Goal: Use online tool/utility: Utilize a website feature to perform a specific function

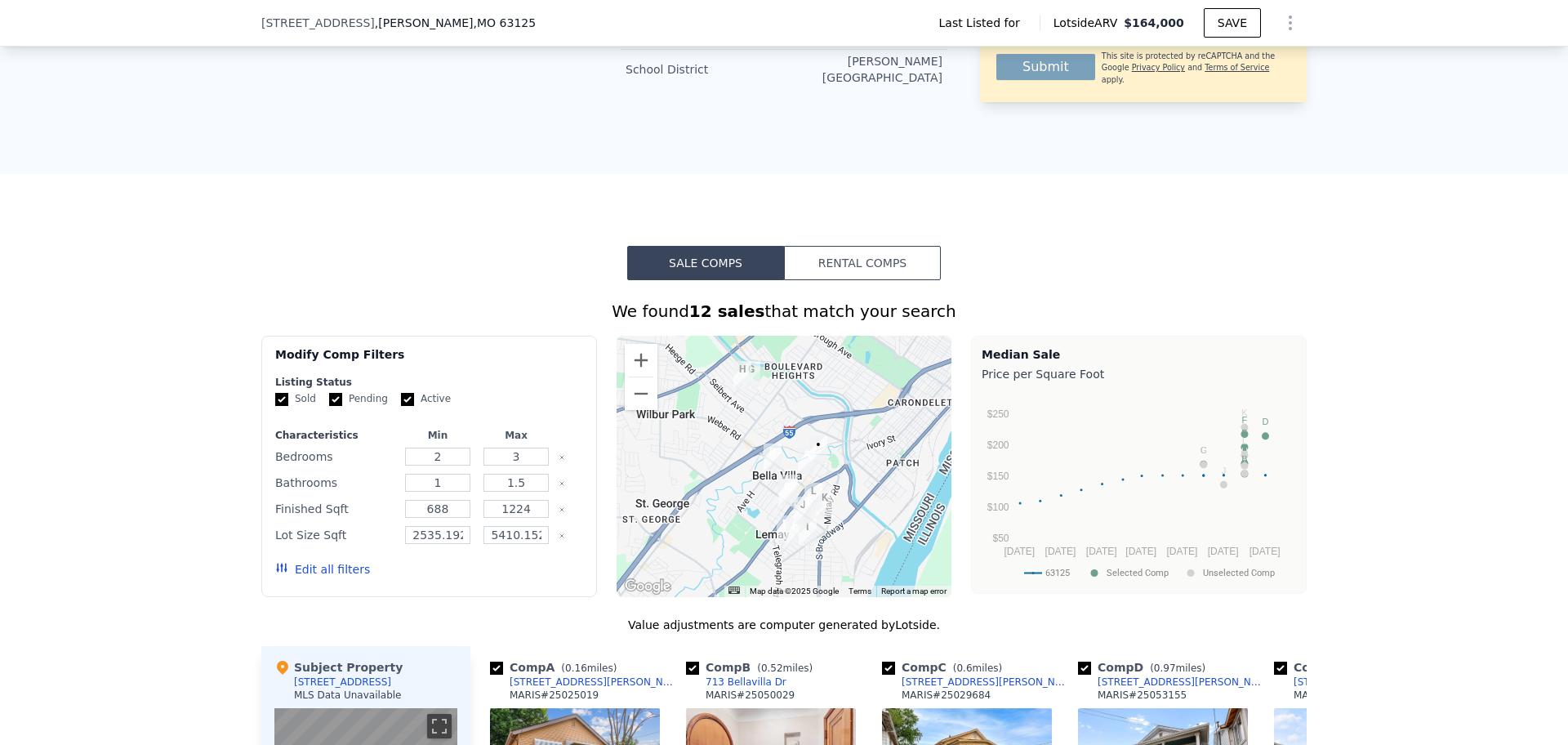
scroll to position [811, 0]
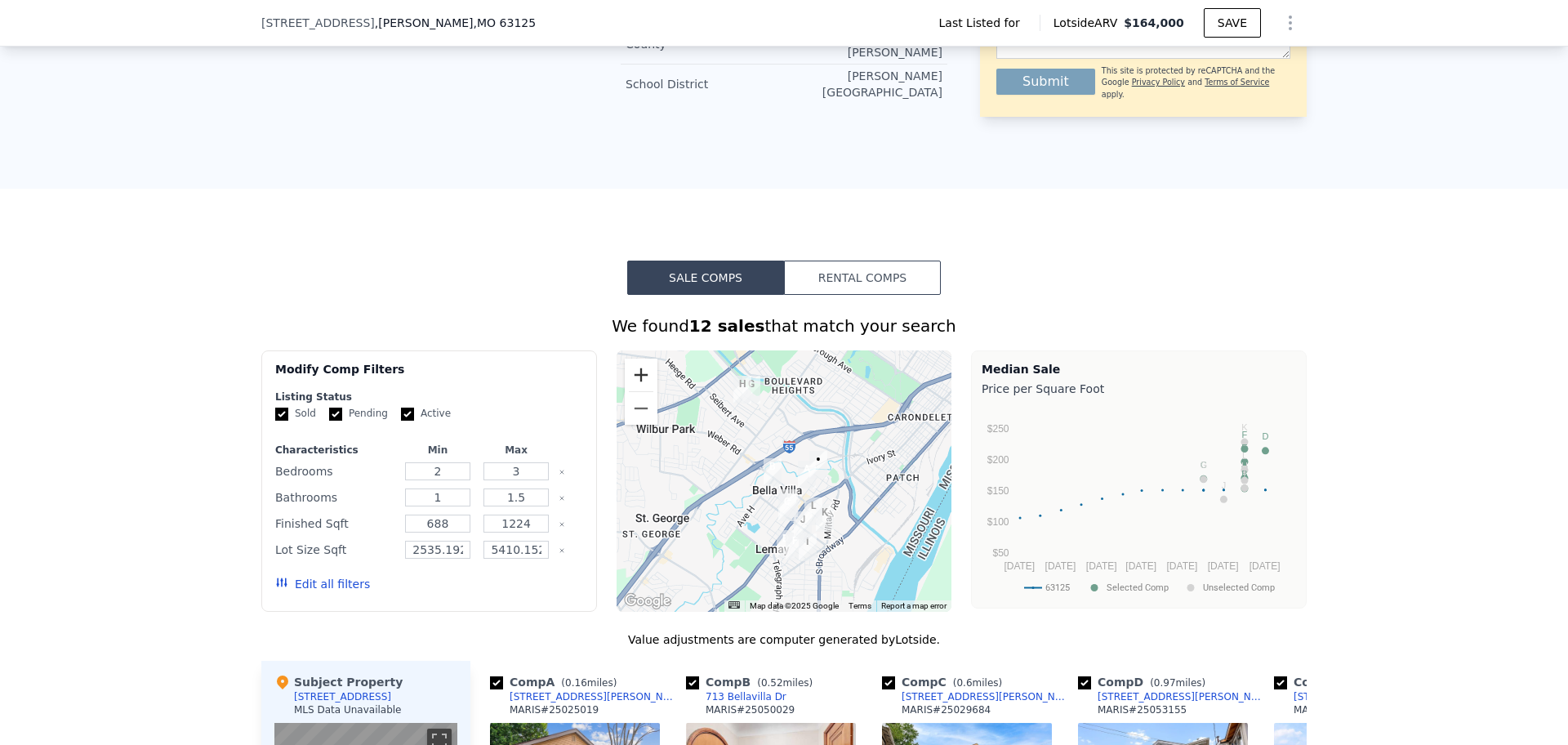
click at [638, 360] on button "Zoom in" at bounding box center [641, 375] width 32 height 32
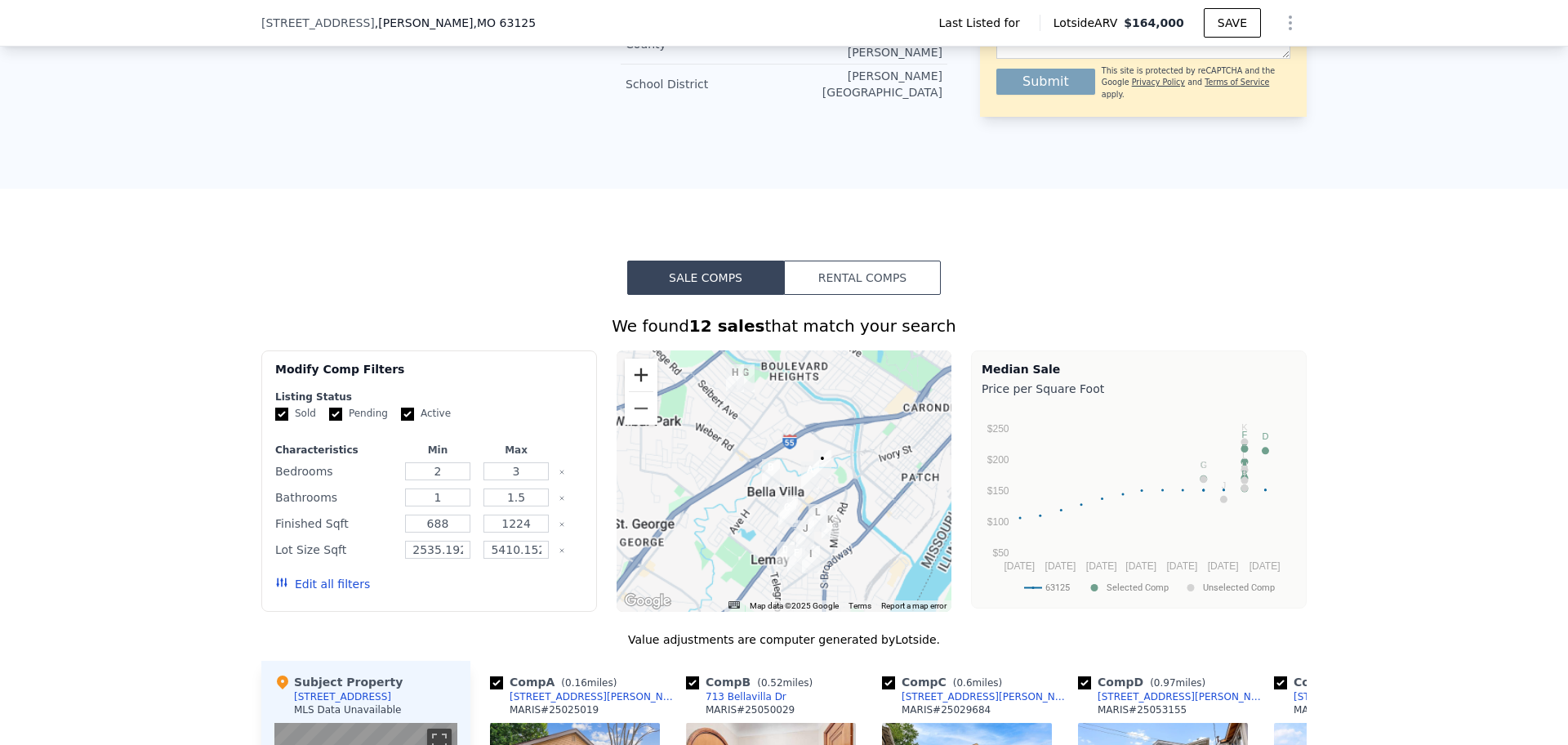
click at [638, 360] on button "Zoom in" at bounding box center [641, 375] width 32 height 32
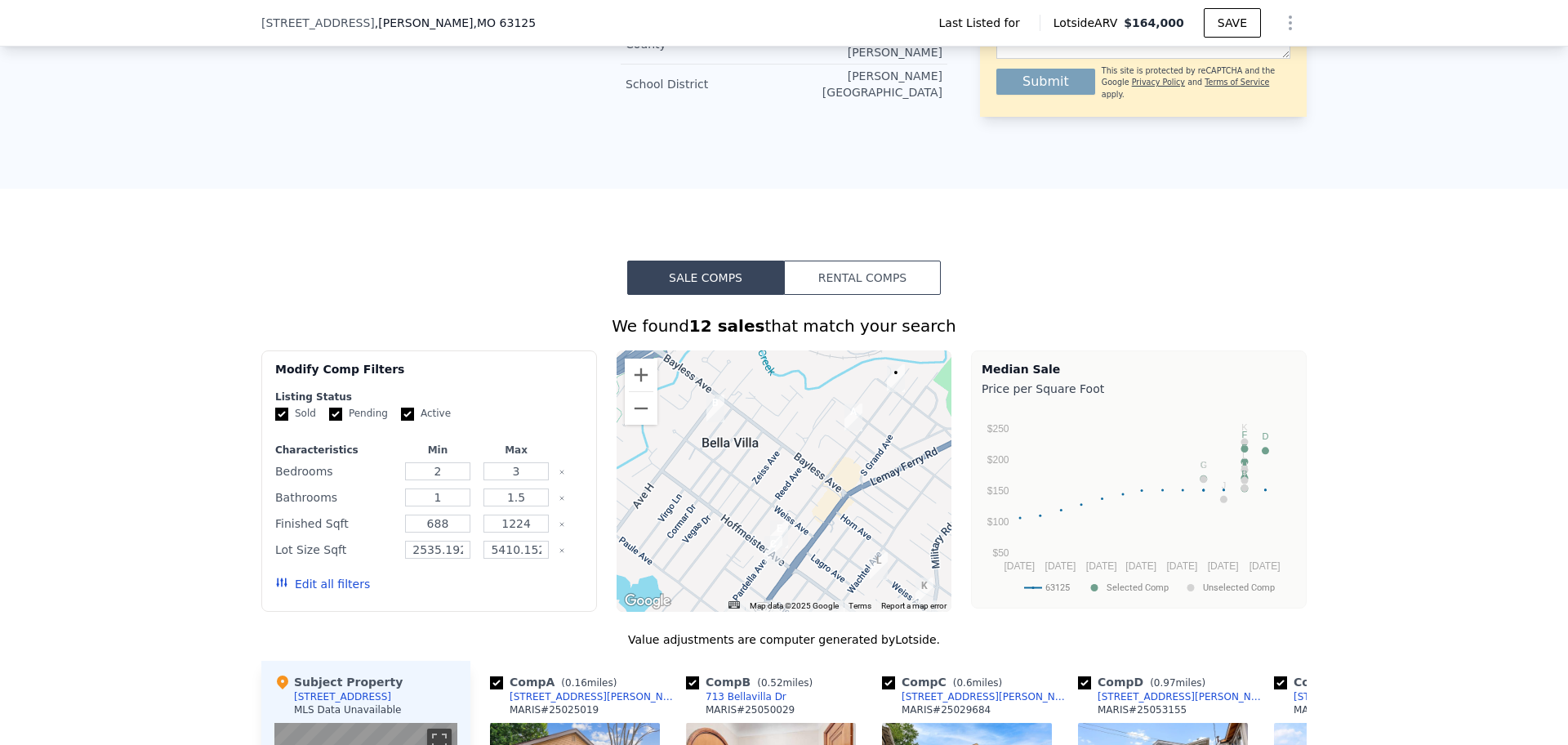
drag, startPoint x: 799, startPoint y: 506, endPoint x: 776, endPoint y: 431, distance: 78.4
click at [776, 431] on div at bounding box center [784, 481] width 336 height 262
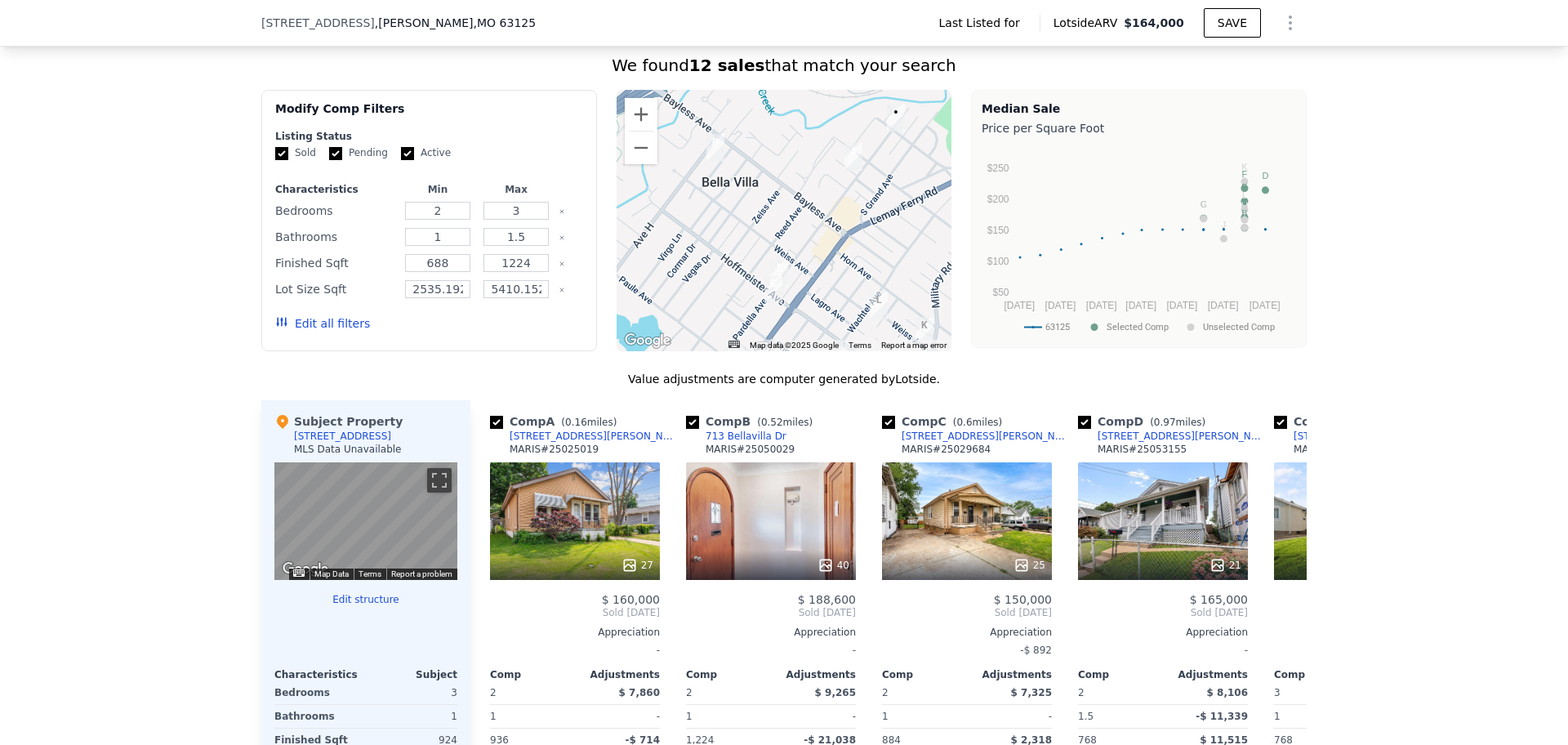
scroll to position [1118, 0]
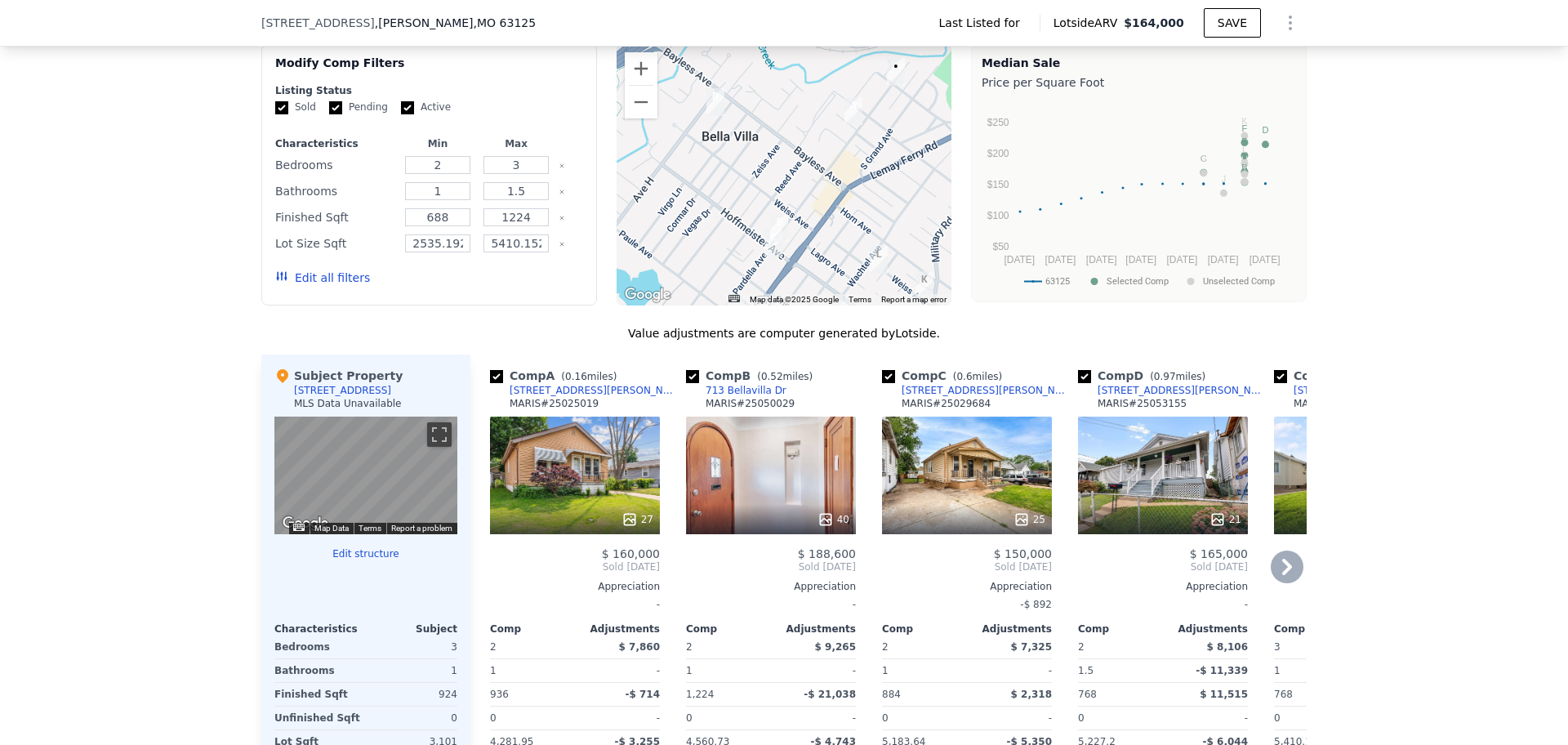
click at [1287, 554] on icon at bounding box center [1287, 567] width 32 height 32
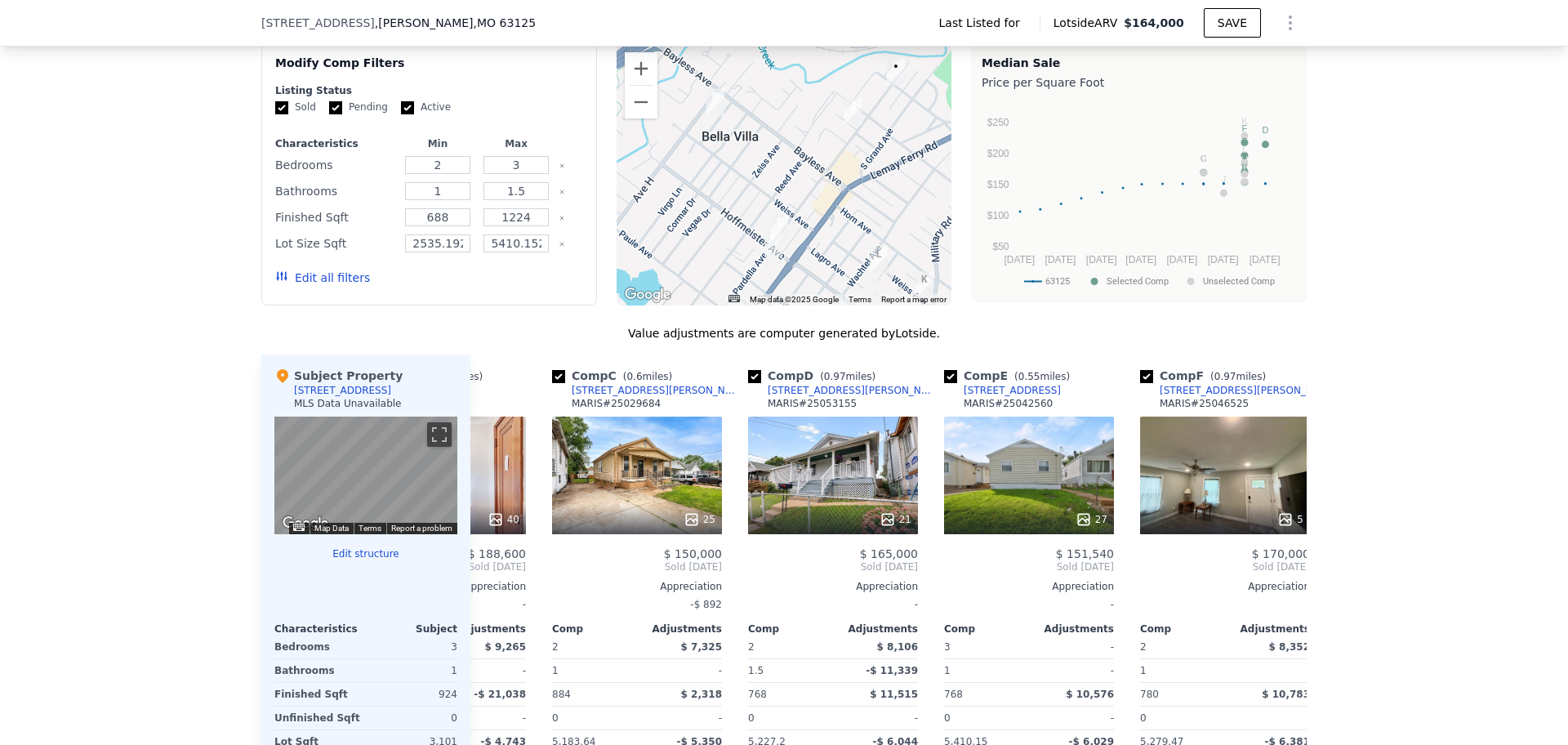
scroll to position [0, 392]
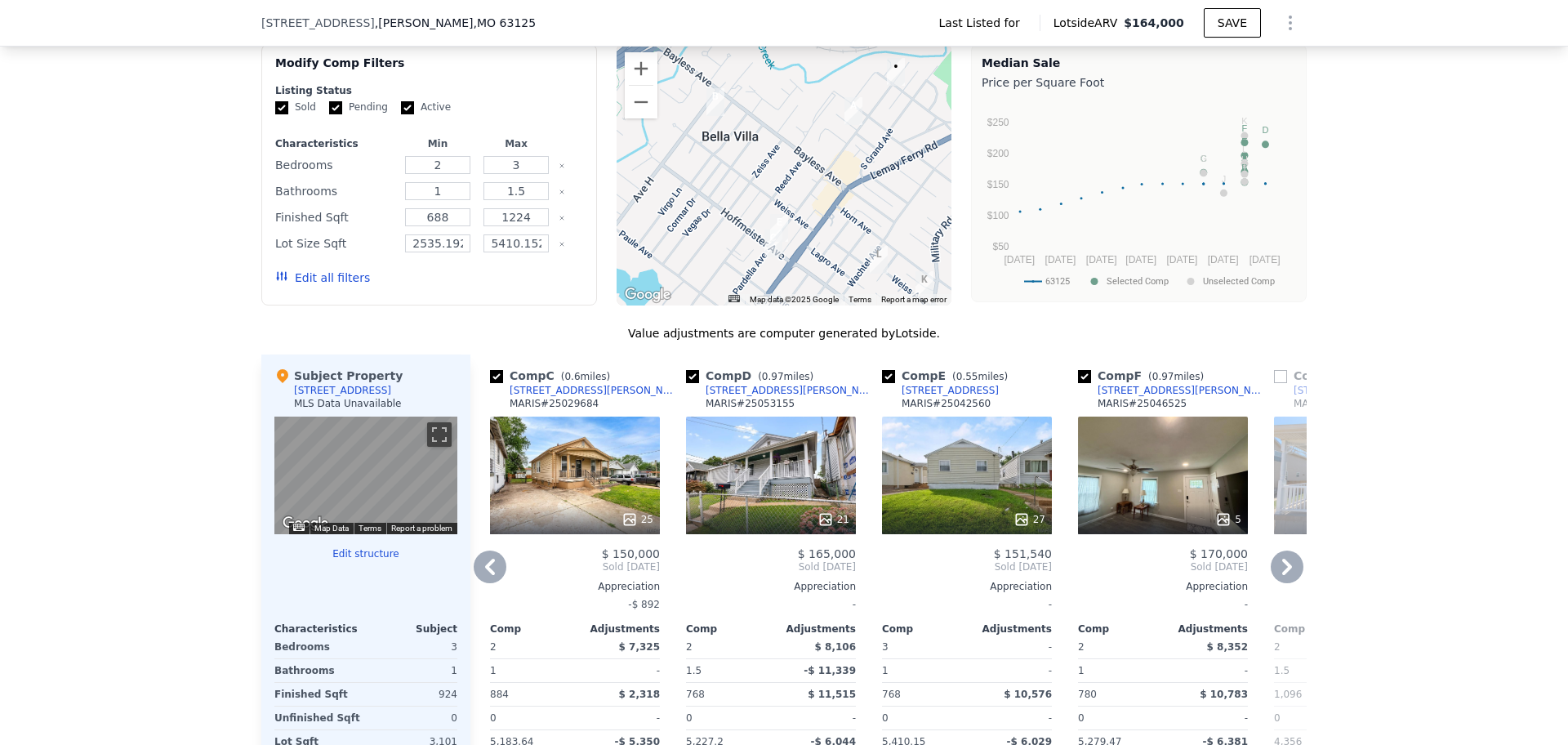
click at [1282, 559] on icon at bounding box center [1287, 567] width 10 height 16
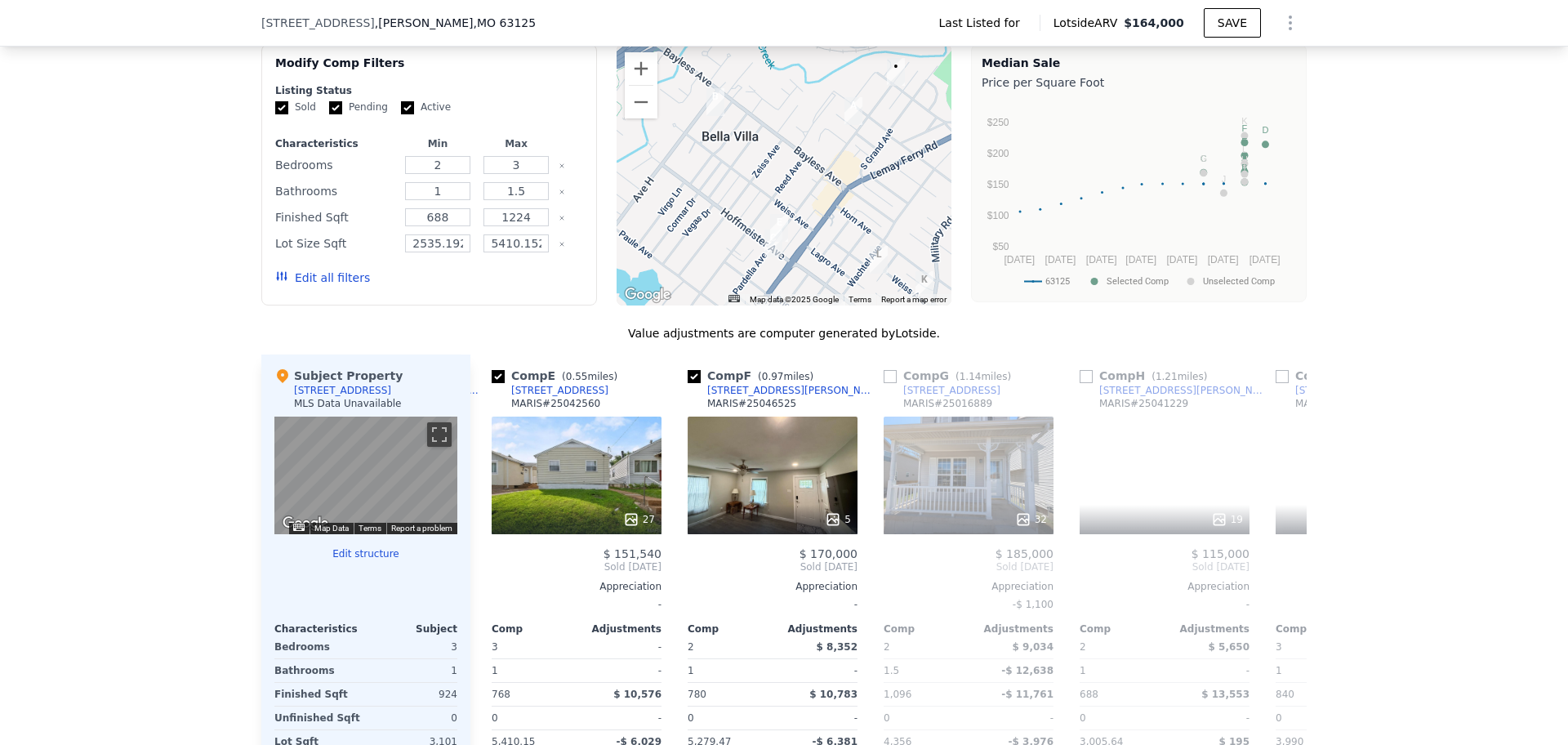
scroll to position [0, 784]
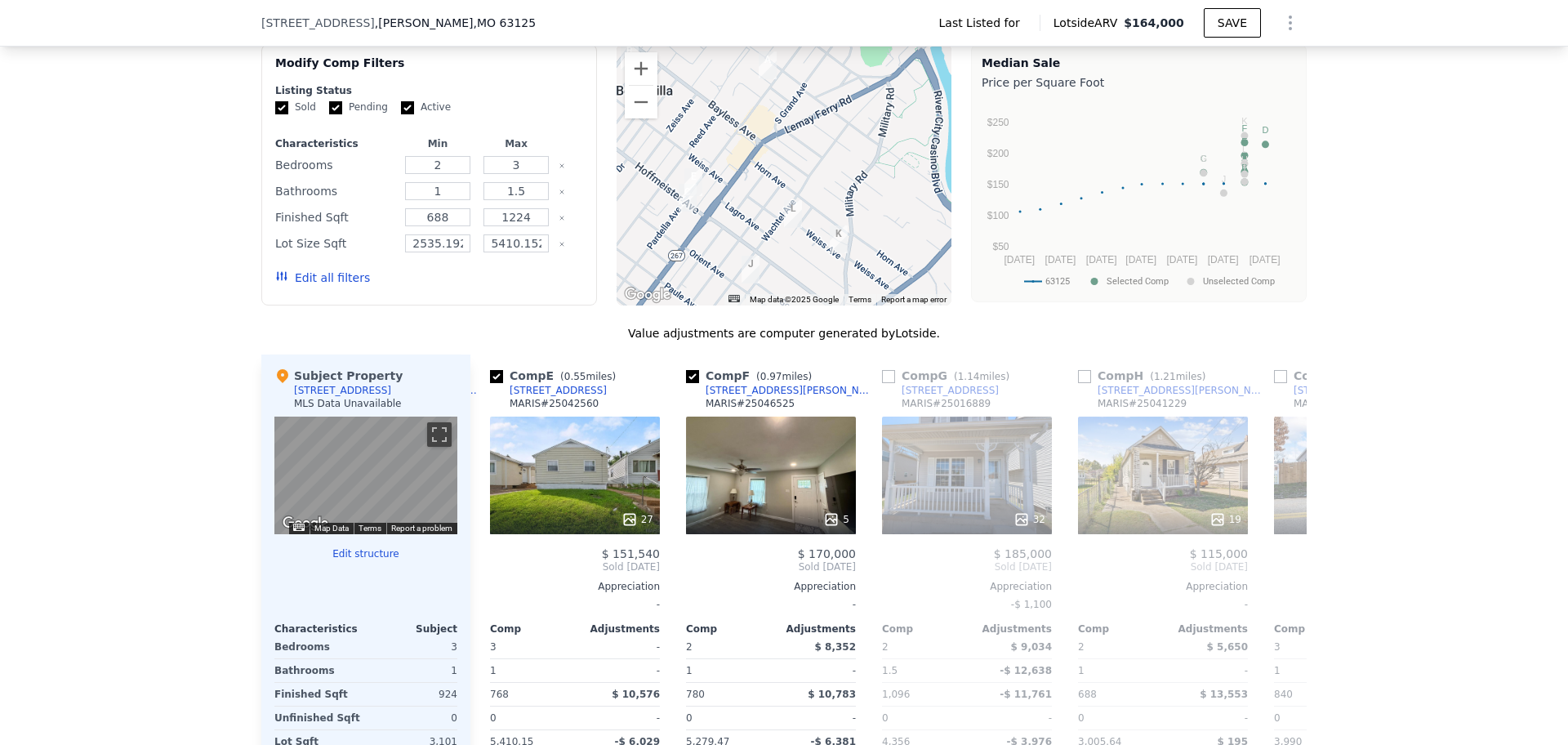
drag, startPoint x: 857, startPoint y: 200, endPoint x: 771, endPoint y: 138, distance: 106.0
click at [771, 138] on div at bounding box center [784, 175] width 336 height 262
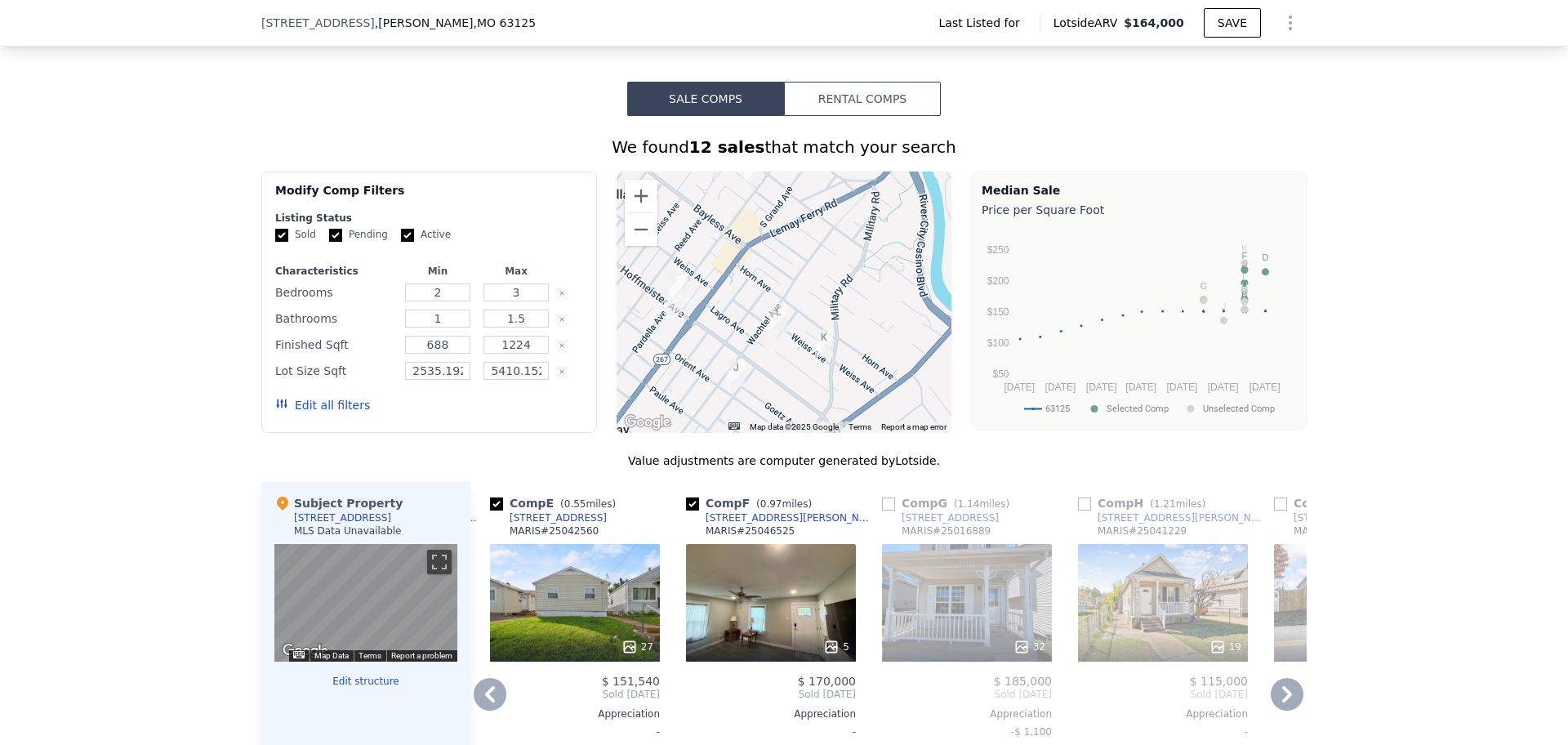
scroll to position [1016, 0]
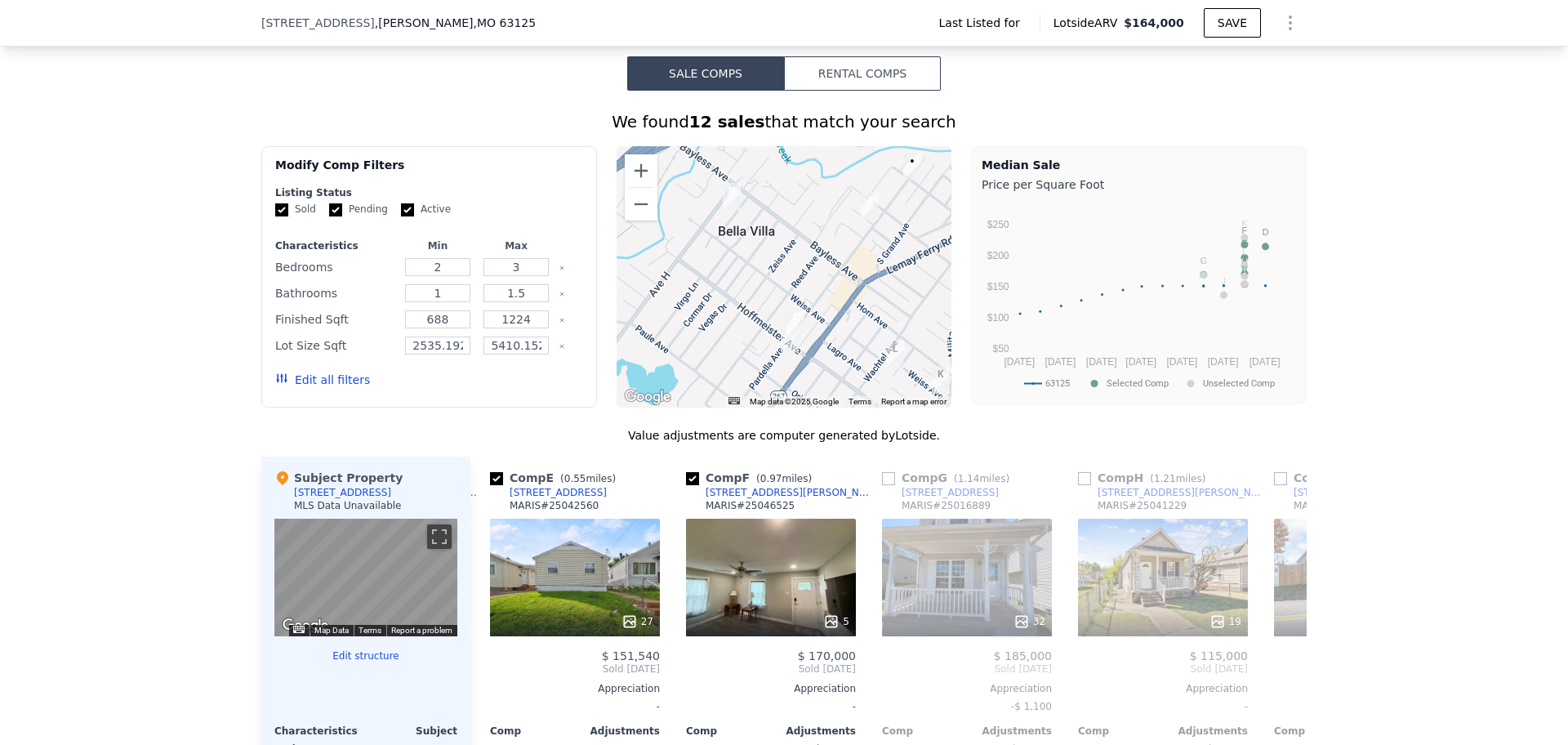
drag, startPoint x: 723, startPoint y: 282, endPoint x: 840, endPoint y: 344, distance: 132.4
click at [840, 344] on div at bounding box center [784, 277] width 336 height 262
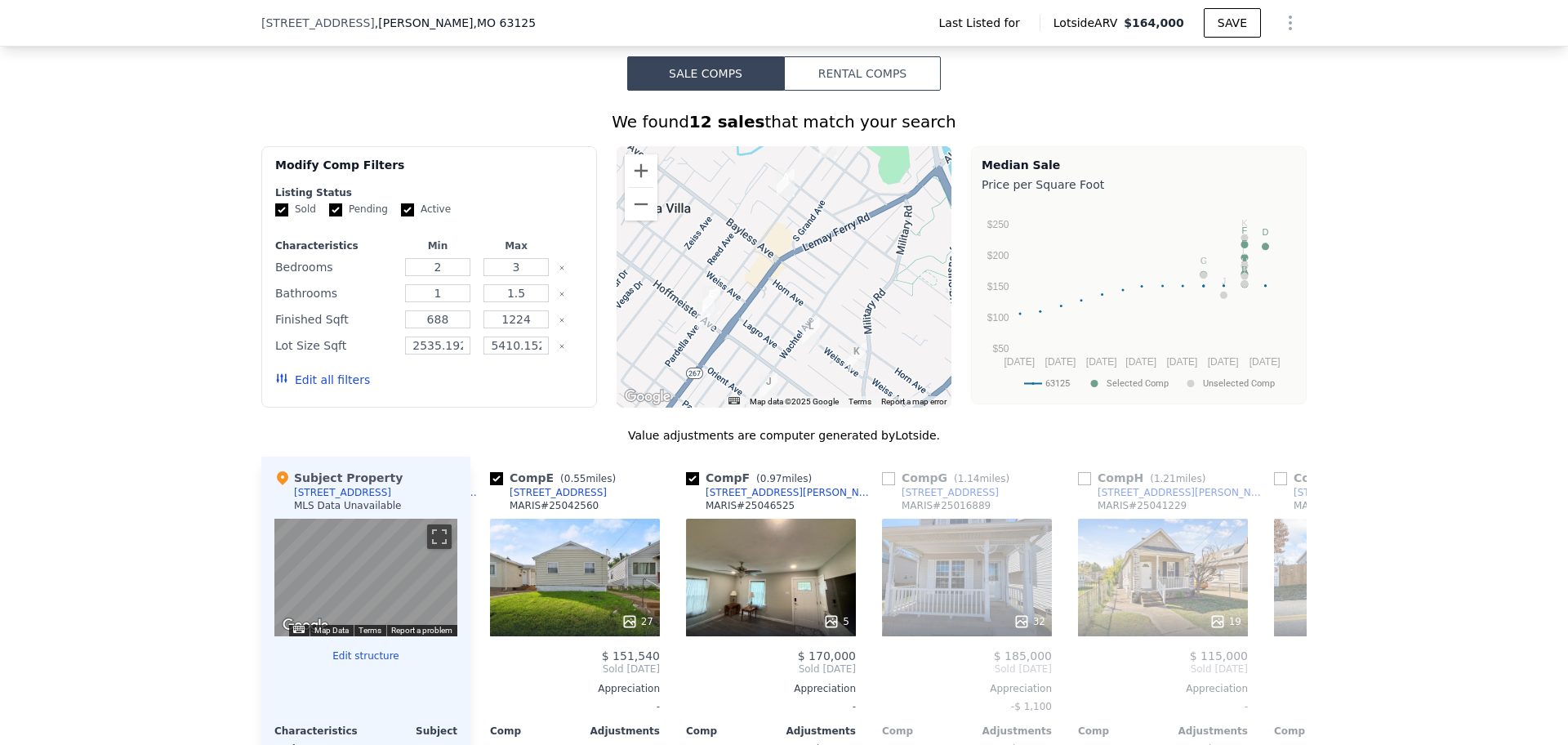
drag, startPoint x: 859, startPoint y: 258, endPoint x: 692, endPoint y: 319, distance: 177.8
click at [702, 289] on img "776 Pardella Ave" at bounding box center [711, 299] width 18 height 28
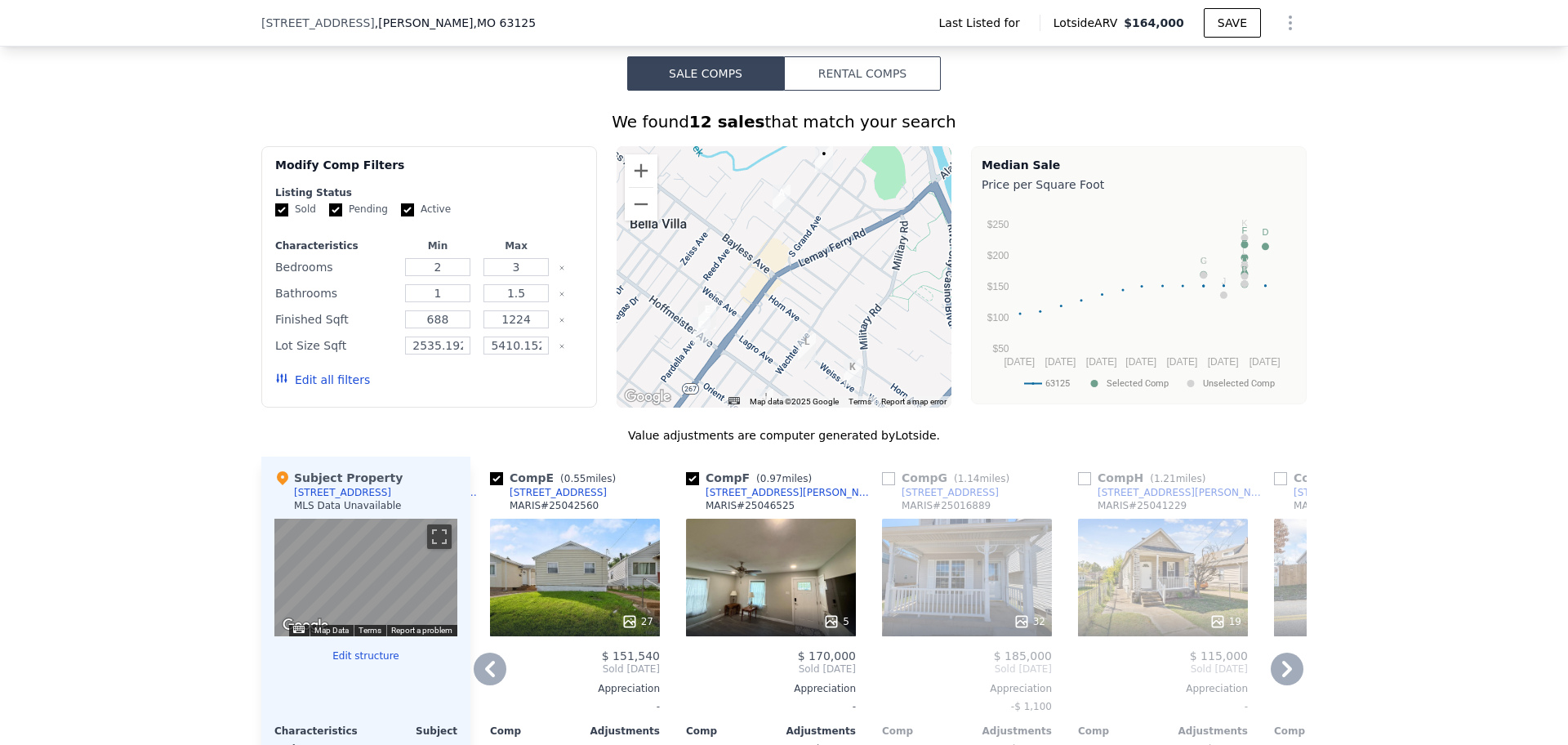
click at [694, 470] on div "Comp F ( 0.97 miles)" at bounding box center [753, 478] width 133 height 16
click at [689, 472] on input "checkbox" at bounding box center [693, 479] width 13 height 13
checkbox input "false"
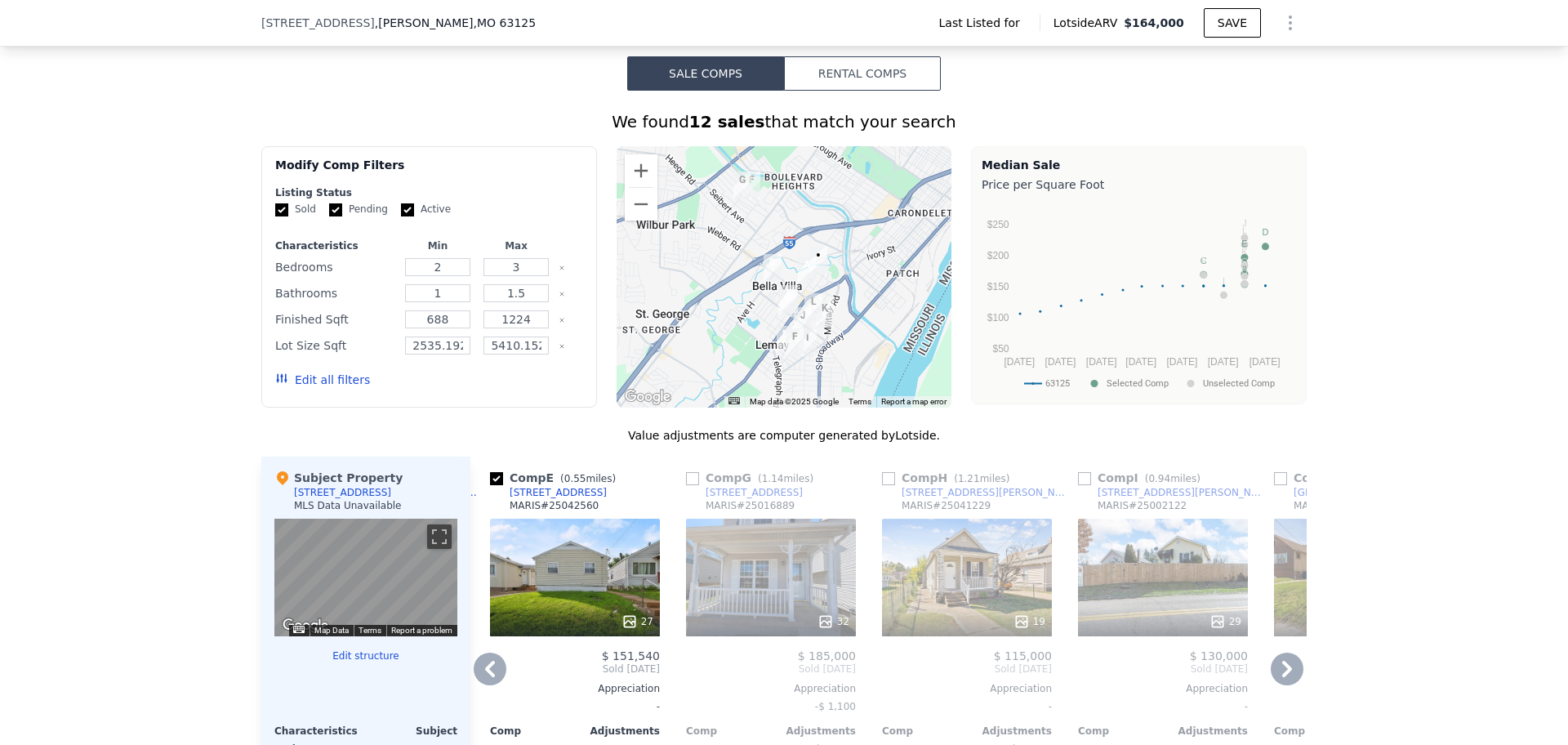
click at [489, 658] on icon at bounding box center [490, 669] width 32 height 32
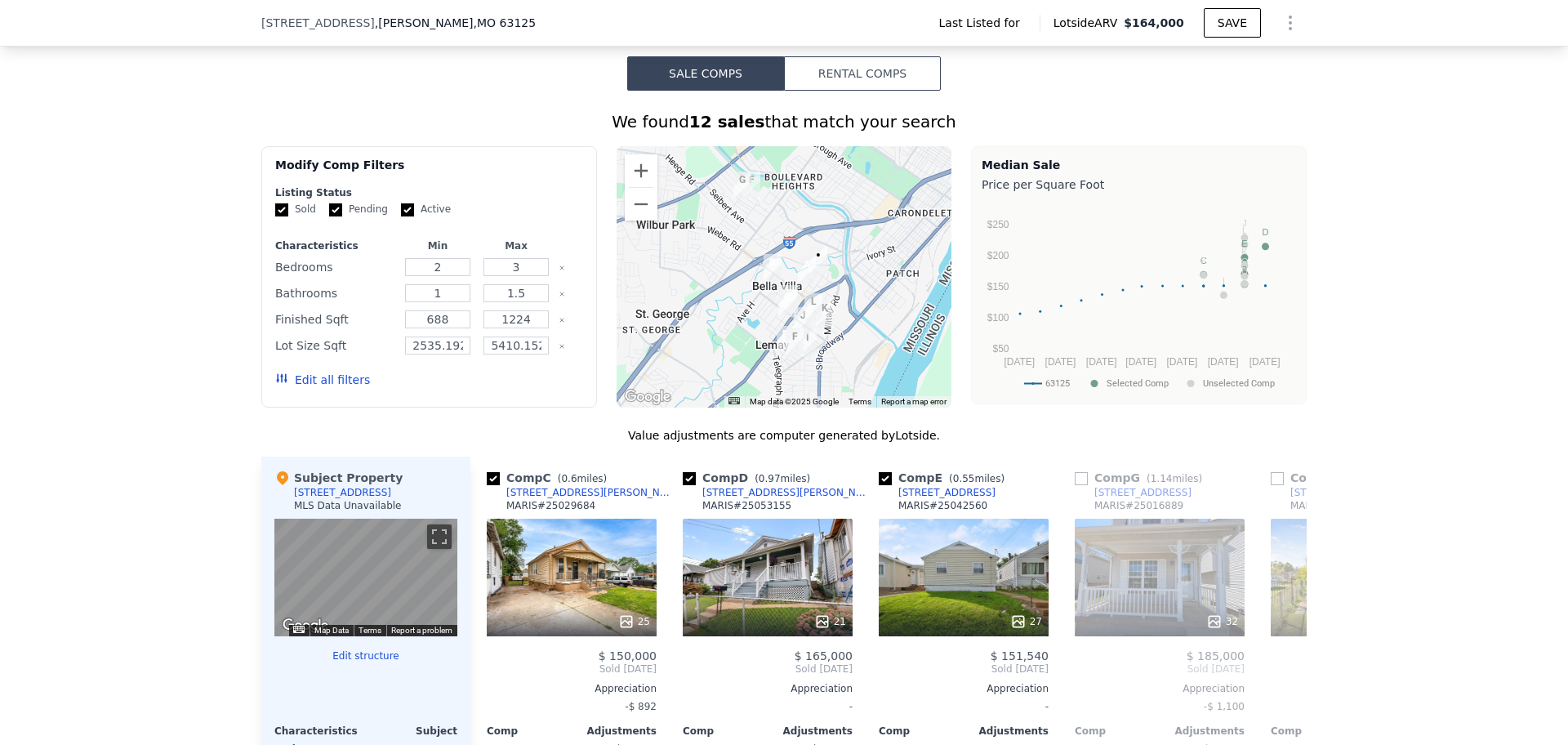
scroll to position [0, 392]
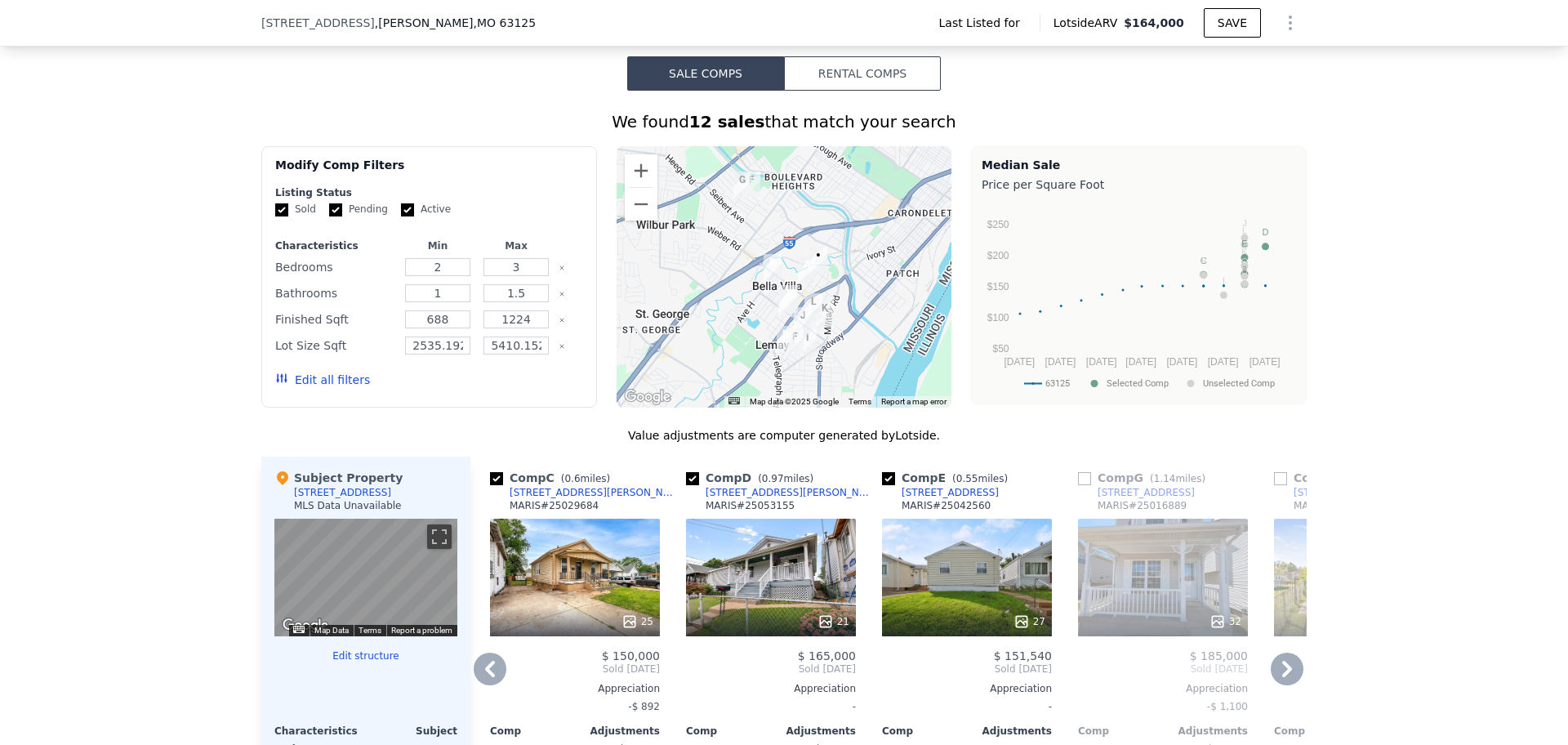
click at [686, 472] on input "checkbox" at bounding box center [693, 479] width 13 height 13
checkbox input "false"
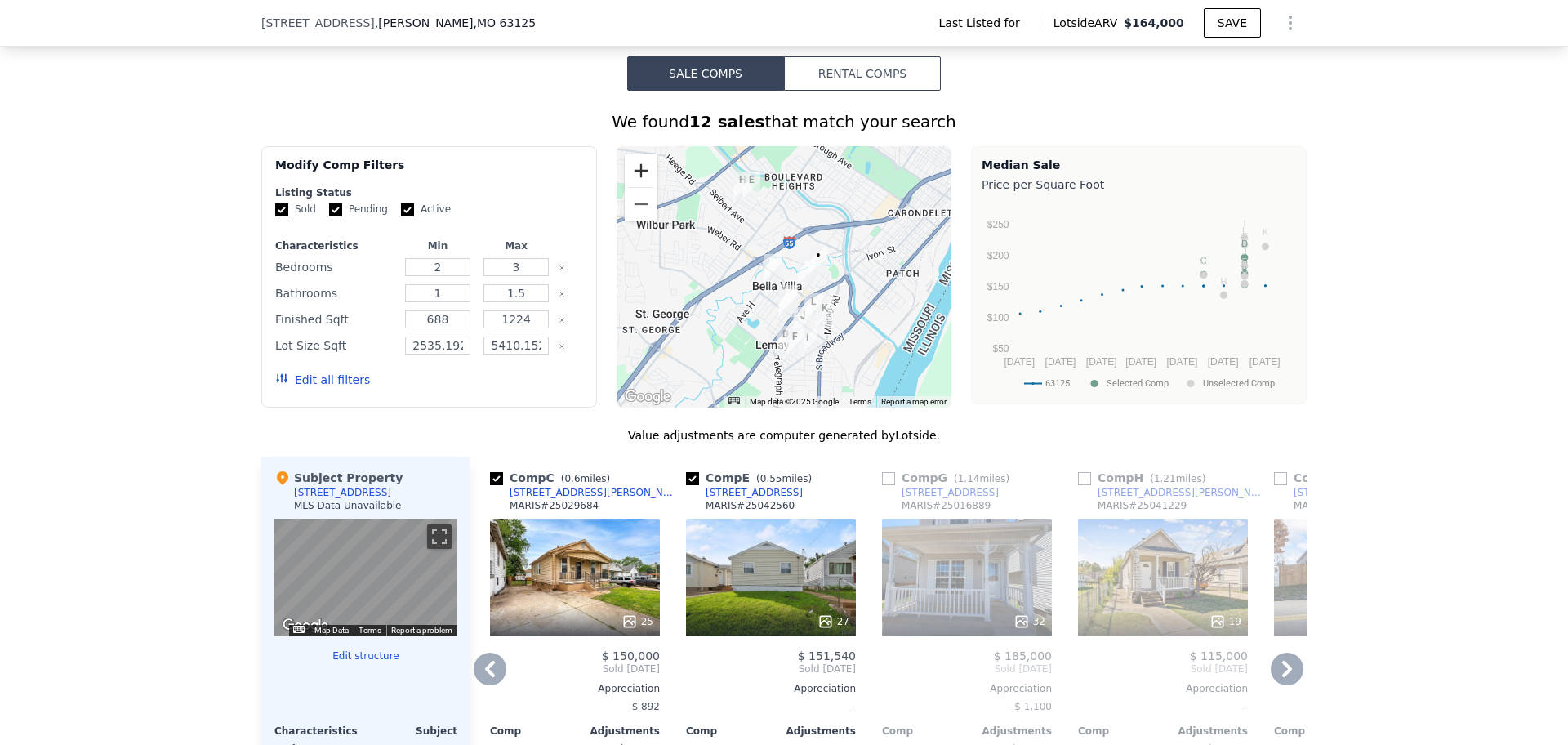
click at [640, 158] on button "Zoom in" at bounding box center [641, 170] width 32 height 32
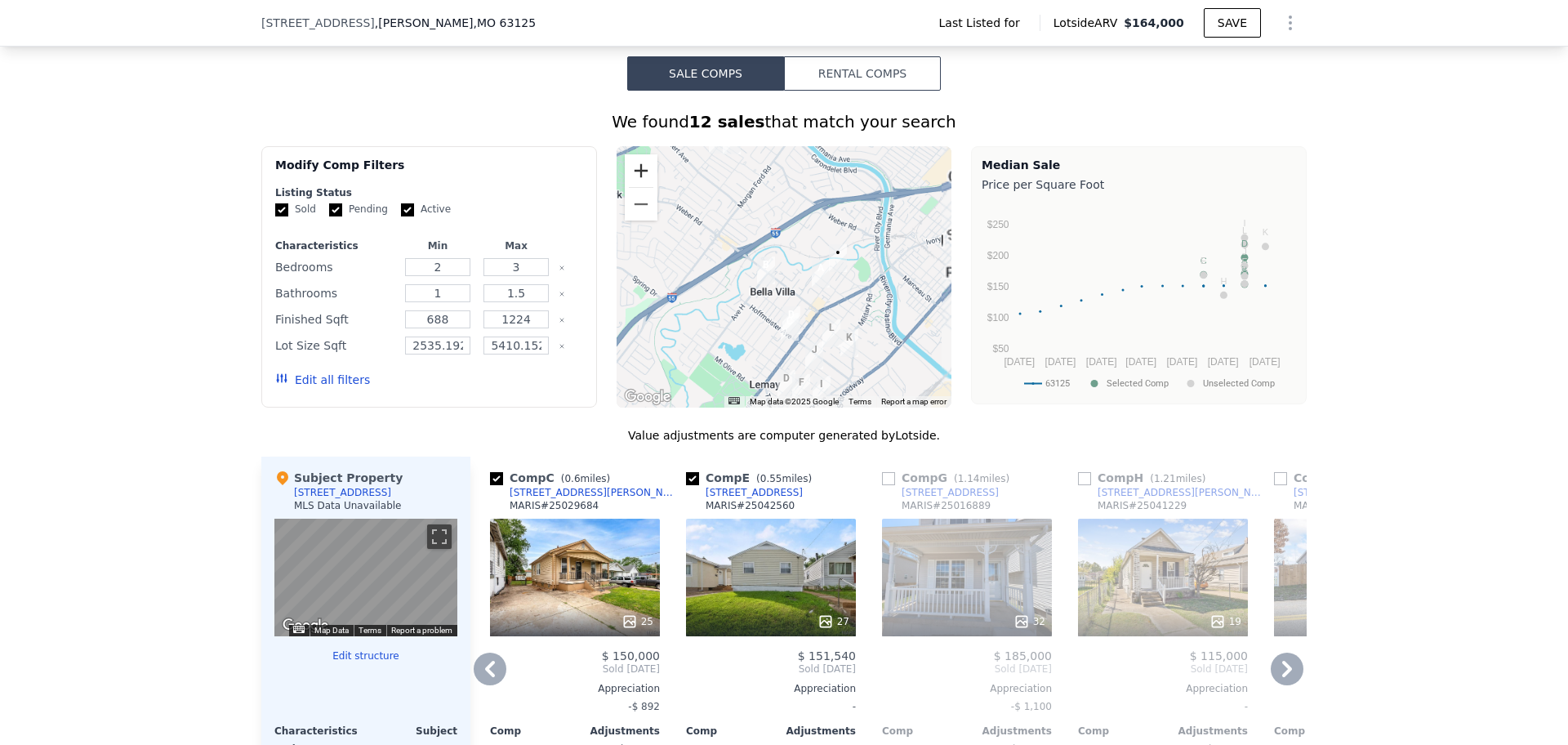
click at [638, 158] on button "Zoom in" at bounding box center [641, 170] width 32 height 32
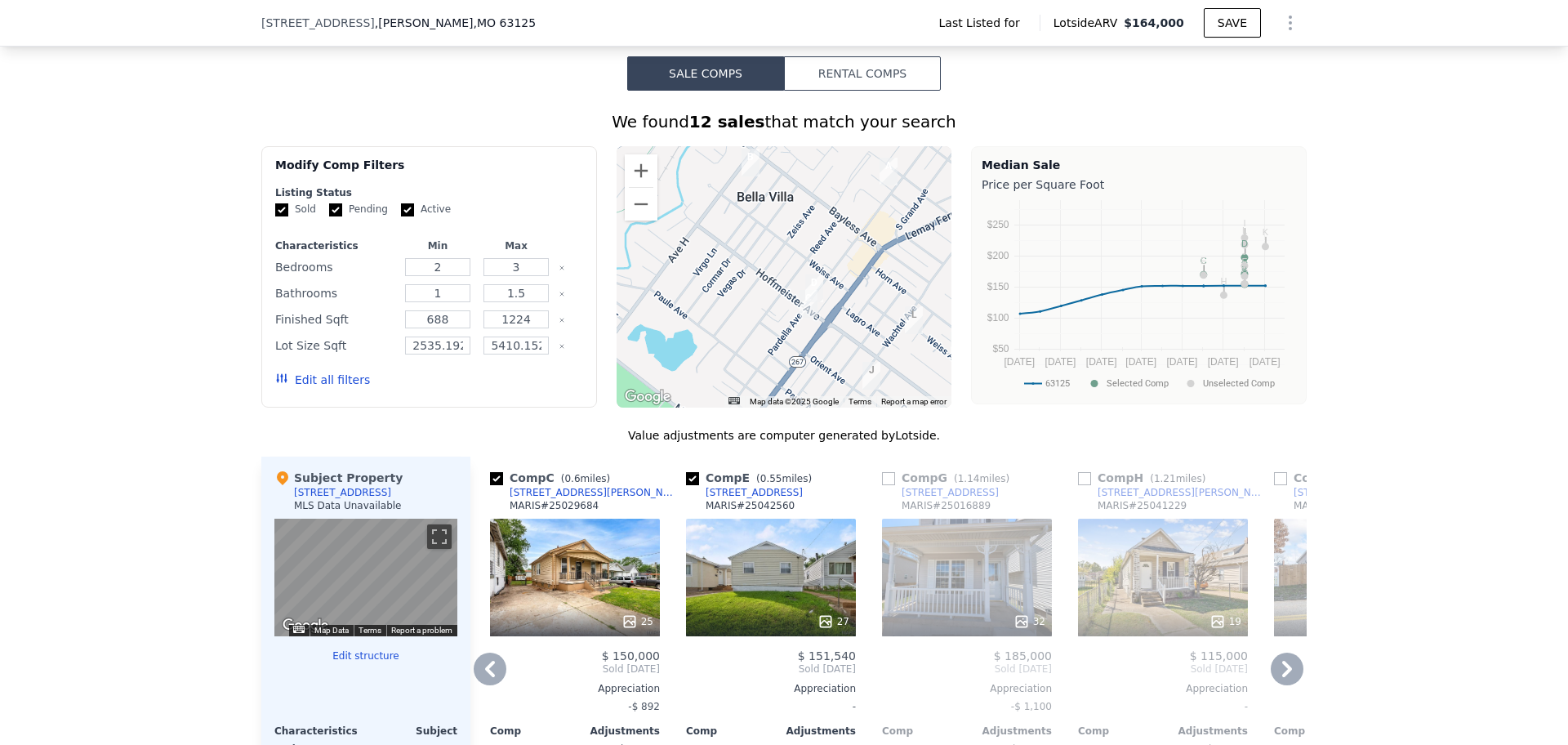
drag, startPoint x: 760, startPoint y: 358, endPoint x: 771, endPoint y: 243, distance: 115.5
click at [771, 243] on div at bounding box center [784, 277] width 336 height 262
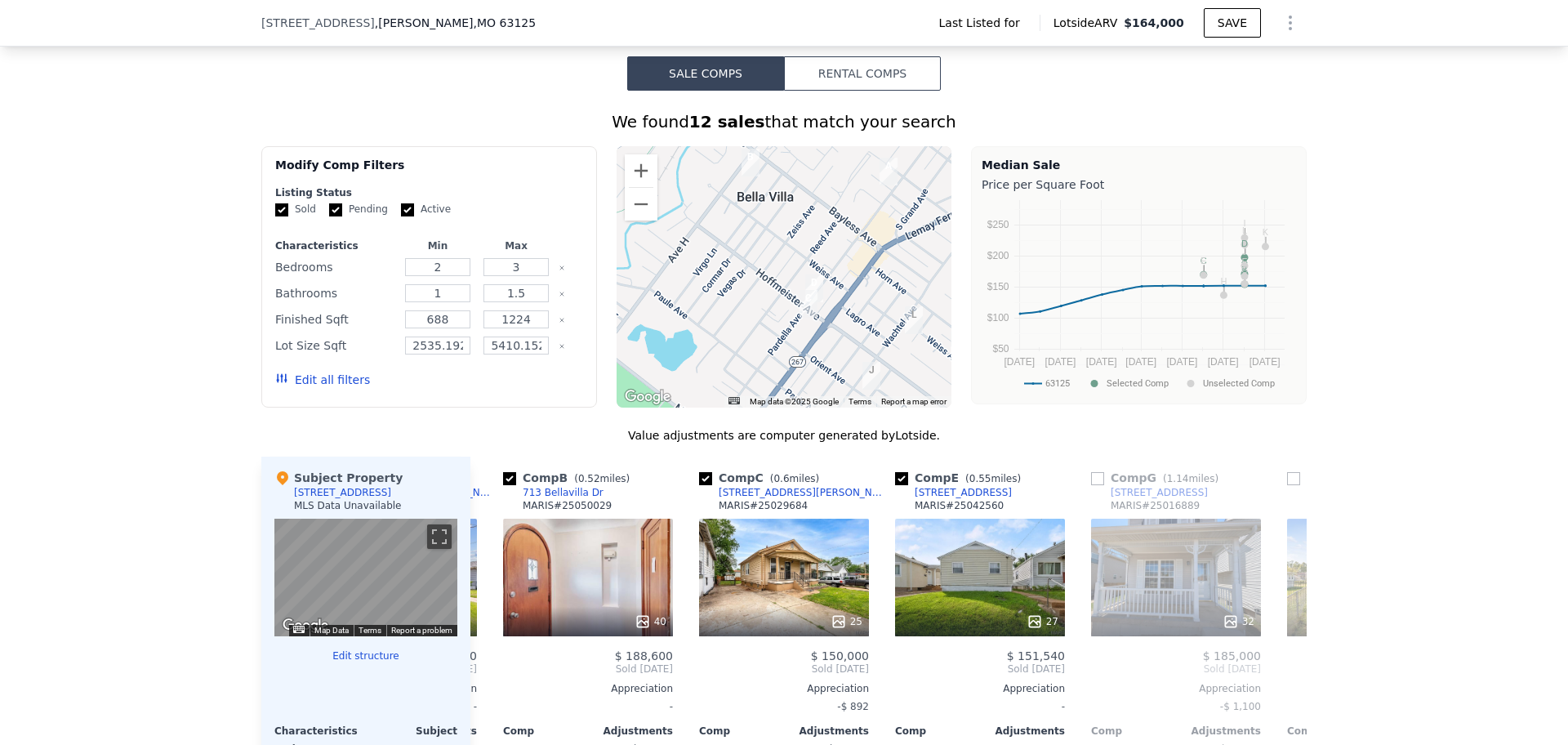
scroll to position [0, 0]
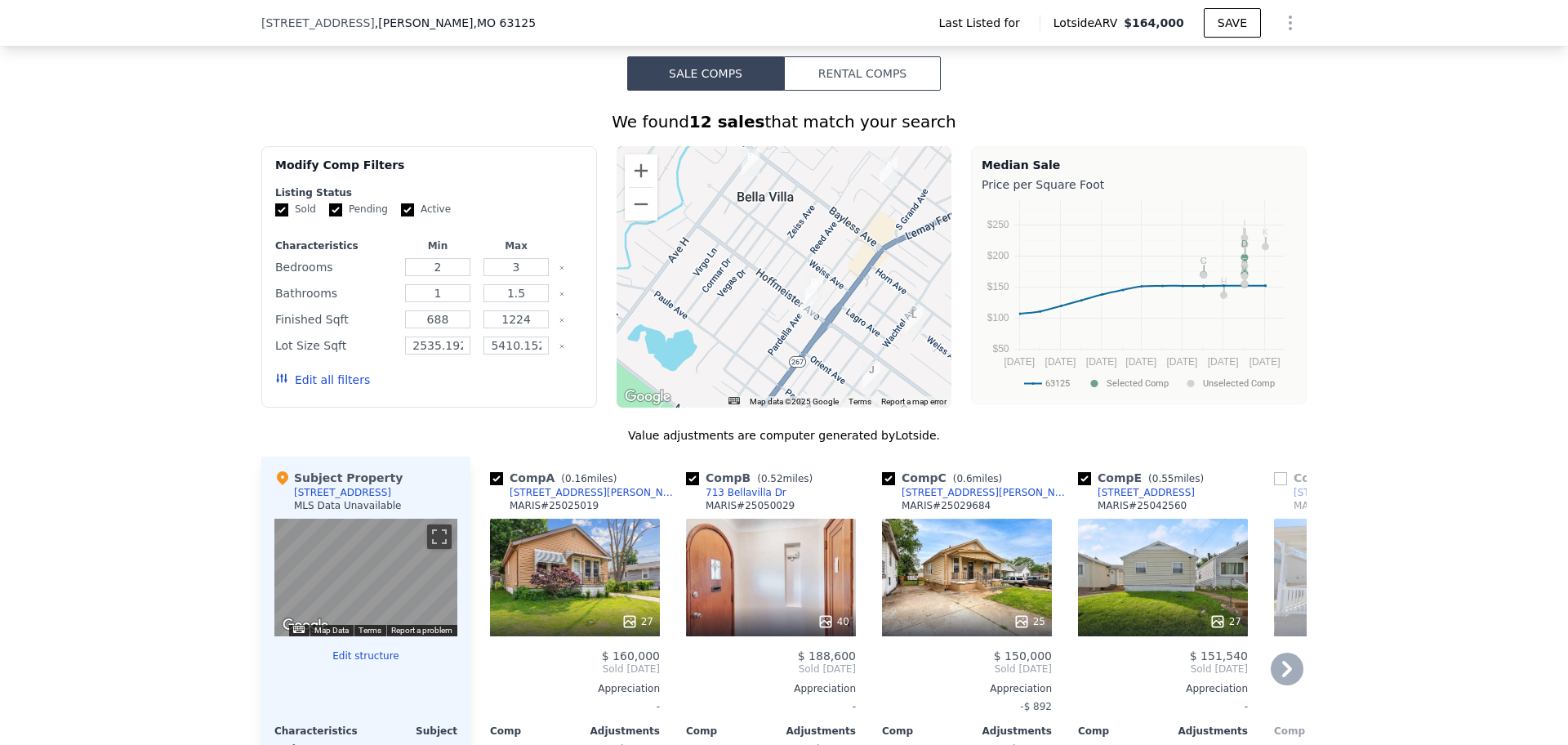
click at [1079, 472] on input "checkbox" at bounding box center [1084, 479] width 13 height 13
checkbox input "false"
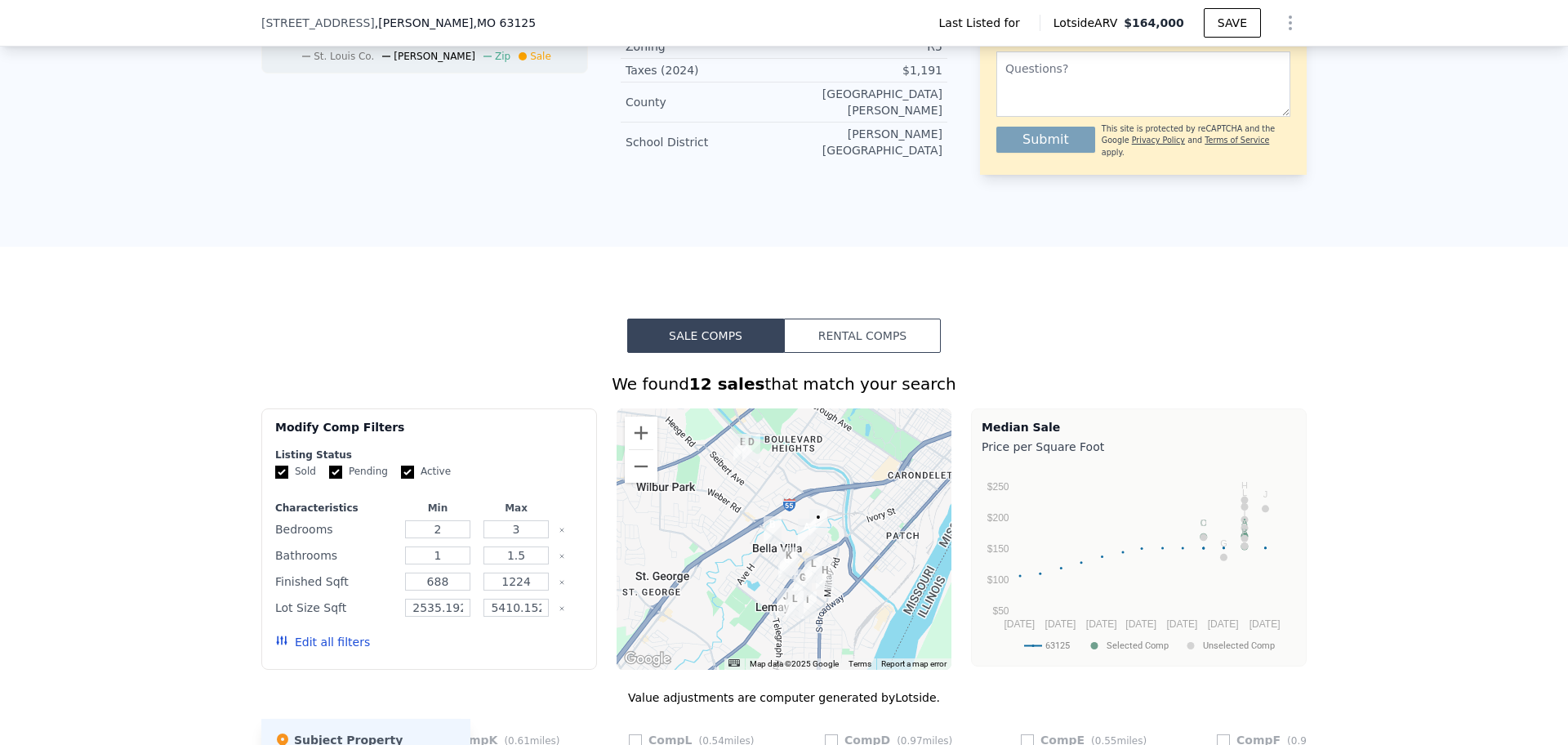
scroll to position [709, 0]
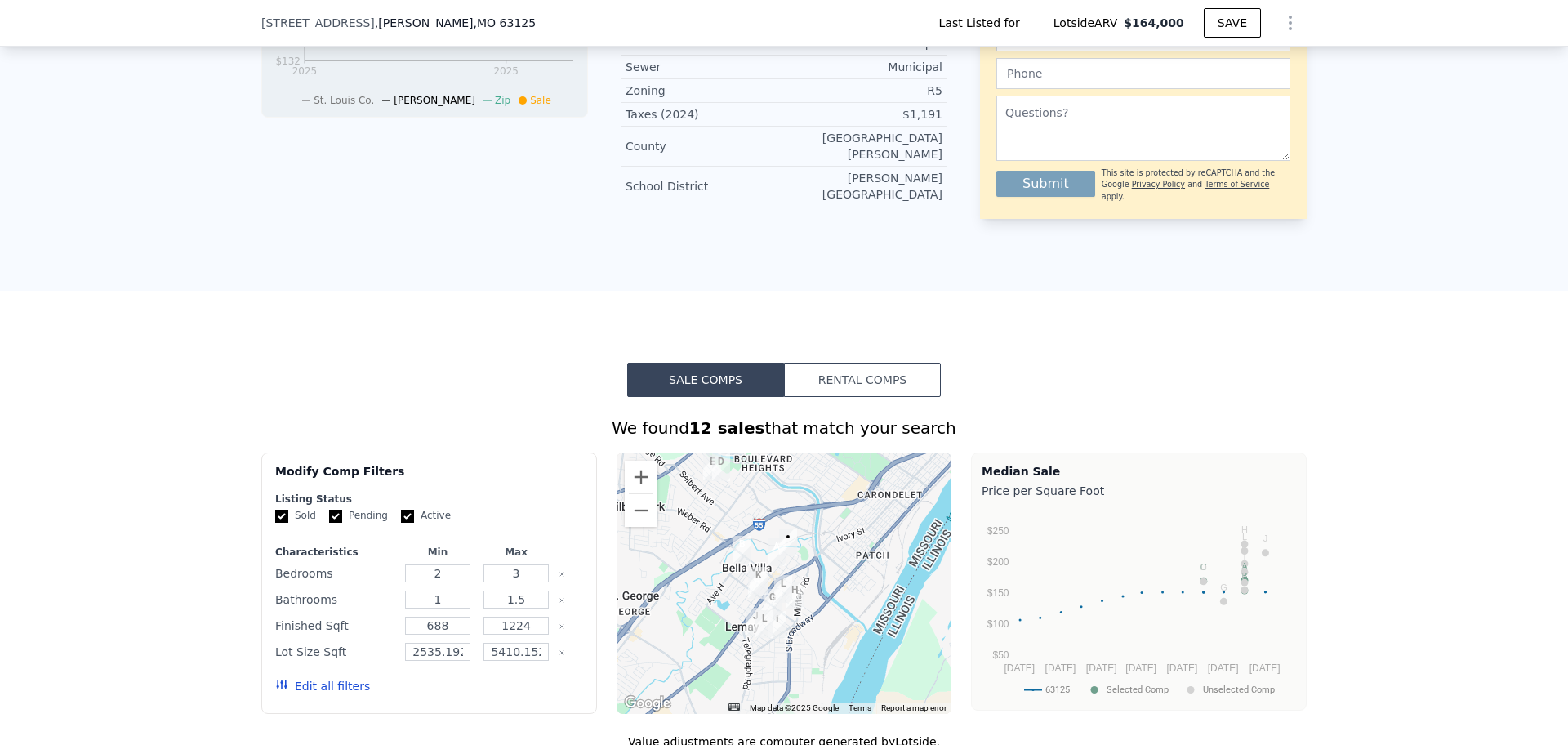
drag, startPoint x: 808, startPoint y: 546, endPoint x: 787, endPoint y: 515, distance: 37.4
click at [787, 515] on div at bounding box center [784, 584] width 336 height 262
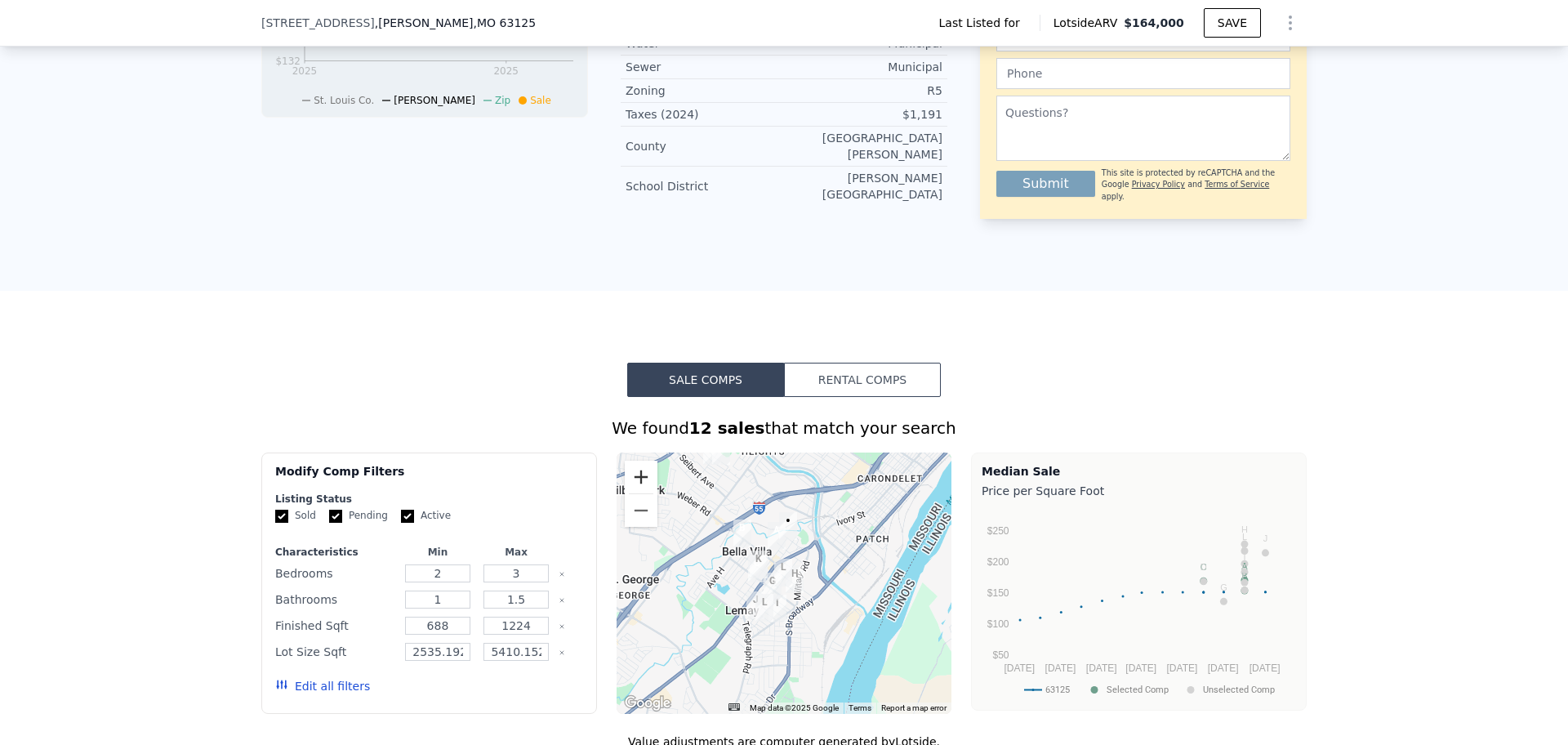
click at [635, 470] on button "Zoom in" at bounding box center [641, 477] width 32 height 32
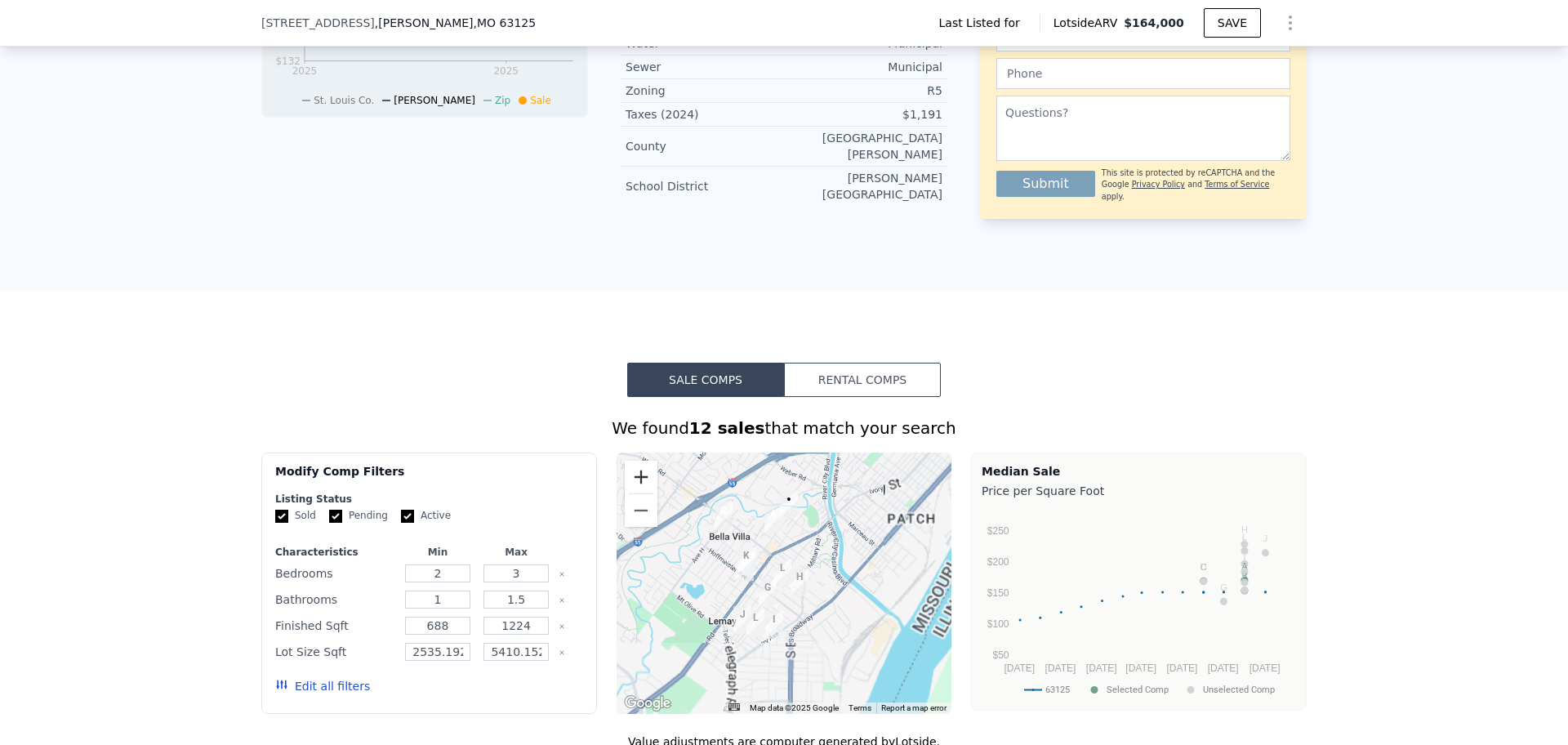
click at [635, 470] on button "Zoom in" at bounding box center [641, 477] width 32 height 32
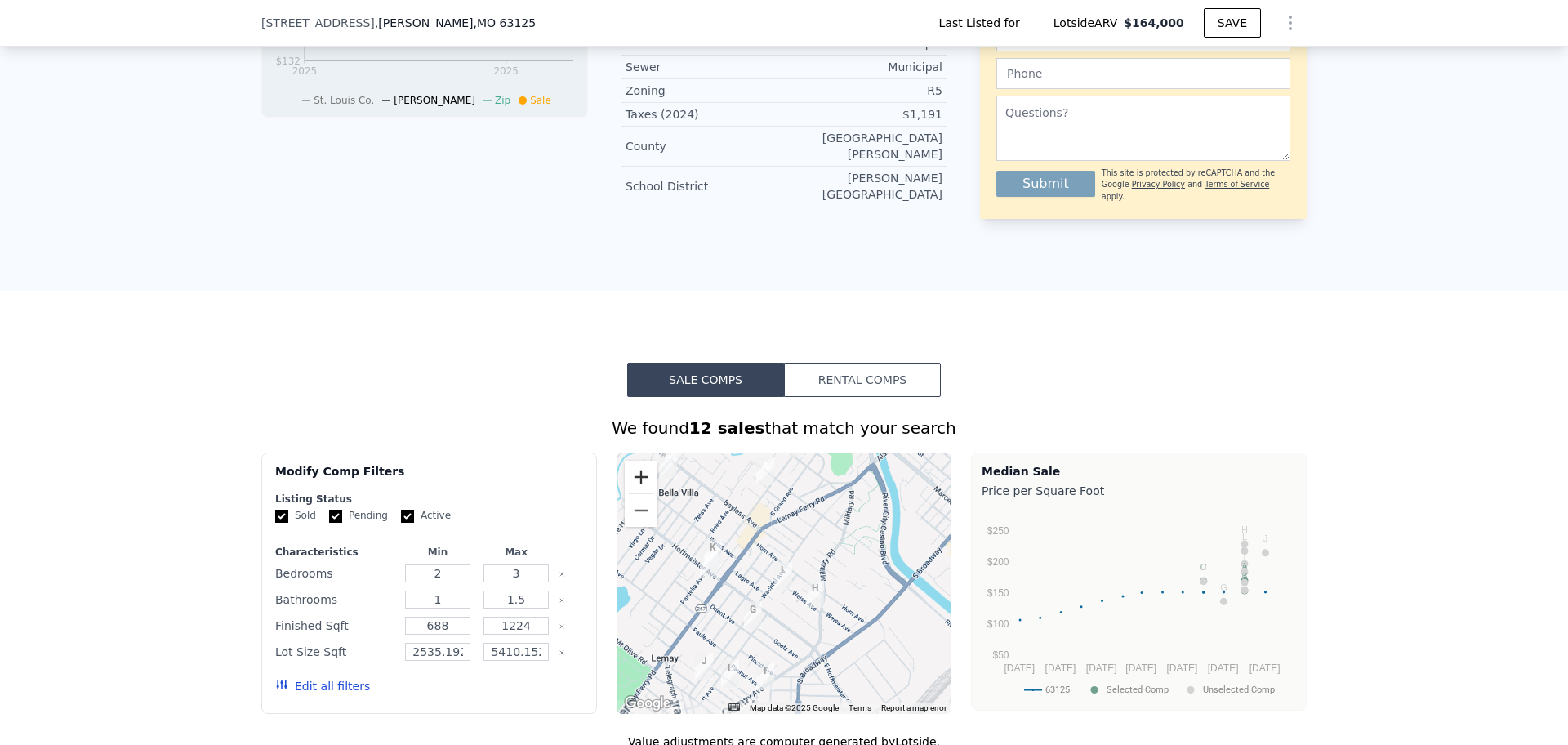
click at [635, 470] on button "Zoom in" at bounding box center [641, 477] width 32 height 32
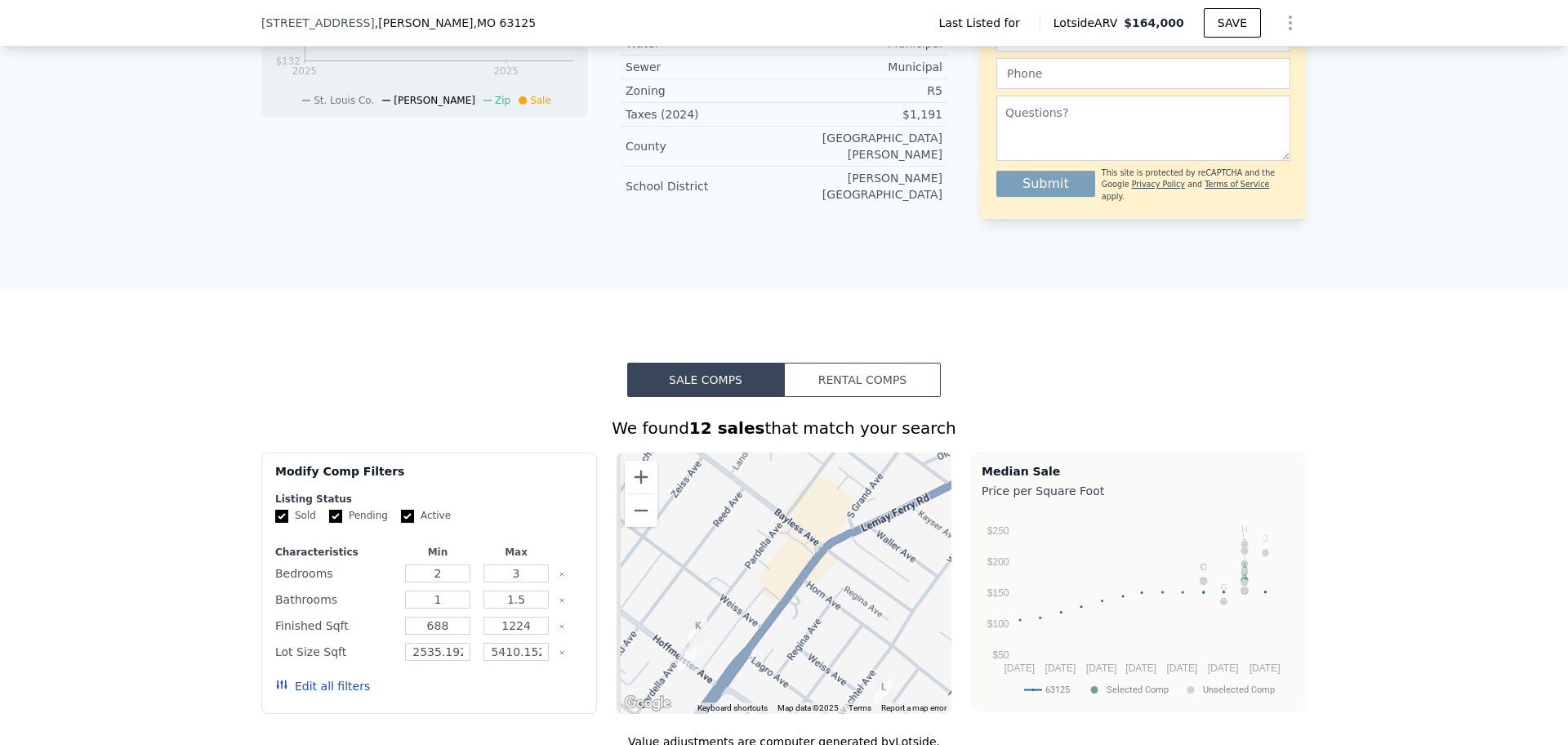
drag, startPoint x: 773, startPoint y: 551, endPoint x: 877, endPoint y: 662, distance: 152.1
click at [877, 662] on div at bounding box center [784, 584] width 336 height 262
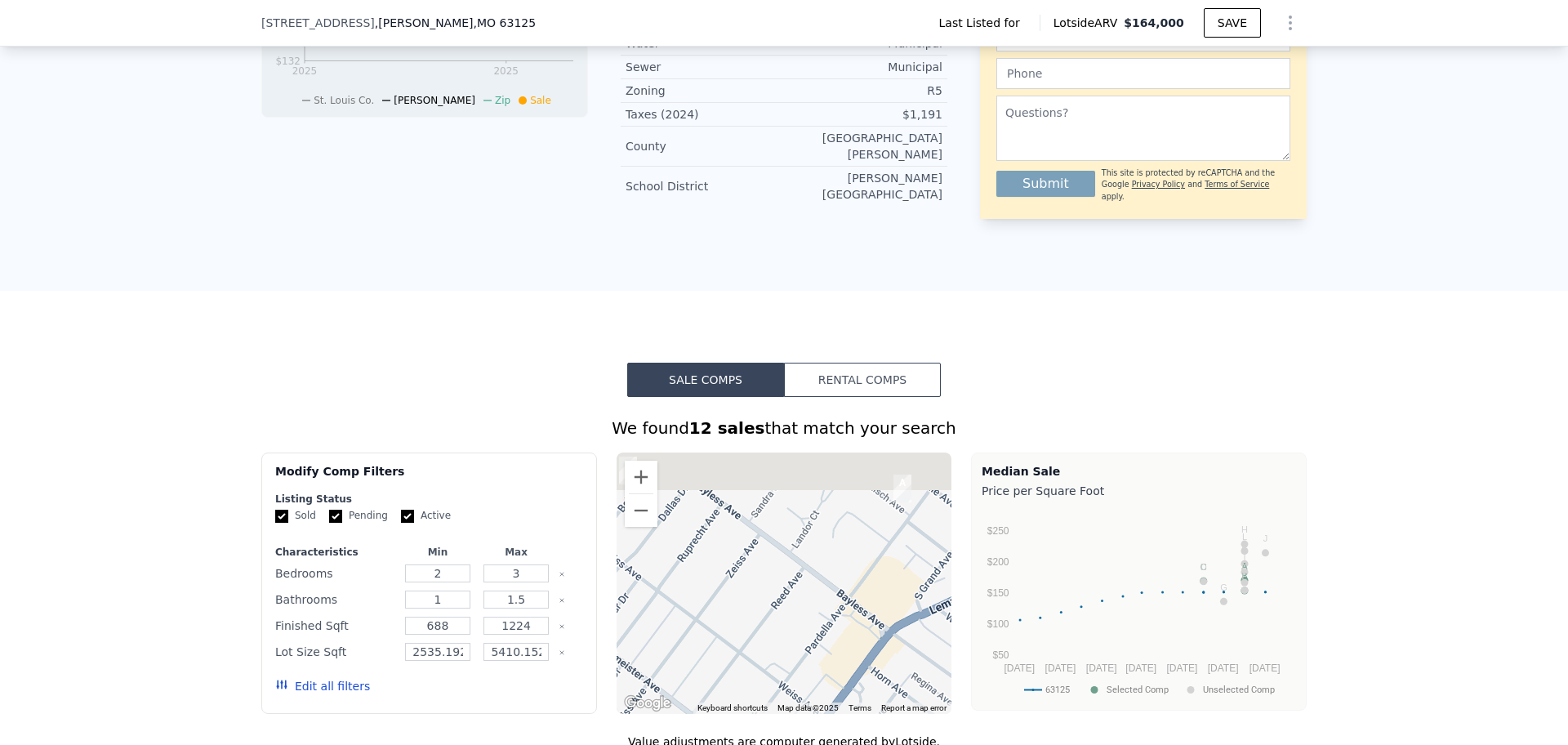
drag, startPoint x: 841, startPoint y: 540, endPoint x: 851, endPoint y: 581, distance: 42.2
click at [851, 580] on div at bounding box center [784, 584] width 336 height 262
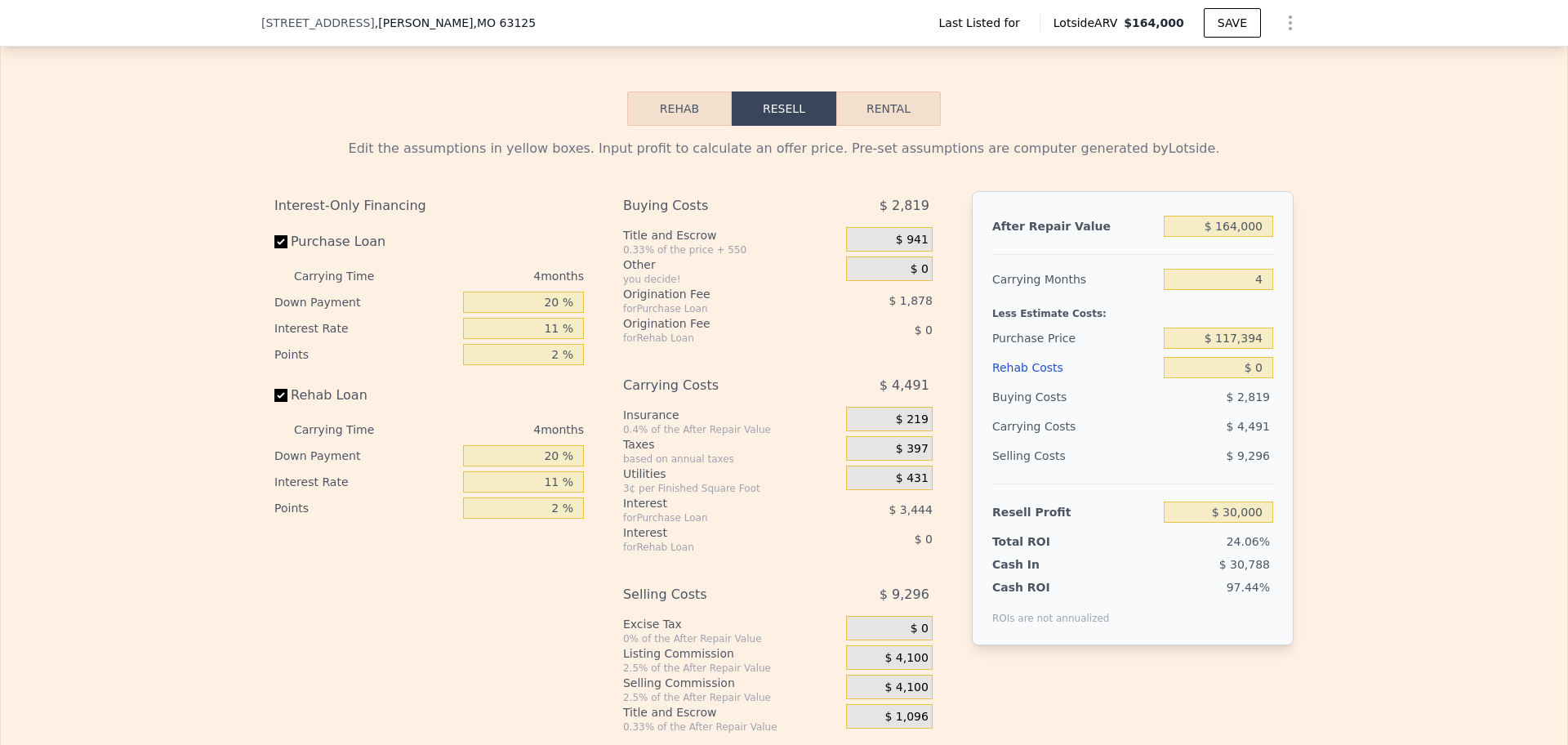
scroll to position [2038, 0]
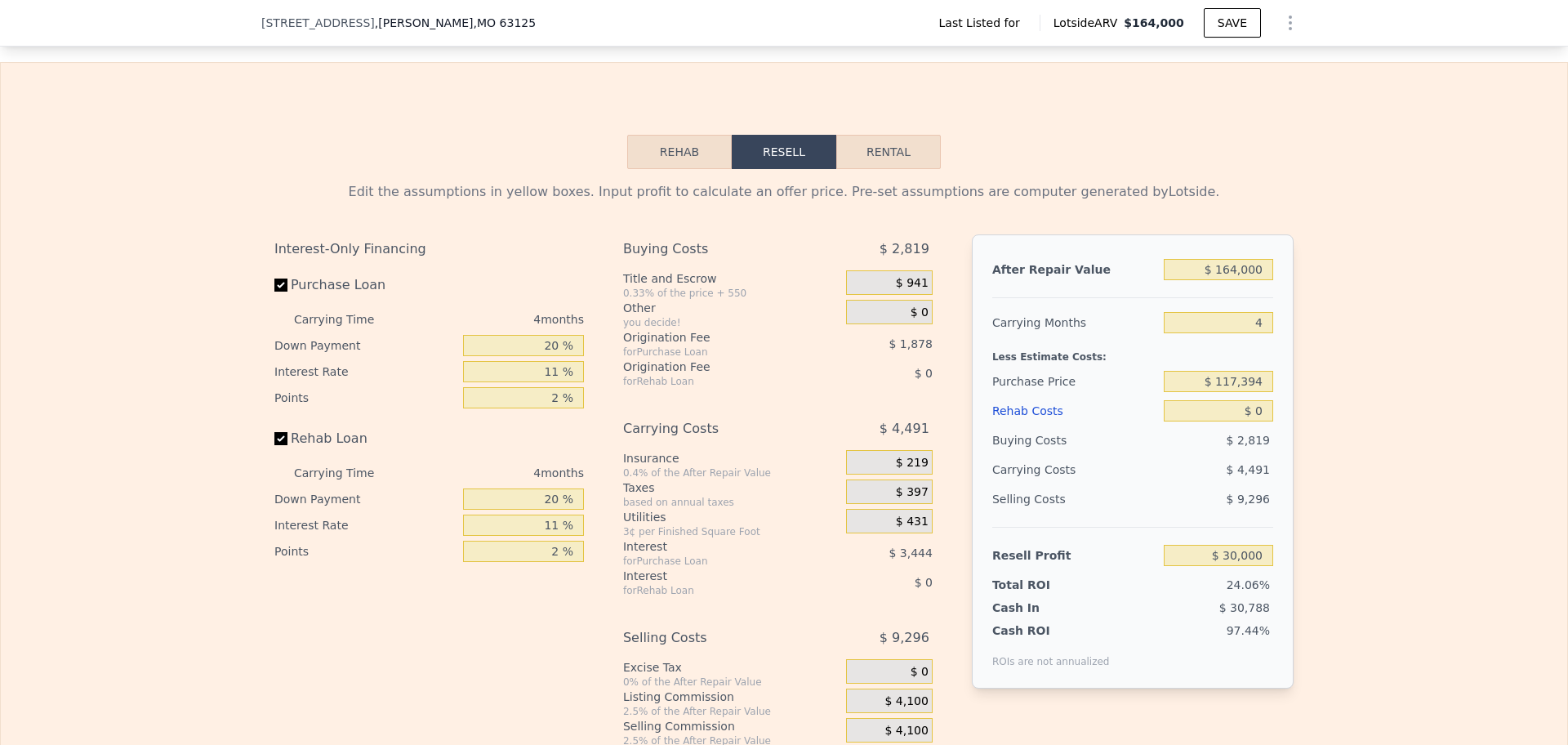
click at [676, 169] on div "Edit the assumptions in yellow boxes. Input profit to calculate an offer price.…" at bounding box center [784, 473] width 1046 height 608
click at [685, 151] on button "Rehab" at bounding box center [679, 152] width 105 height 34
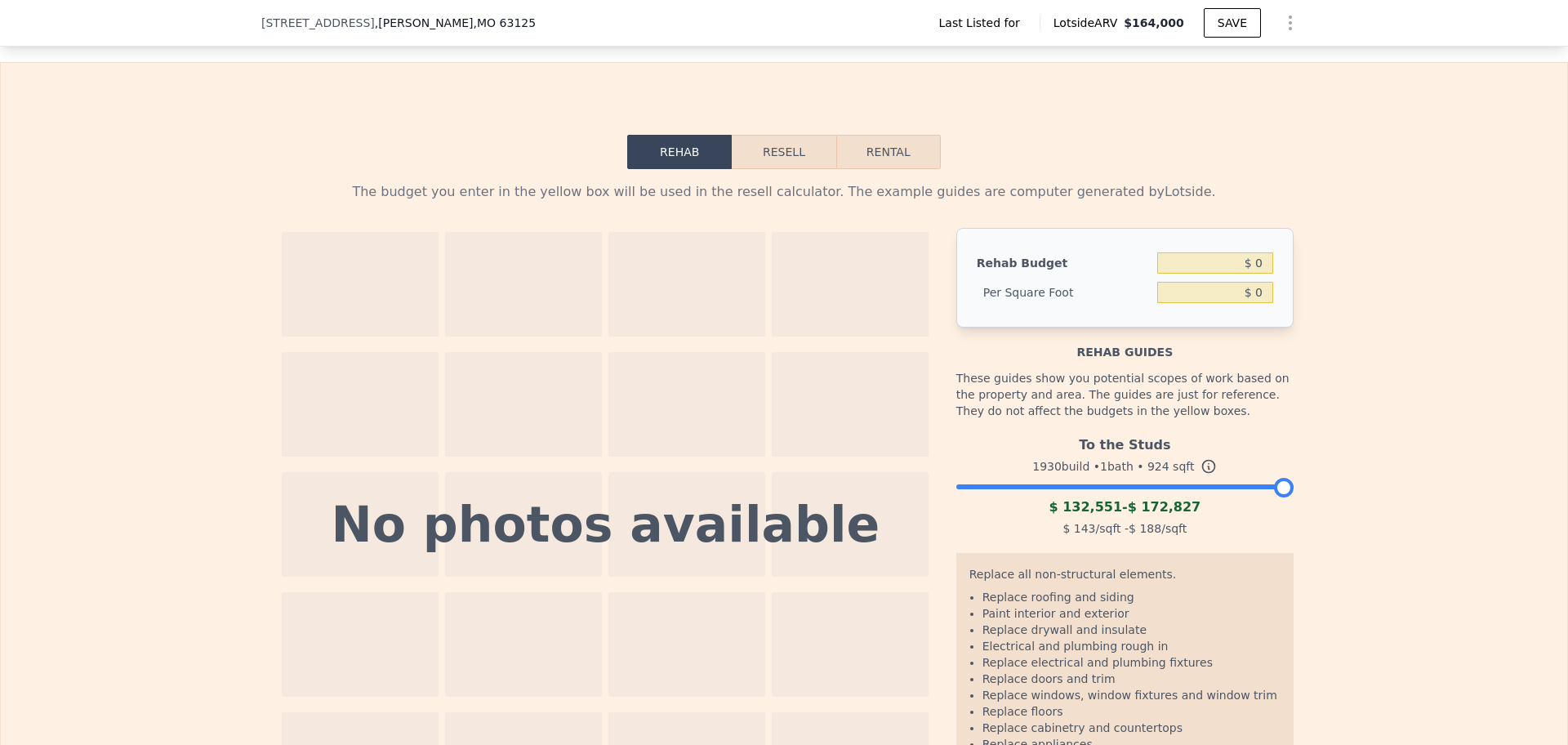
click at [1195, 477] on div "To the Studs 1930 build • 1 bath • 924 sqft $ 132,551 - $ 172,827 $ 143 /sqft -…" at bounding box center [1124, 485] width 337 height 111
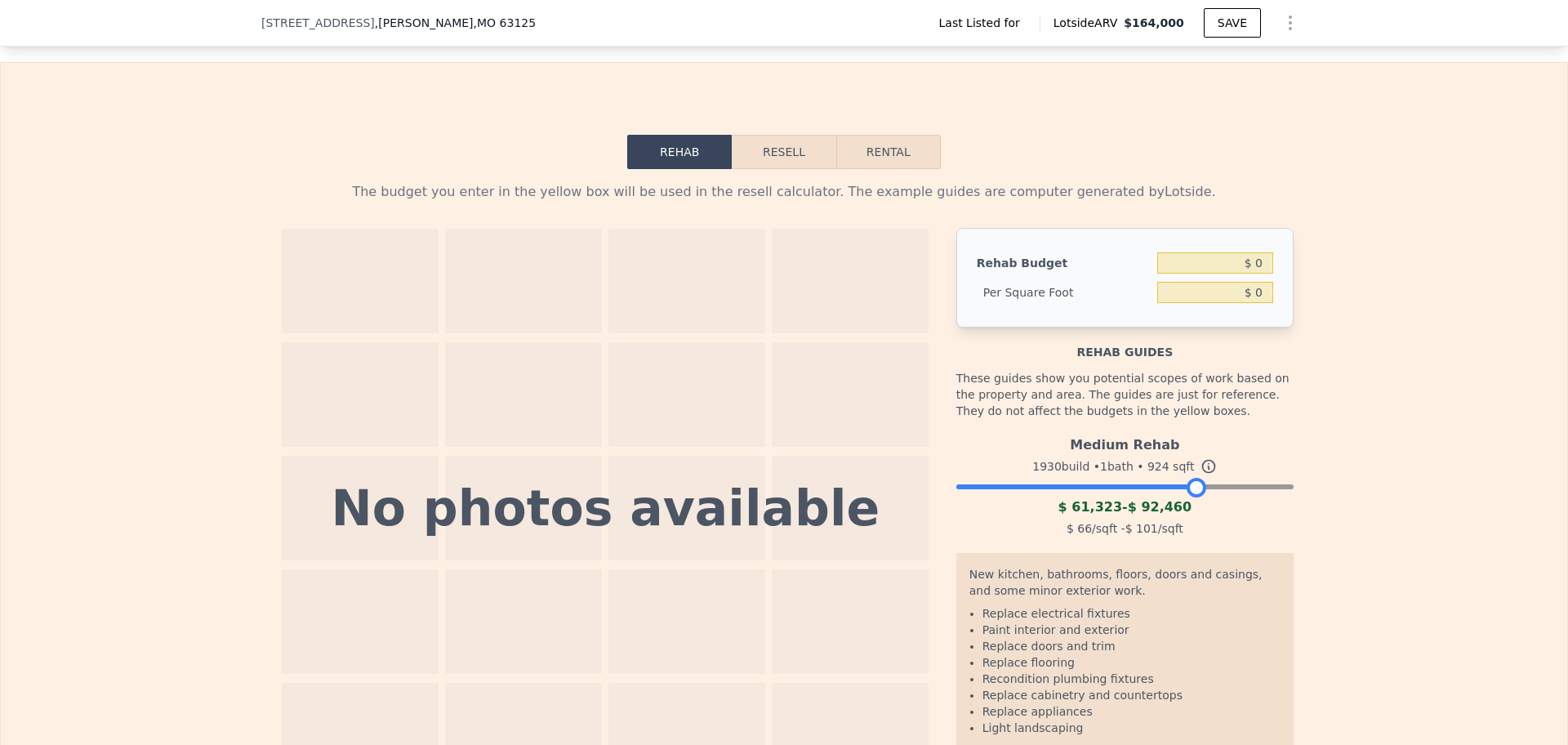
click at [1190, 484] on div at bounding box center [1124, 482] width 337 height 10
click at [751, 143] on button "Resell" at bounding box center [784, 152] width 104 height 34
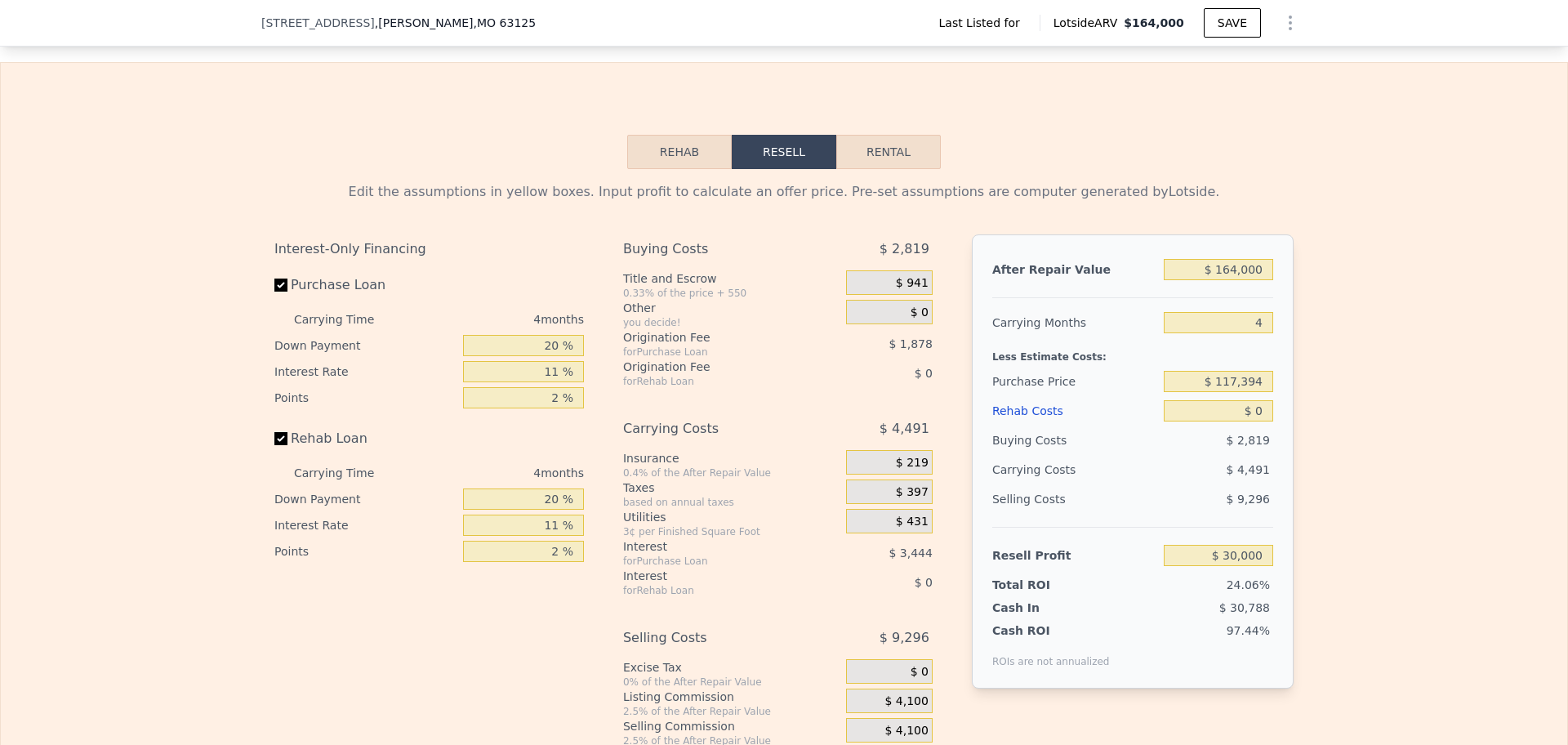
click at [642, 143] on button "Rehab" at bounding box center [679, 152] width 105 height 34
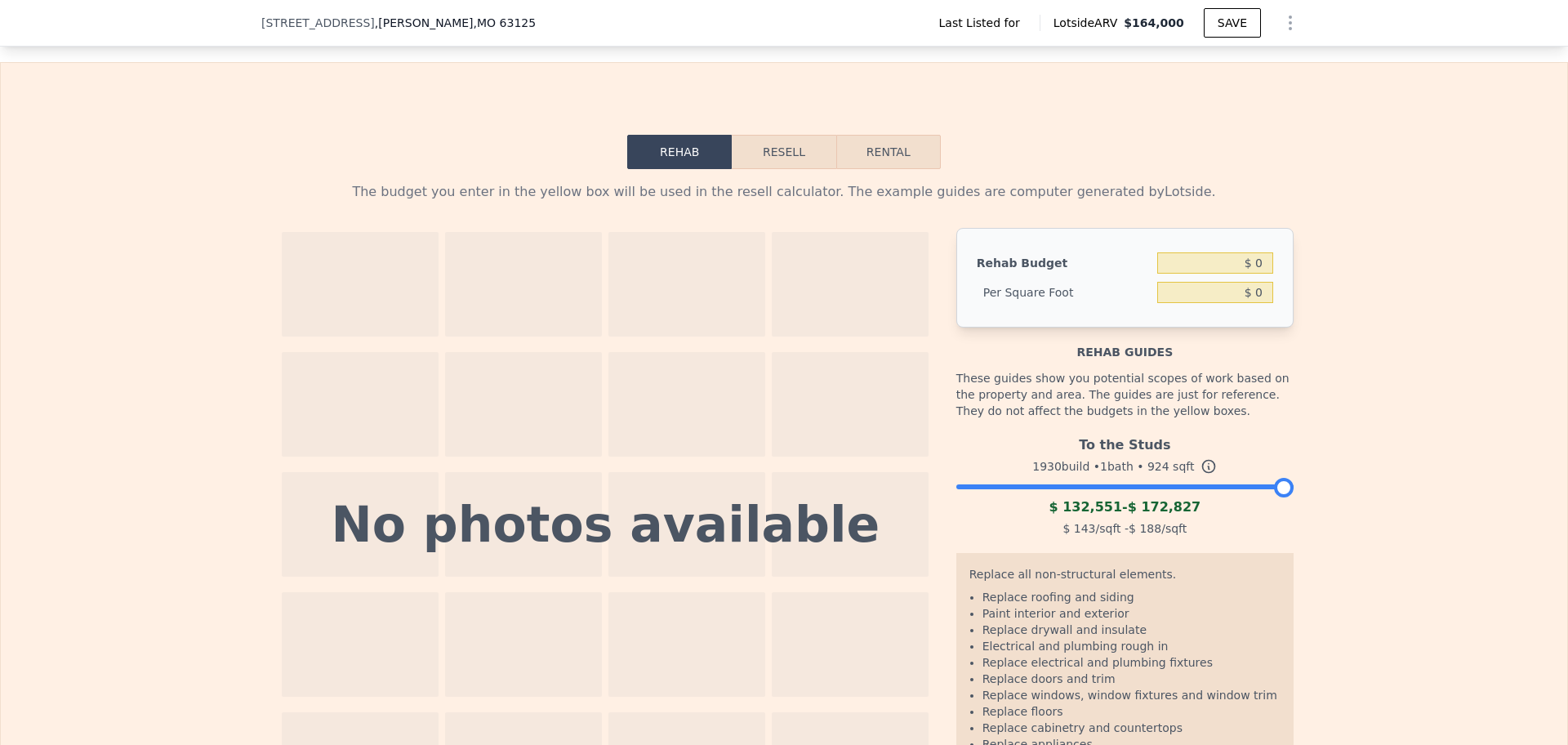
click at [692, 141] on button "Rehab" at bounding box center [679, 152] width 105 height 34
click at [749, 154] on button "Resell" at bounding box center [784, 152] width 104 height 34
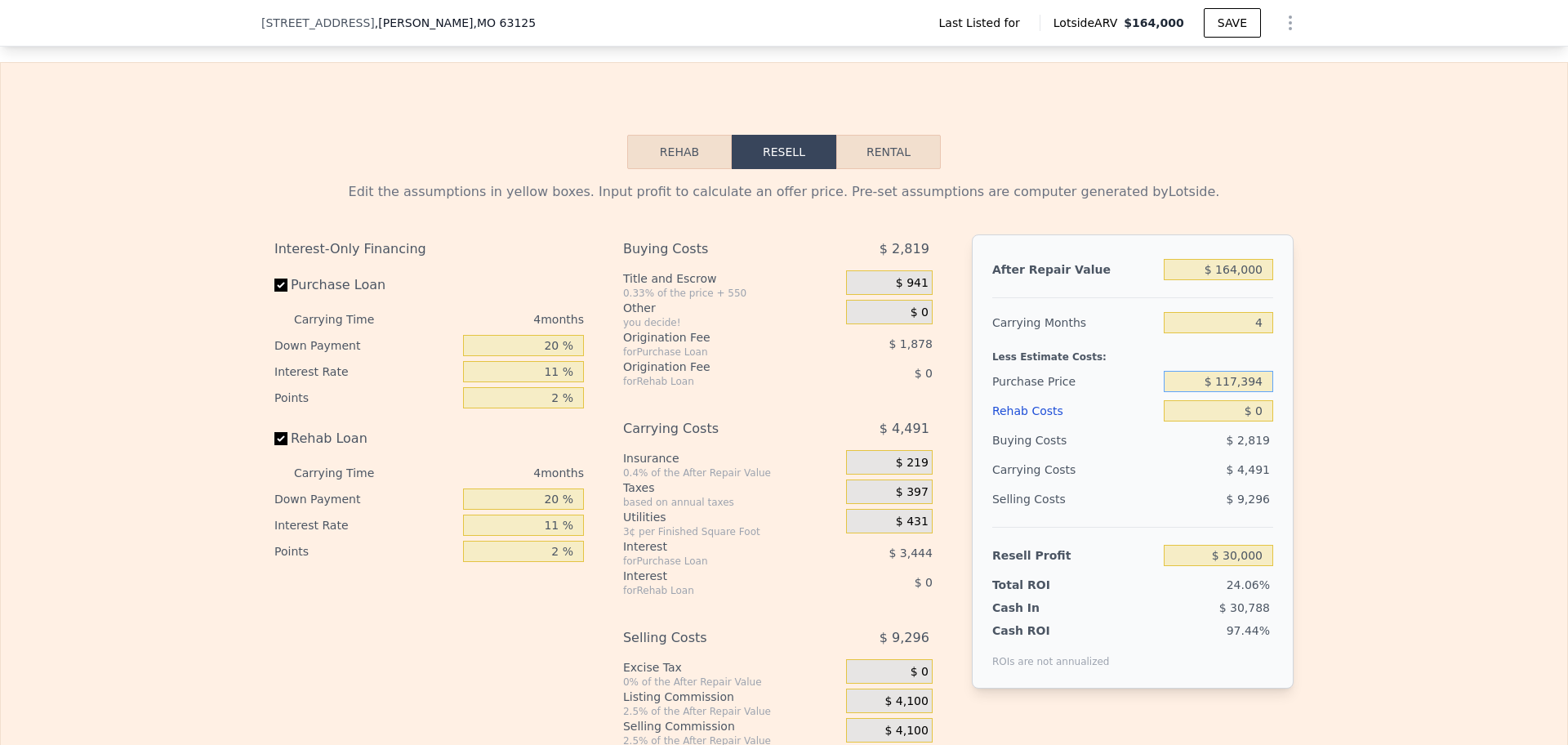
click at [1180, 377] on input "$ 117,394" at bounding box center [1219, 382] width 109 height 22
type input "$ 100,000"
type input "$ 48,242"
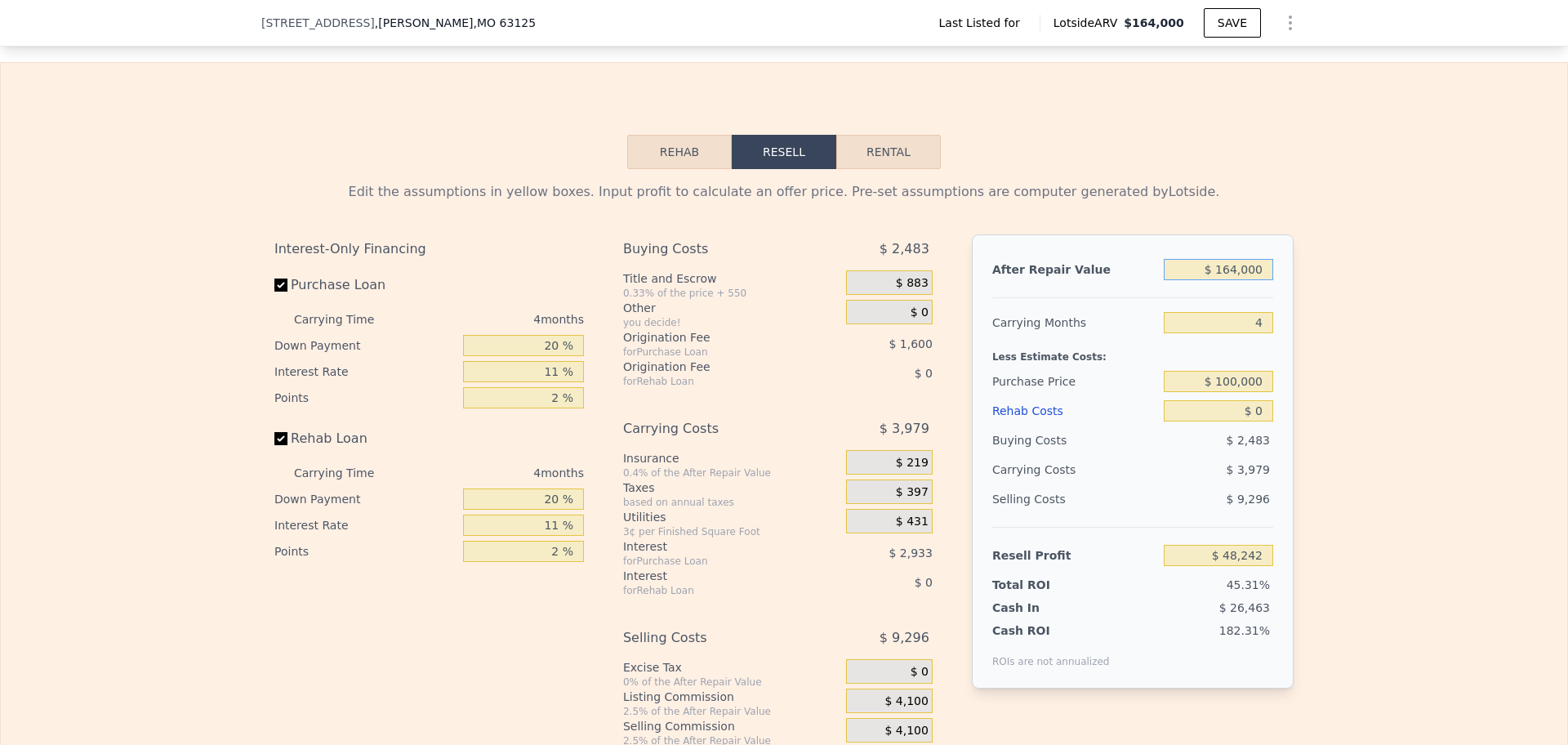
click at [1246, 275] on input "$ 164,000" at bounding box center [1219, 270] width 109 height 22
type input "$ 2"
type input "-$ 106,791"
type input "$ 20"
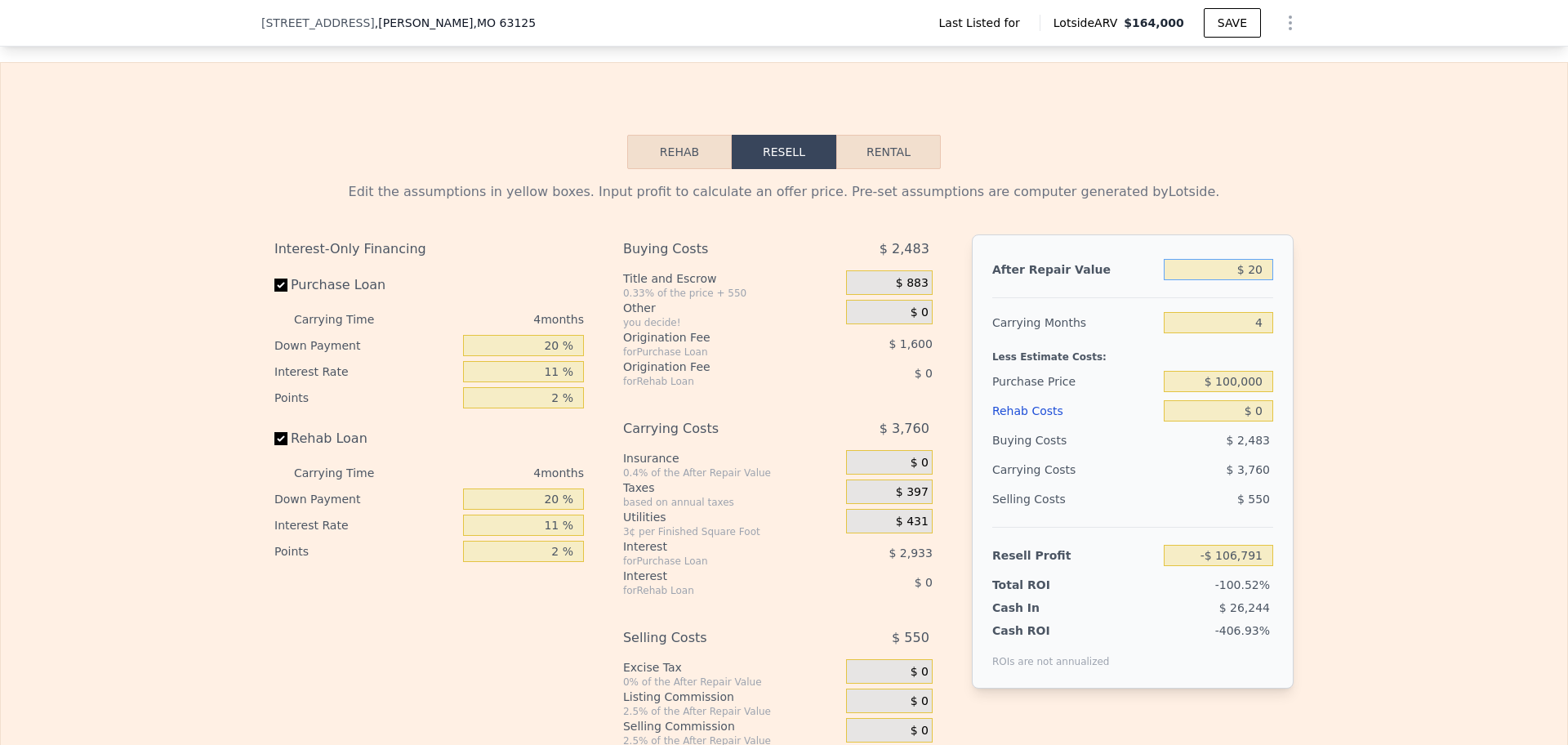
type input "-$ 106,775"
type input "$ 200"
type input "-$ 106,604"
type input "$ 2,000"
type input "-$ 104,903"
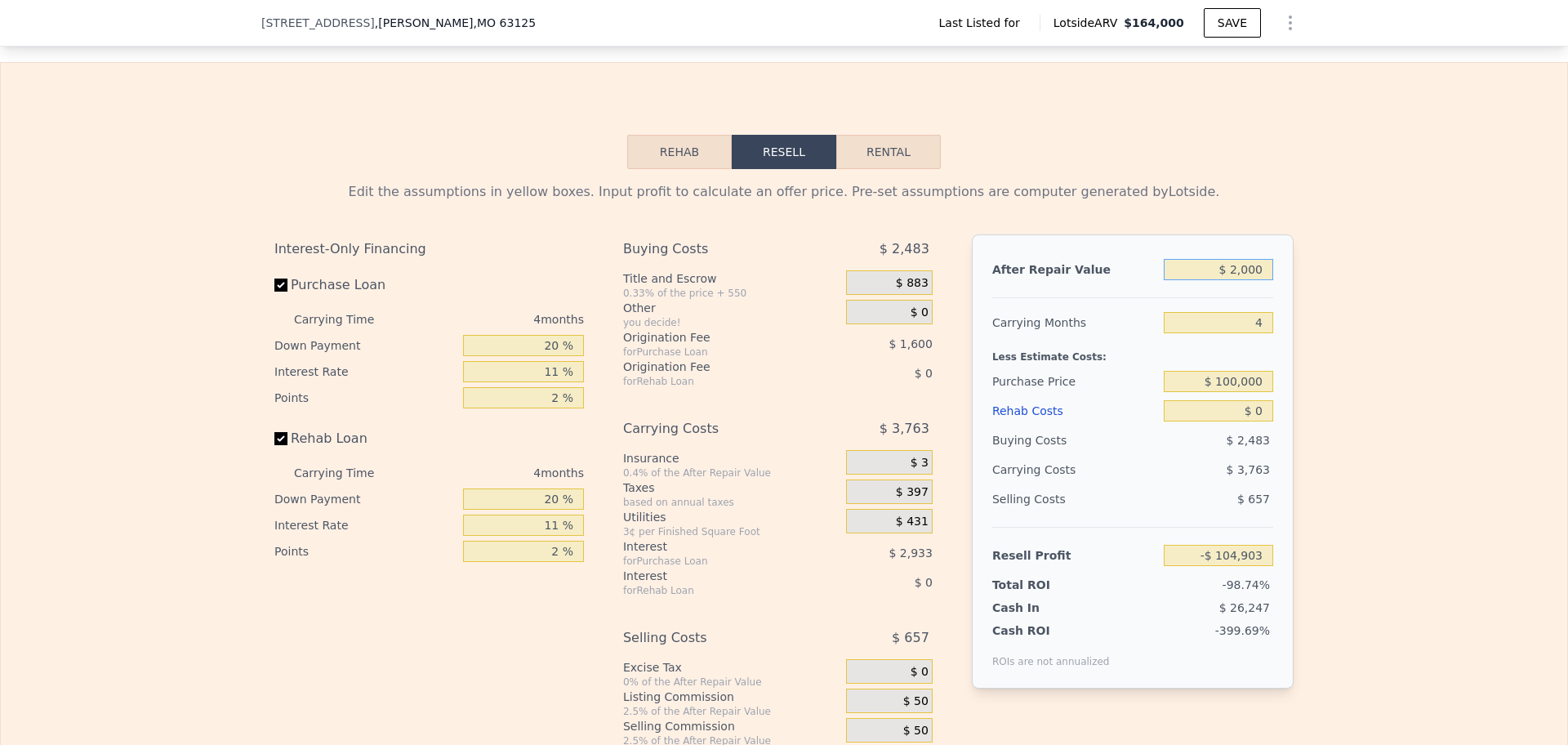
type input "$ 20,000"
type input "-$ 87,887"
type input "$ 200,000"
type input "$ 82,274"
type input "$ 2,000,000"
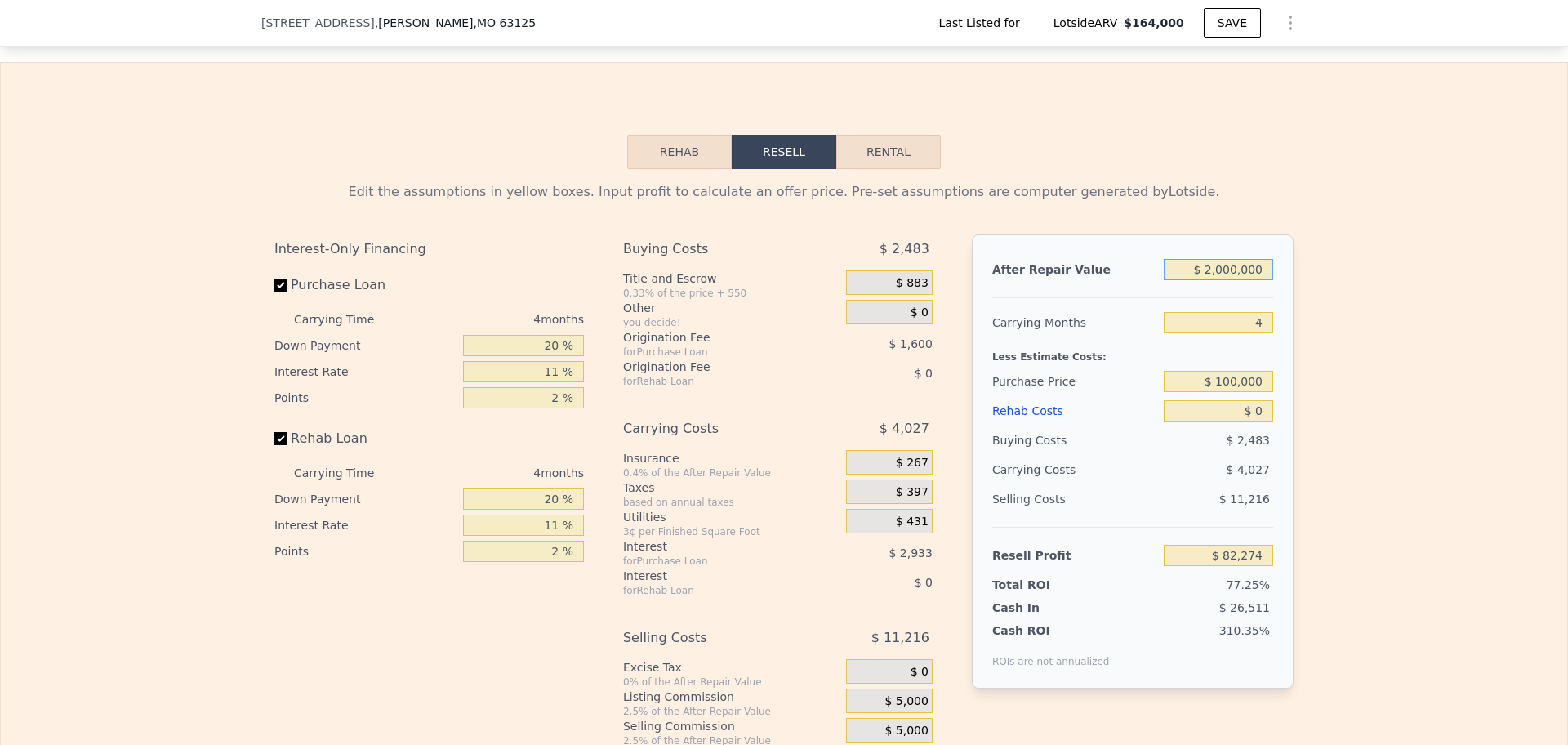
type input "$ 1,783,880"
type input "$ 200,000"
type input "$ 82,274"
type input "$ 200,000"
click at [1228, 434] on span "$ 2,483" at bounding box center [1248, 440] width 43 height 13
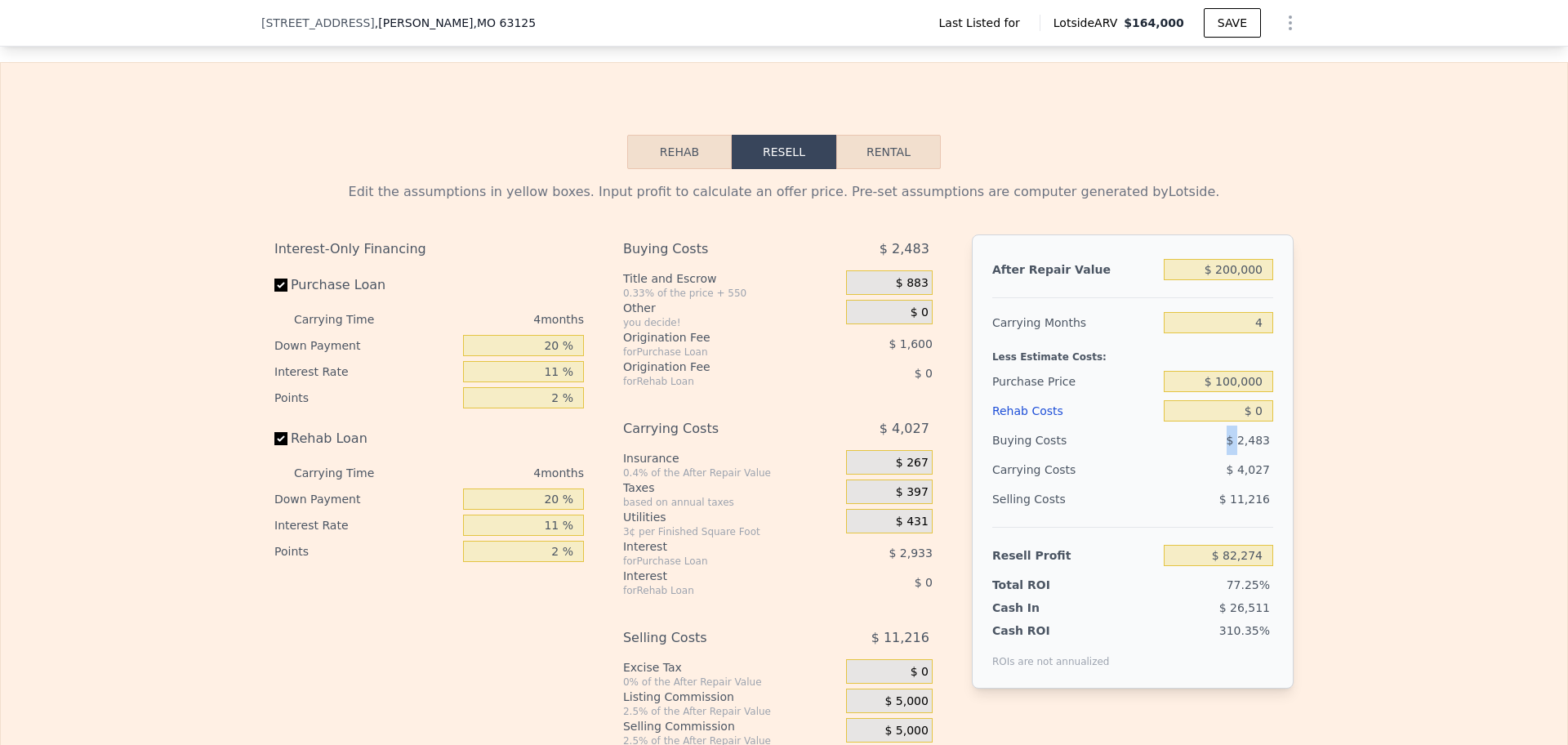
click at [1228, 434] on span "$ 2,483" at bounding box center [1248, 440] width 43 height 13
click at [1233, 416] on input "$ 0" at bounding box center [1219, 411] width 109 height 22
click at [1233, 414] on input "$ 0" at bounding box center [1219, 411] width 109 height 22
type input "$ 6"
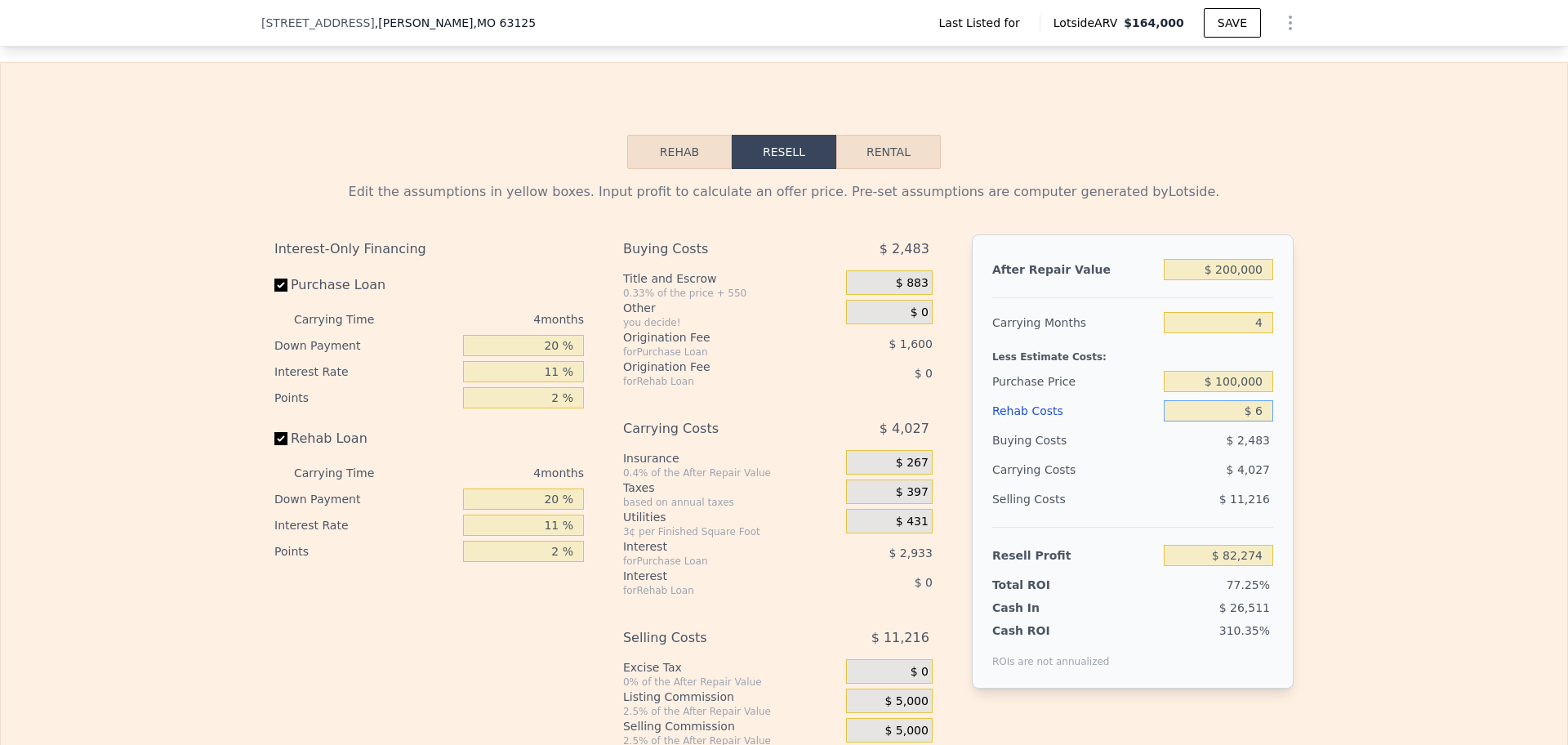
type input "$ 82,268"
type input "$ 60"
type input "$ 82,213"
type input "$ 600"
type input "$ 81,648"
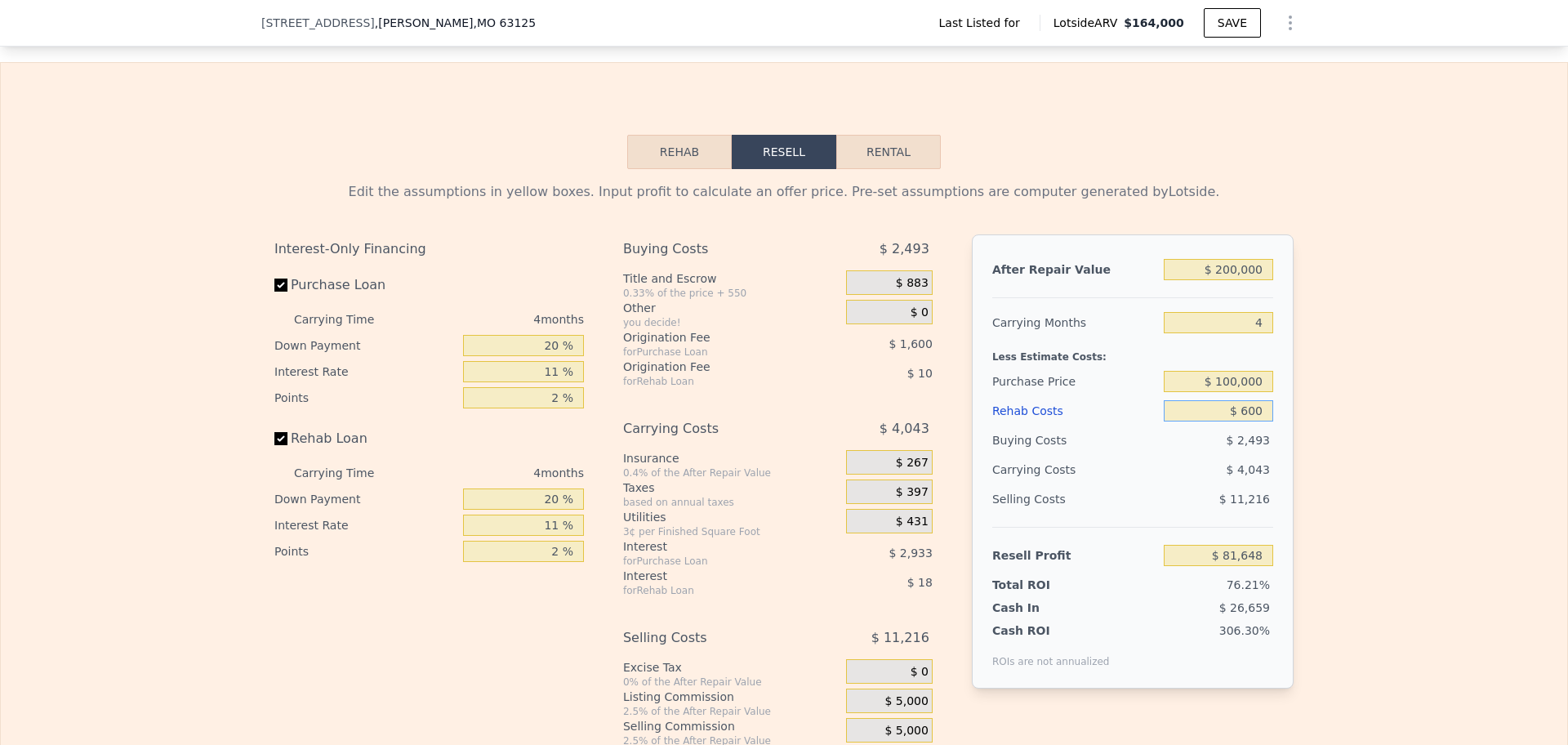
type input "$ 6,000"
type input "$ 76,002"
type input "$ 60,000"
type input "$ 19,554"
type input "$ 60,000"
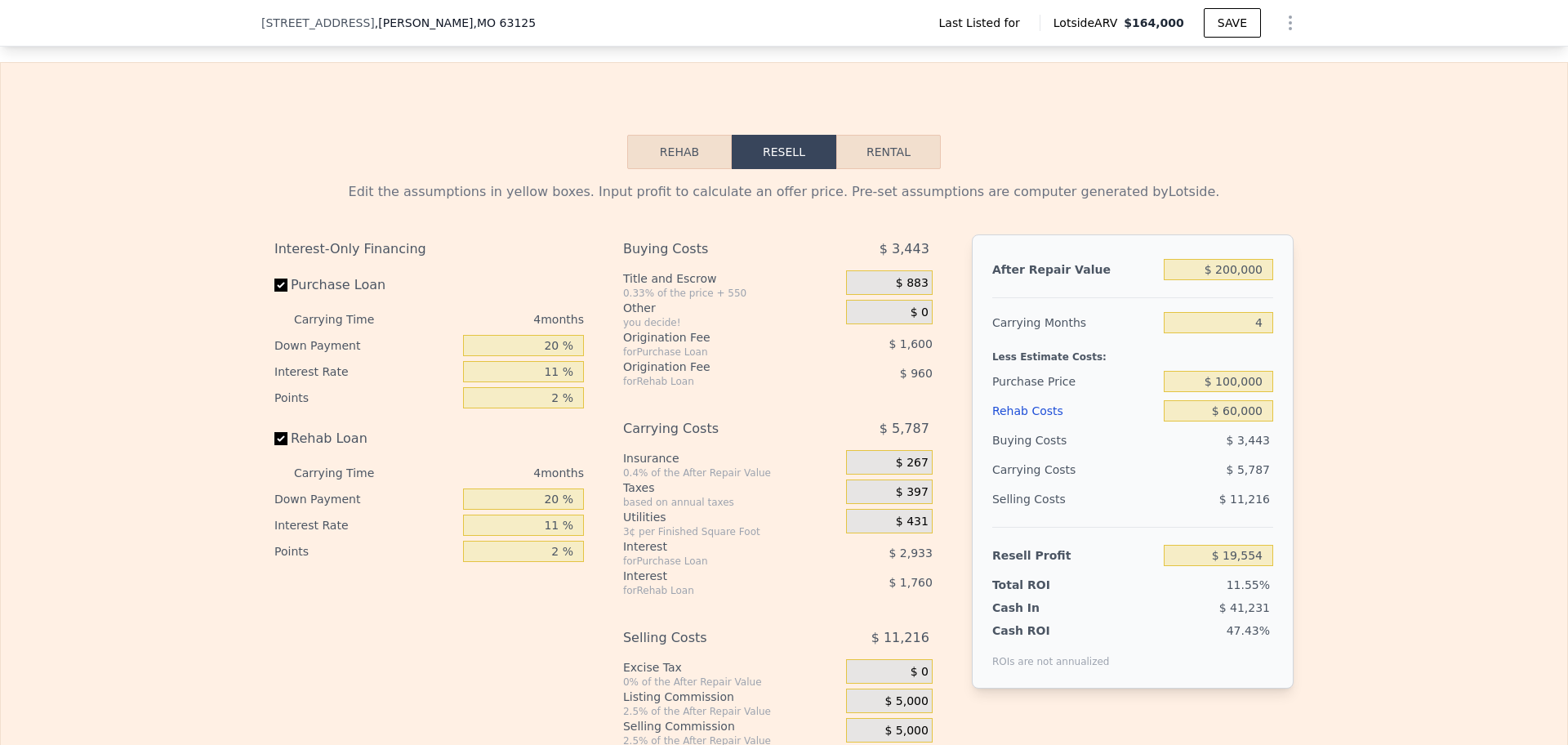
click at [1152, 515] on div "Selling Costs $ 11,216" at bounding box center [1133, 506] width 281 height 42
click at [316, 287] on label "Purchase Loan" at bounding box center [365, 285] width 182 height 30
click at [288, 287] on input "Purchase Loan" at bounding box center [280, 285] width 13 height 13
checkbox input "false"
type input "$ 24,086"
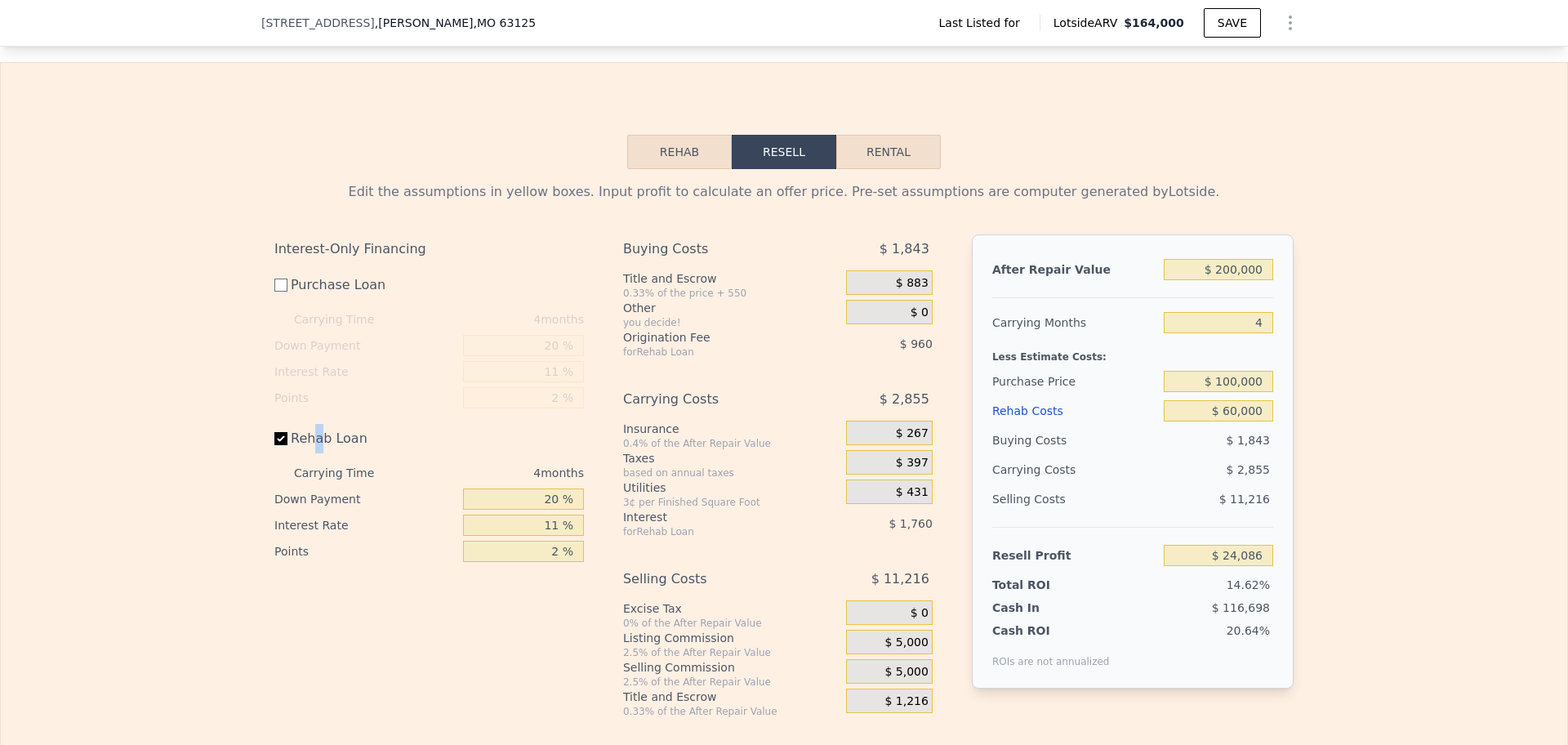
click at [309, 429] on label "Rehab Loan" at bounding box center [365, 438] width 182 height 30
click at [306, 433] on label "Rehab Loan" at bounding box center [365, 438] width 182 height 30
click at [288, 433] on input "Rehab Loan" at bounding box center [280, 438] width 13 height 13
checkbox input "false"
type input "$ 26,806"
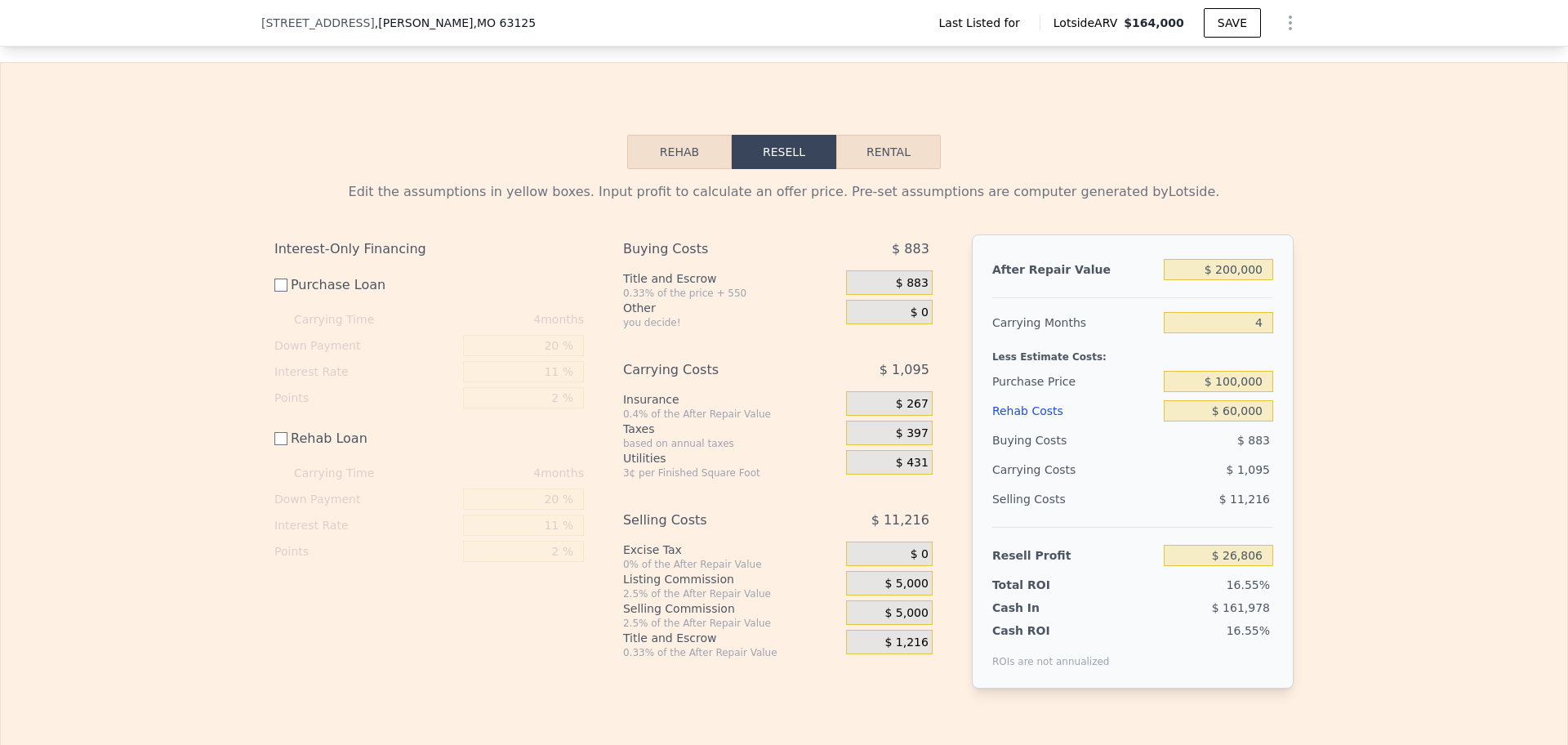
click at [233, 446] on div "Edit the assumptions in yellow boxes. Input profit to calculate an offer price.…" at bounding box center [784, 442] width 1566 height 546
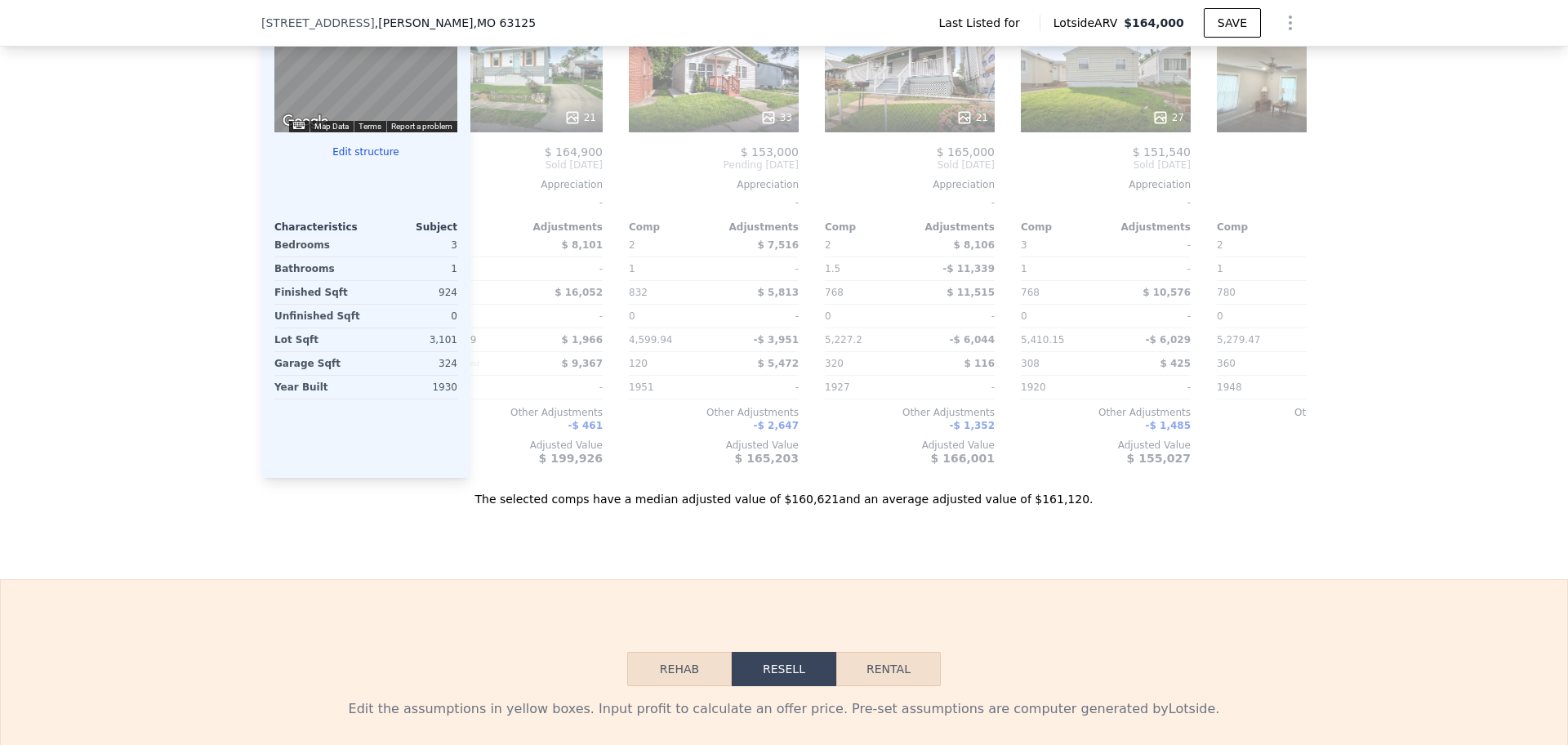
scroll to position [1527, 0]
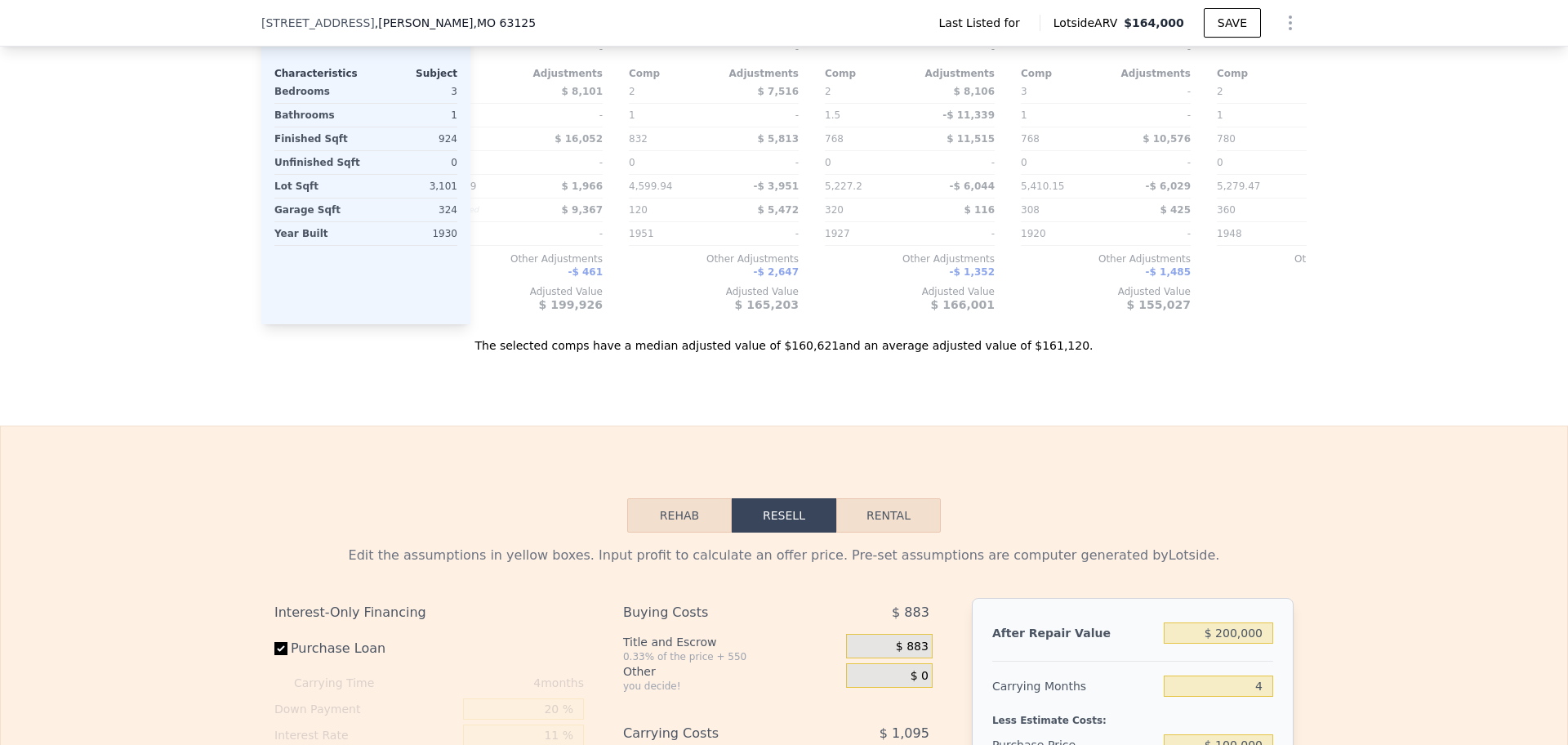
checkbox input "true"
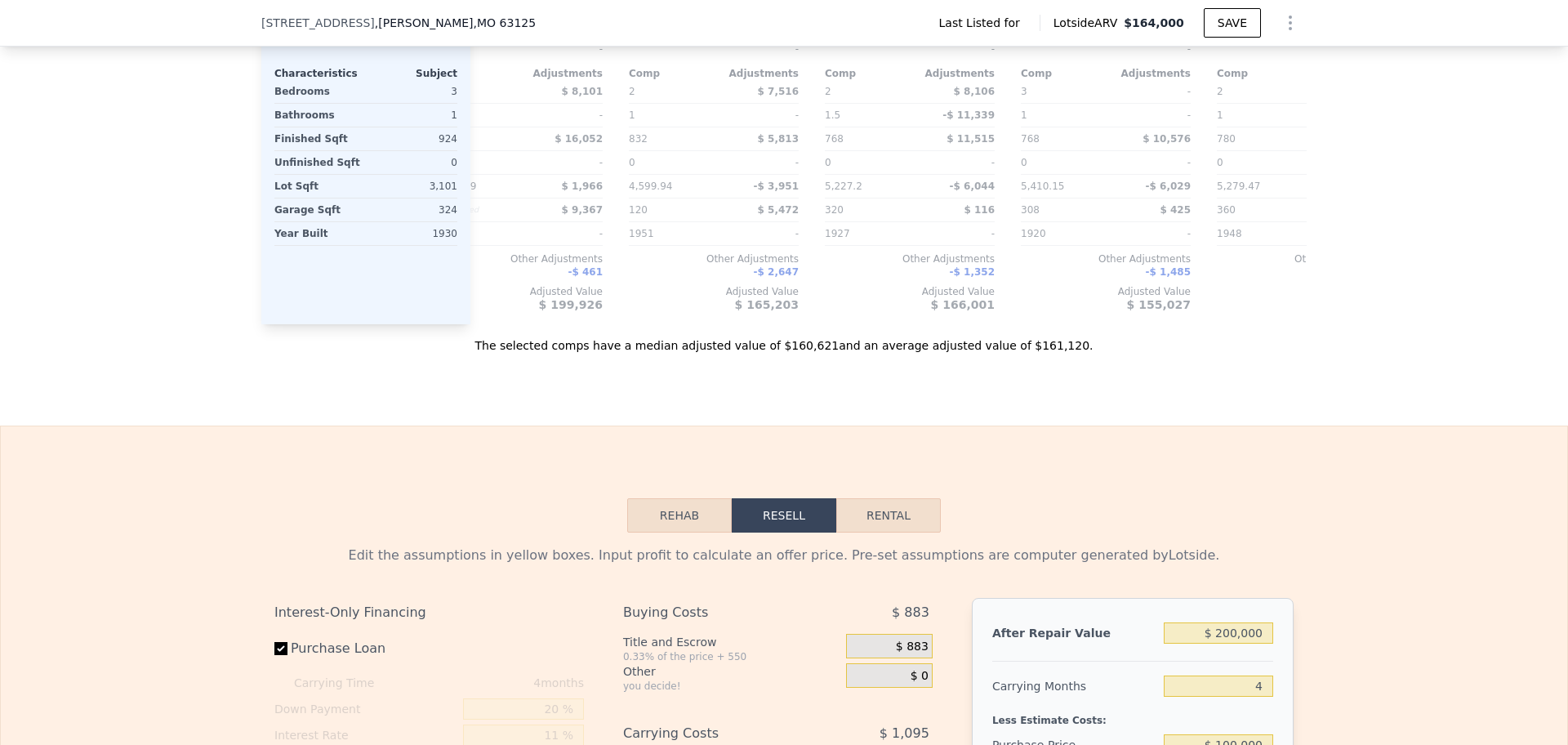
type input "$ 164,000"
type input "$ 0"
type input "$ 30,000"
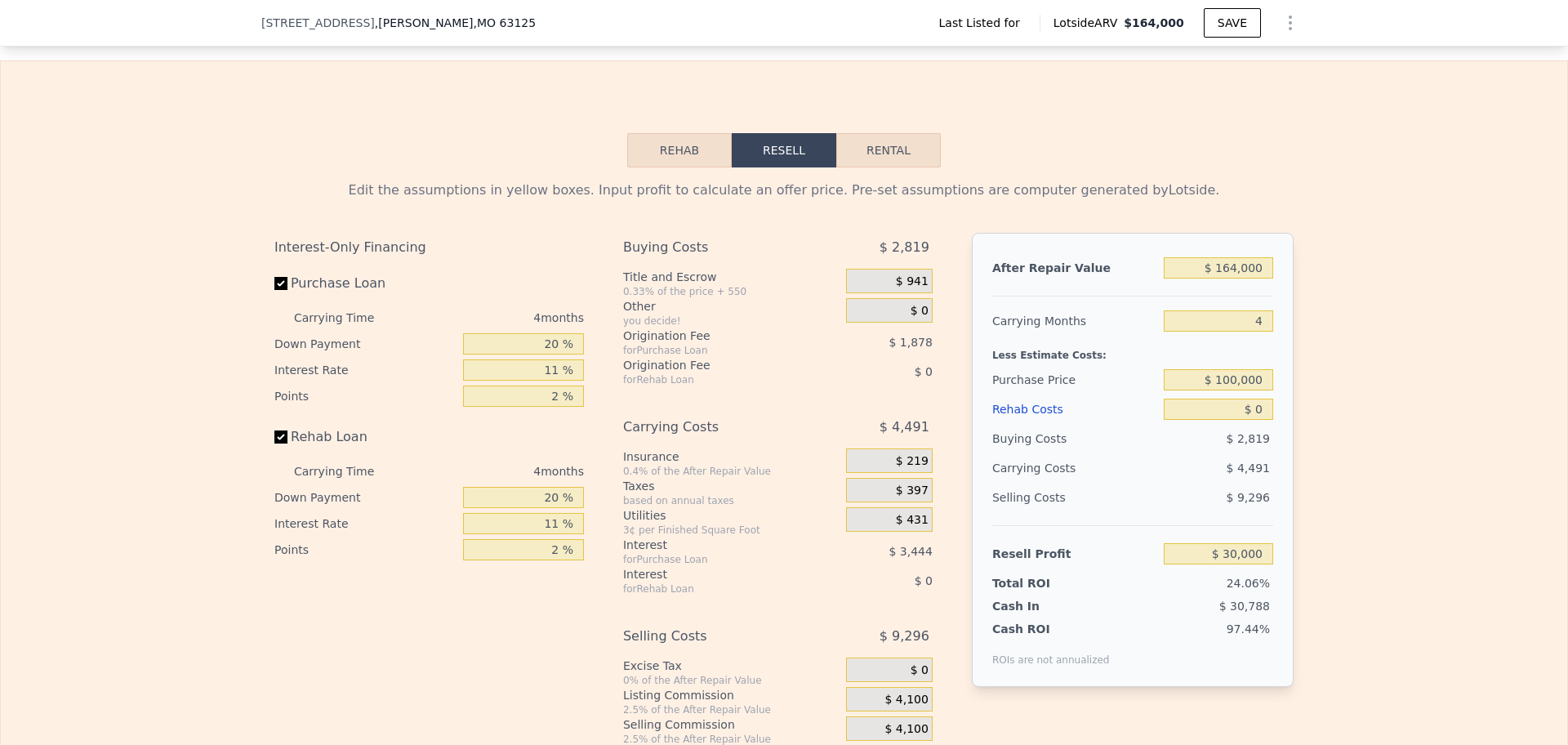
scroll to position [2139, 0]
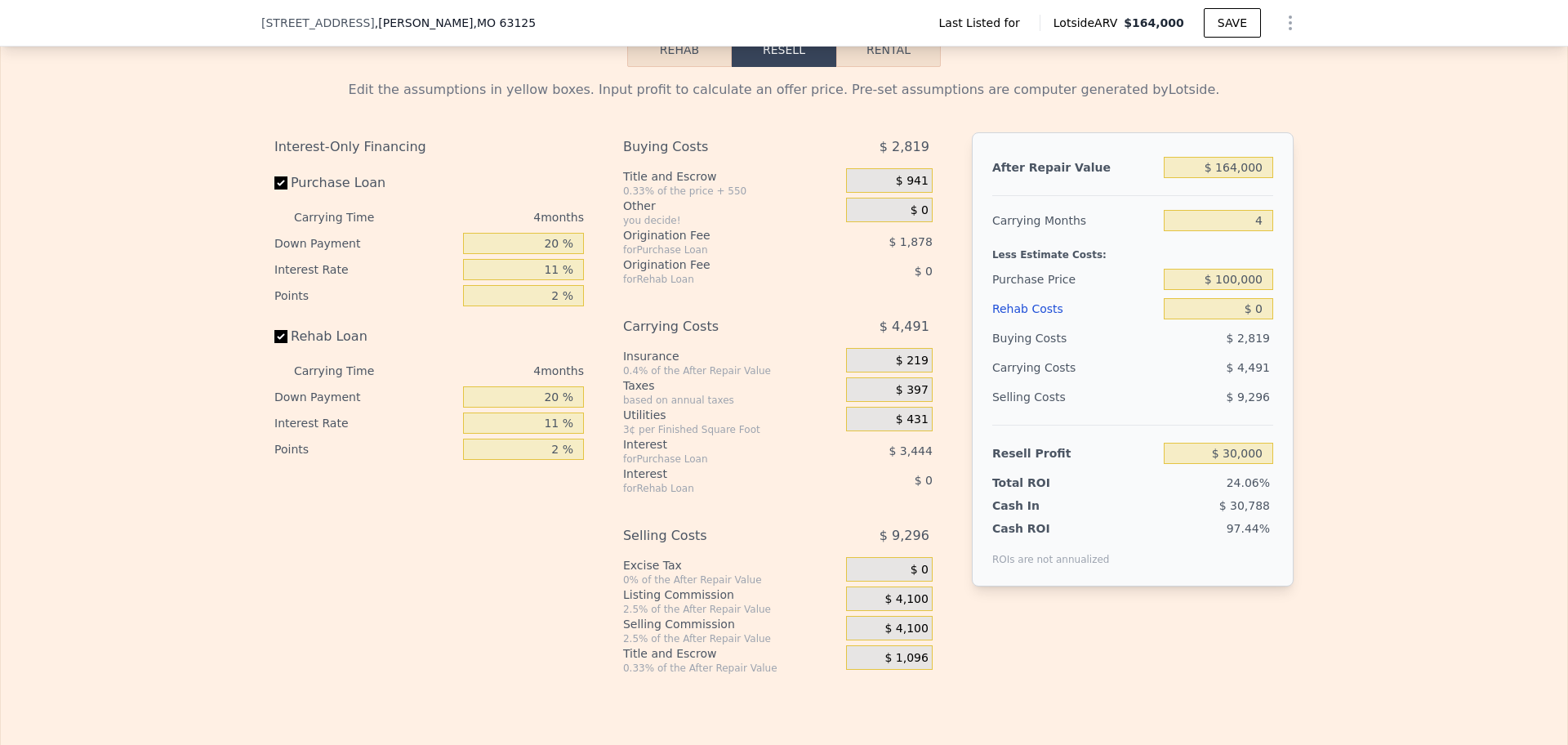
click at [307, 334] on label "Rehab Loan" at bounding box center [365, 336] width 182 height 30
click at [288, 334] on input "Rehab Loan" at bounding box center [280, 336] width 13 height 13
checkbox input "false"
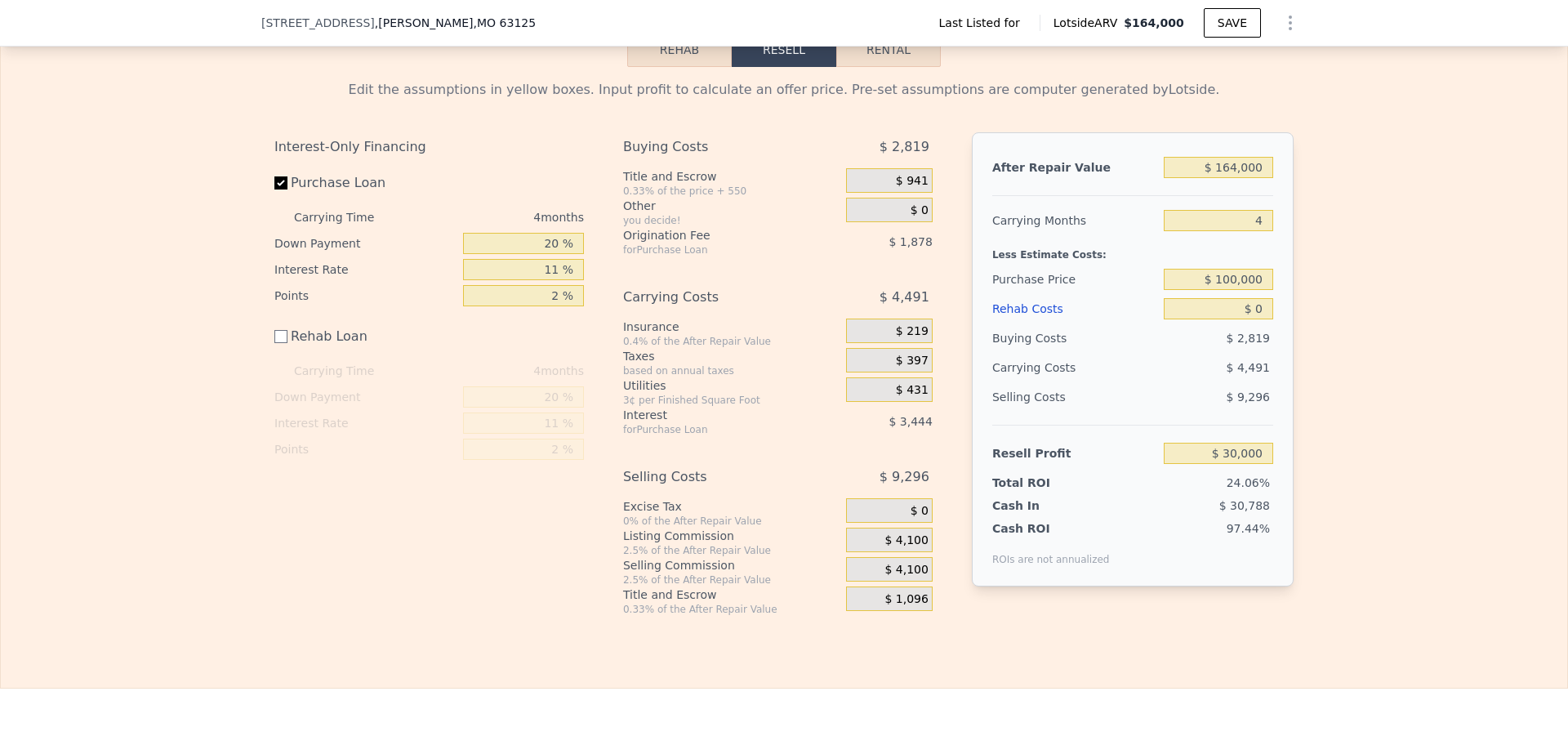
click at [334, 178] on label "Purchase Loan" at bounding box center [365, 183] width 182 height 30
click at [288, 178] on input "Purchase Loan" at bounding box center [280, 183] width 13 height 13
checkbox input "false"
type input "$ 35,322"
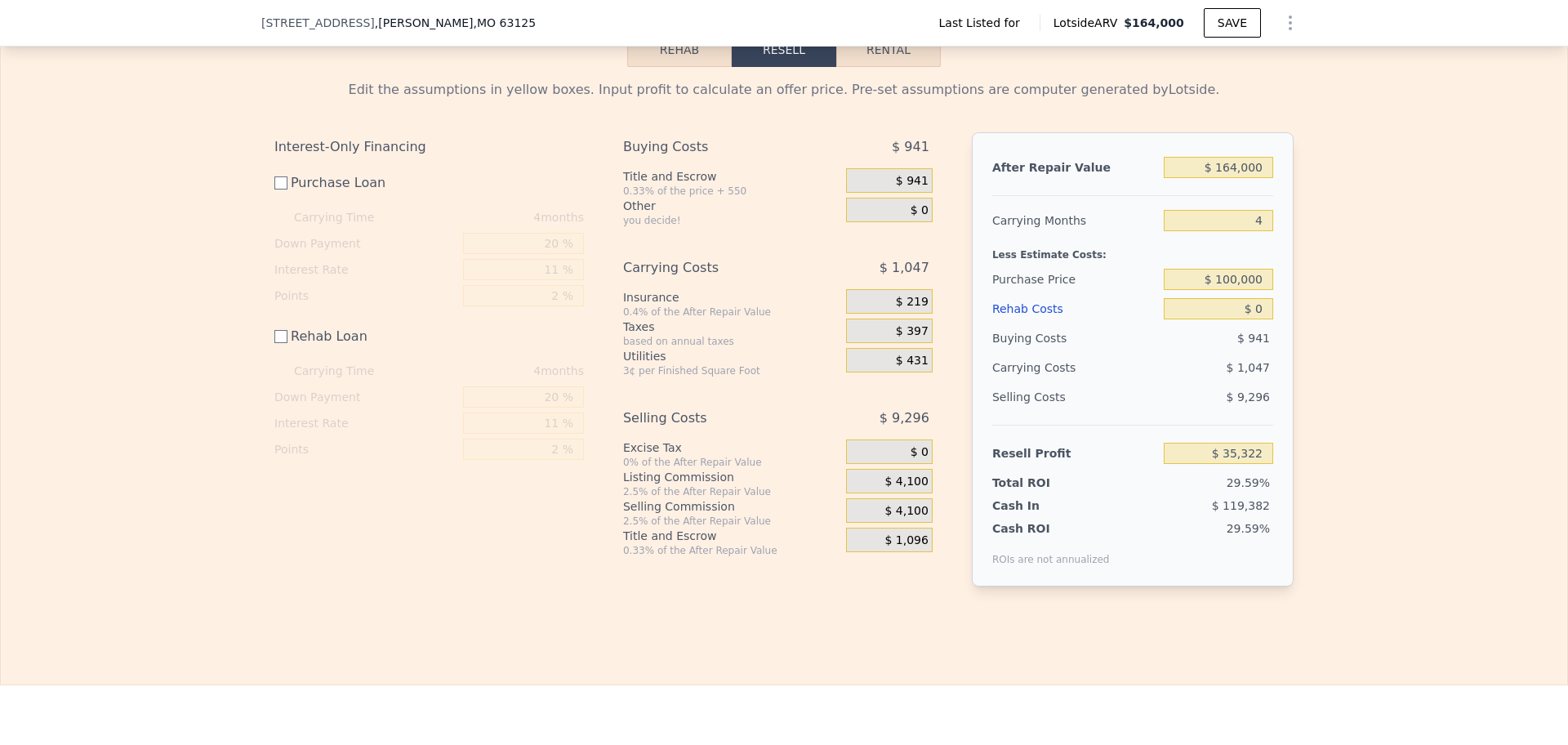
click at [499, 133] on div "Interest-Only Financing" at bounding box center [428, 147] width 309 height 30
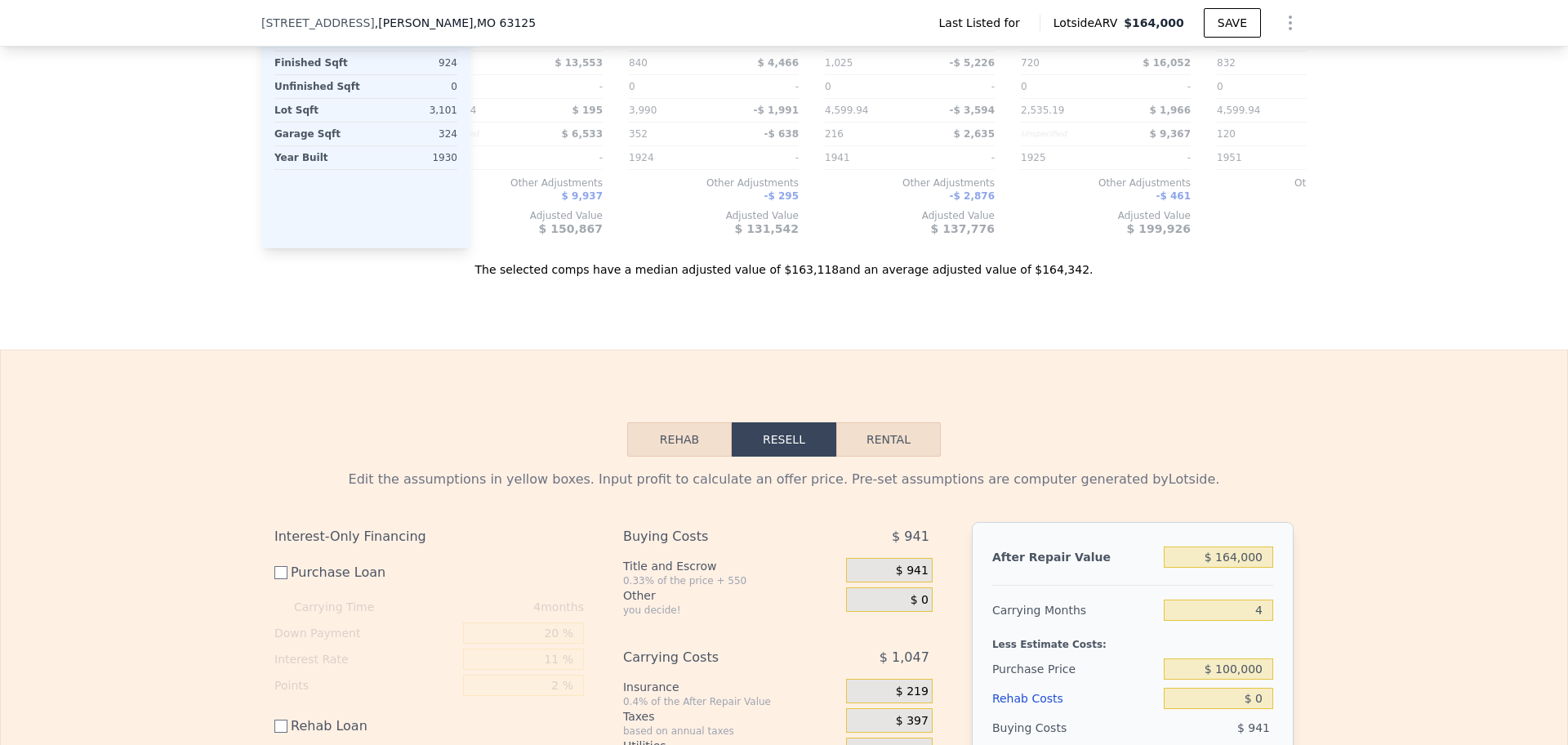
scroll to position [1731, 0]
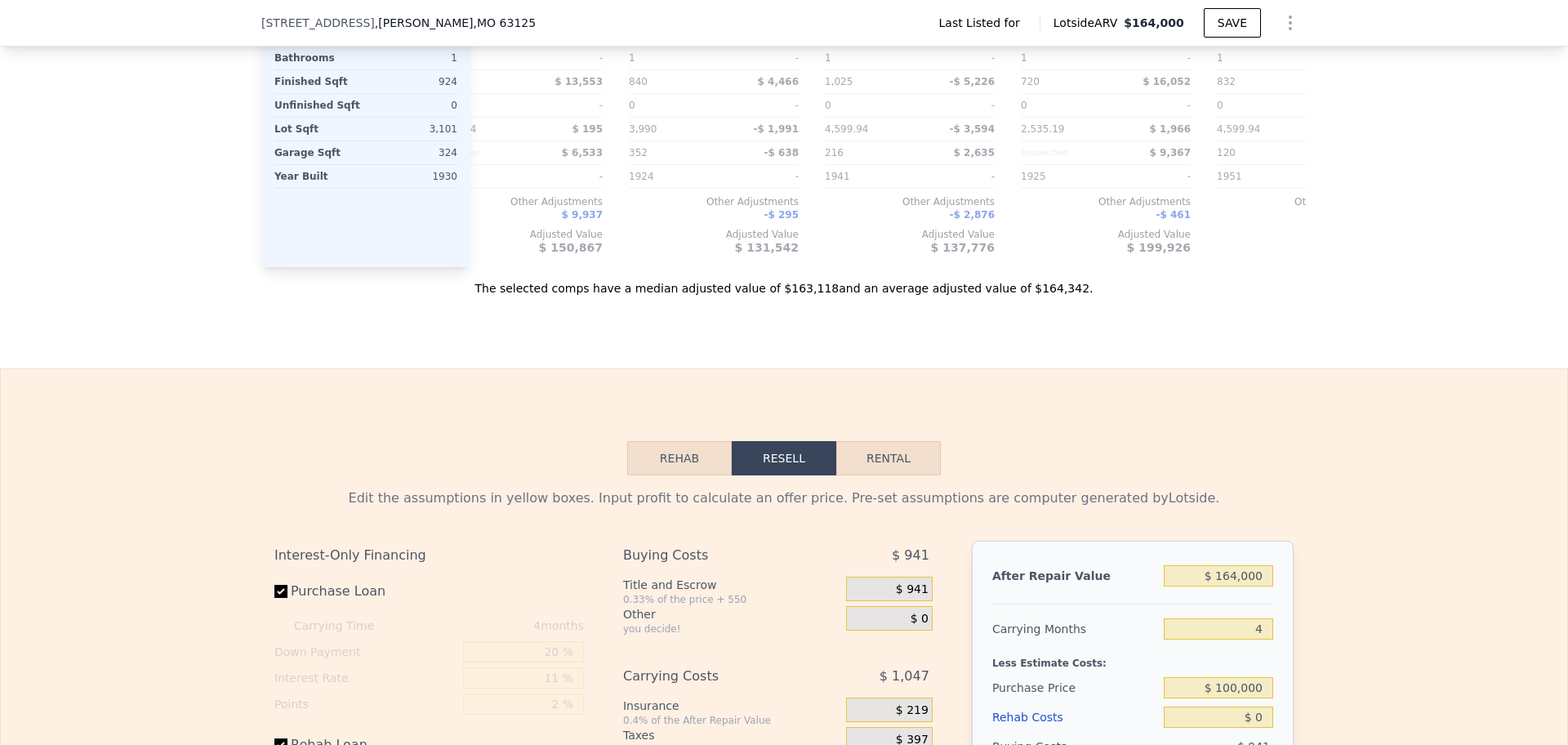
checkbox input "true"
type input "$ 30,000"
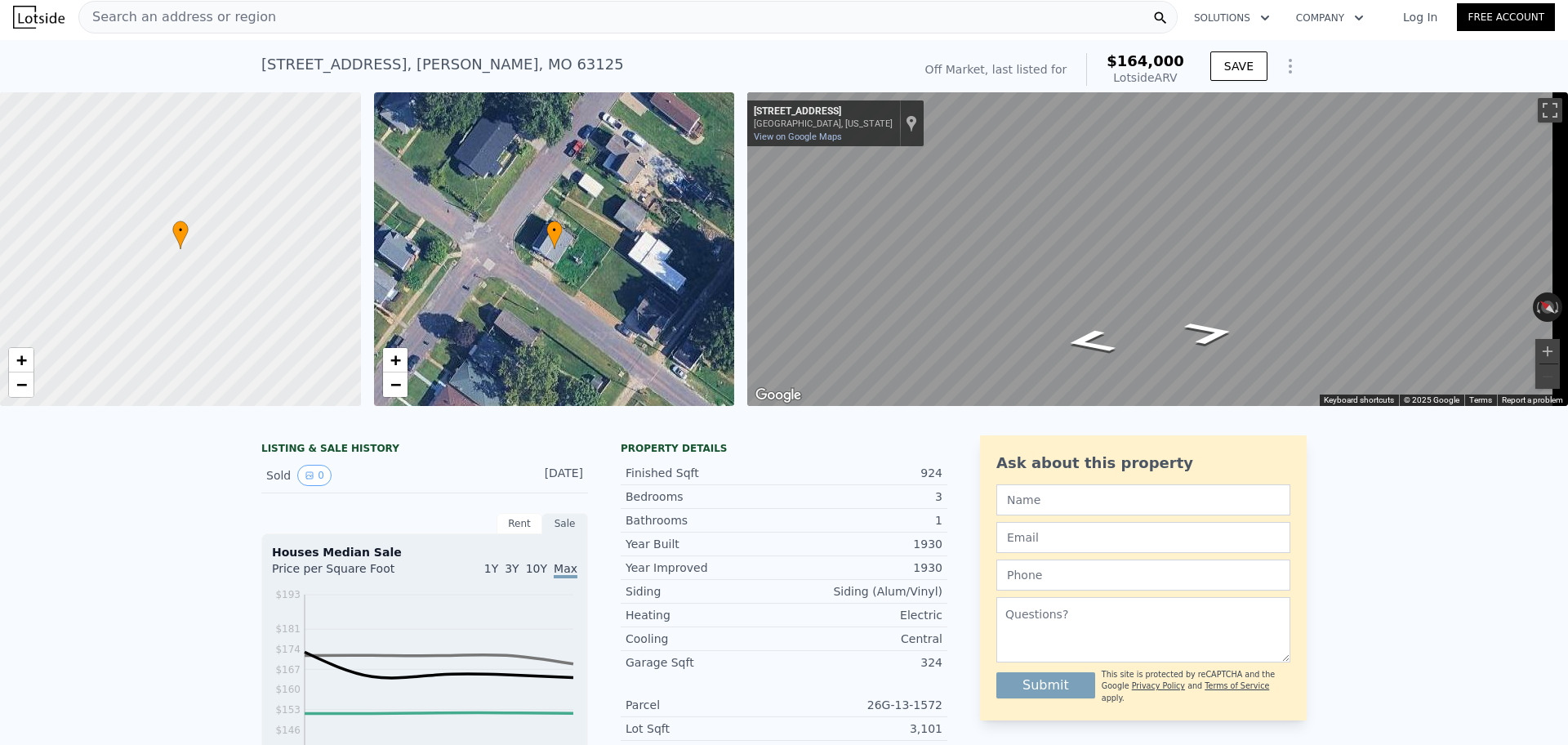
scroll to position [0, 0]
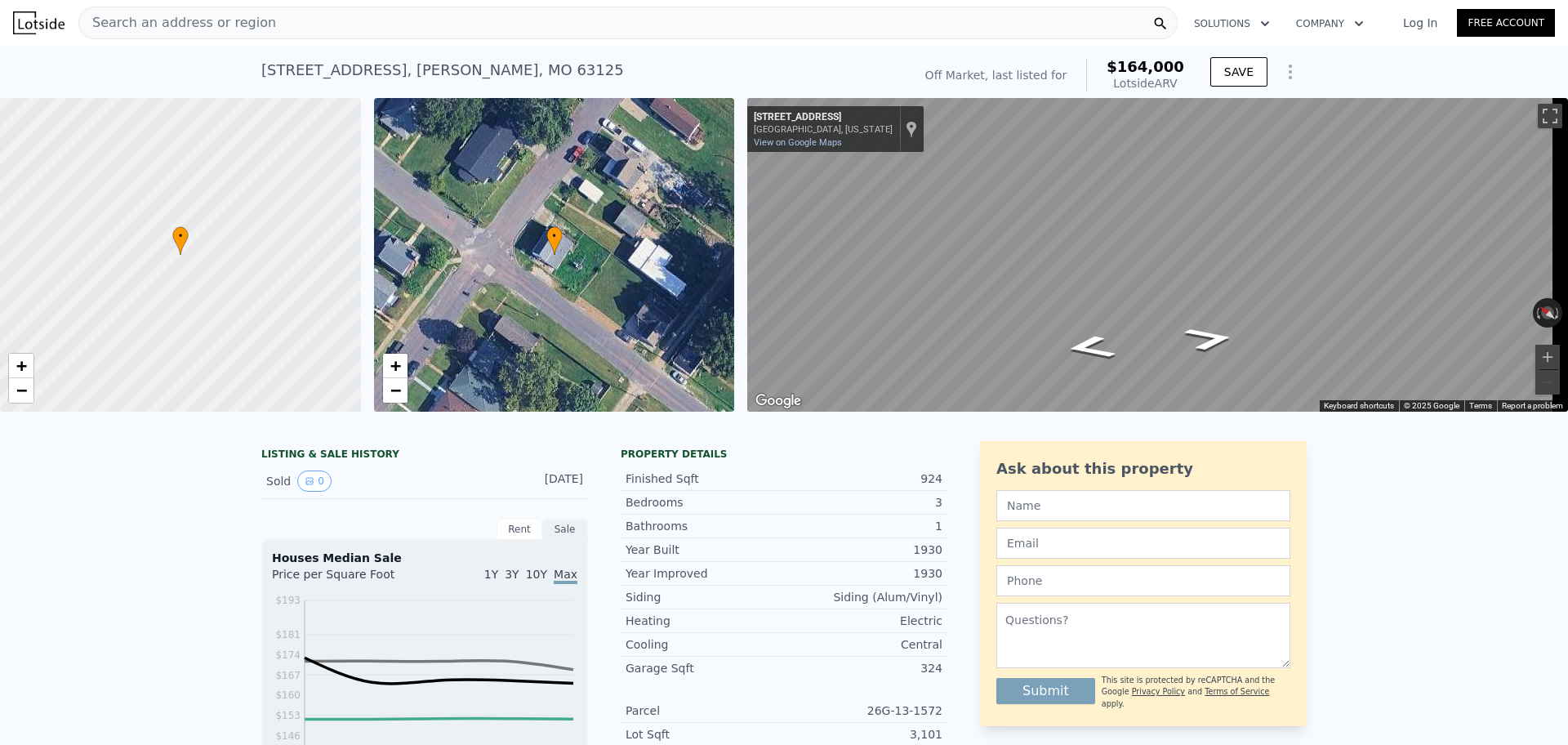
click at [423, 83] on div "[STREET_ADDRESS][PERSON_NAME] No sales on record (~ARV $164k )" at bounding box center [583, 74] width 644 height 46
click at [429, 63] on div "[STREET_ADDRESS][PERSON_NAME]" at bounding box center [443, 71] width 363 height 23
copy div "[STREET_ADDRESS][PERSON_NAME] No sales on record (~ARV $164k )"
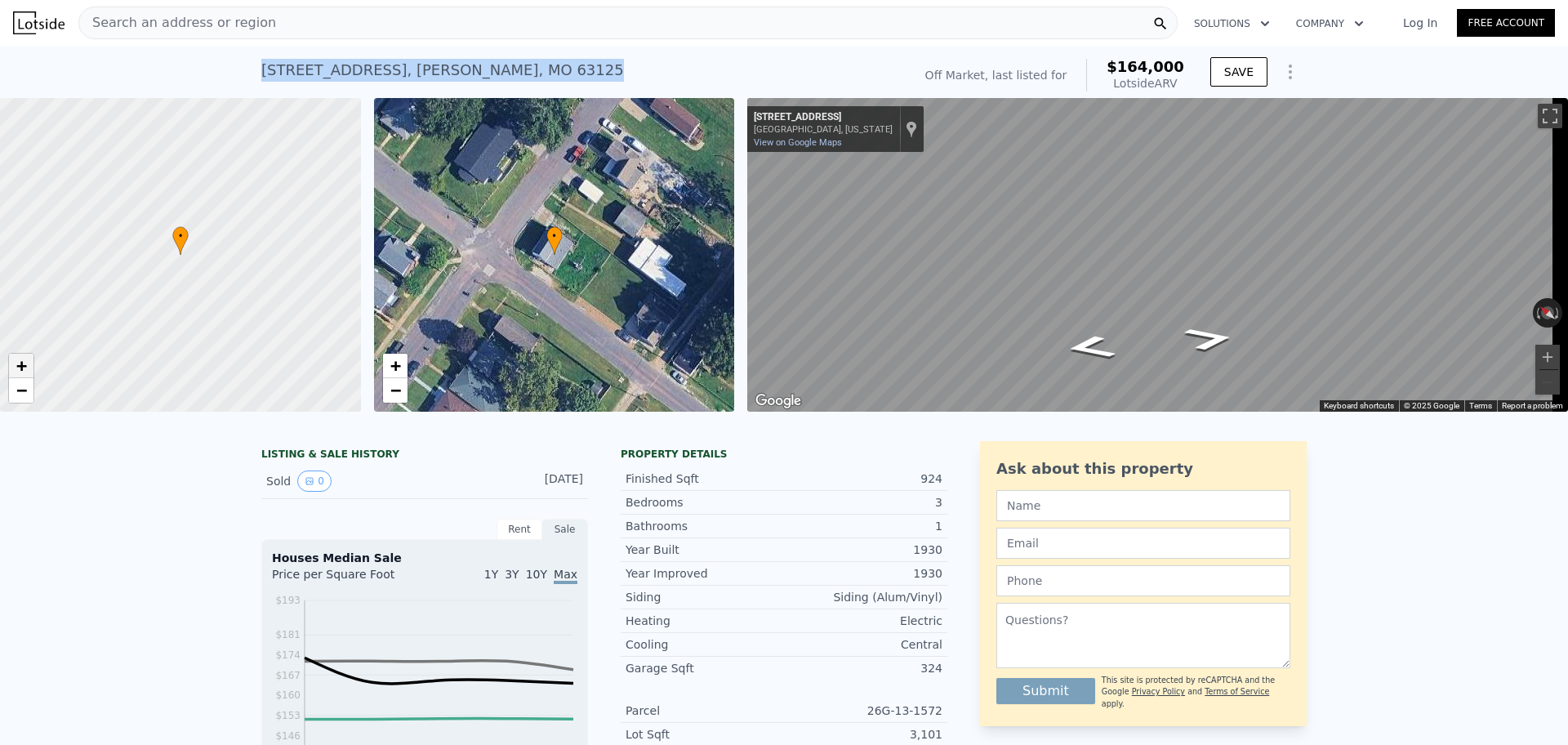
click at [28, 373] on link "+" at bounding box center [21, 366] width 24 height 24
click at [27, 373] on link "+" at bounding box center [21, 366] width 24 height 24
click at [27, 373] on span "+" at bounding box center [22, 366] width 11 height 21
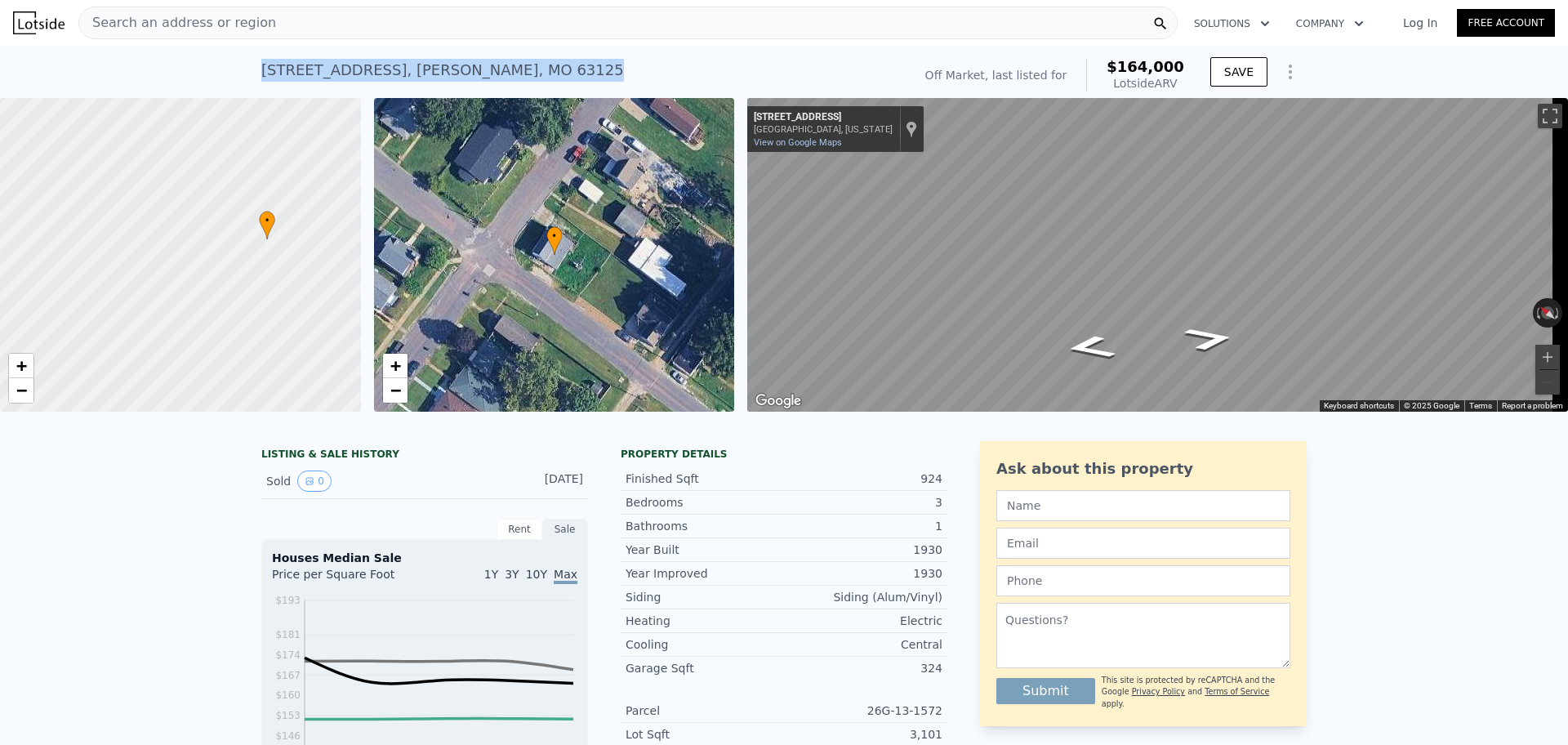
drag, startPoint x: 172, startPoint y: 304, endPoint x: 237, endPoint y: 293, distance: 65.9
click at [236, 293] on div at bounding box center [185, 255] width 433 height 377
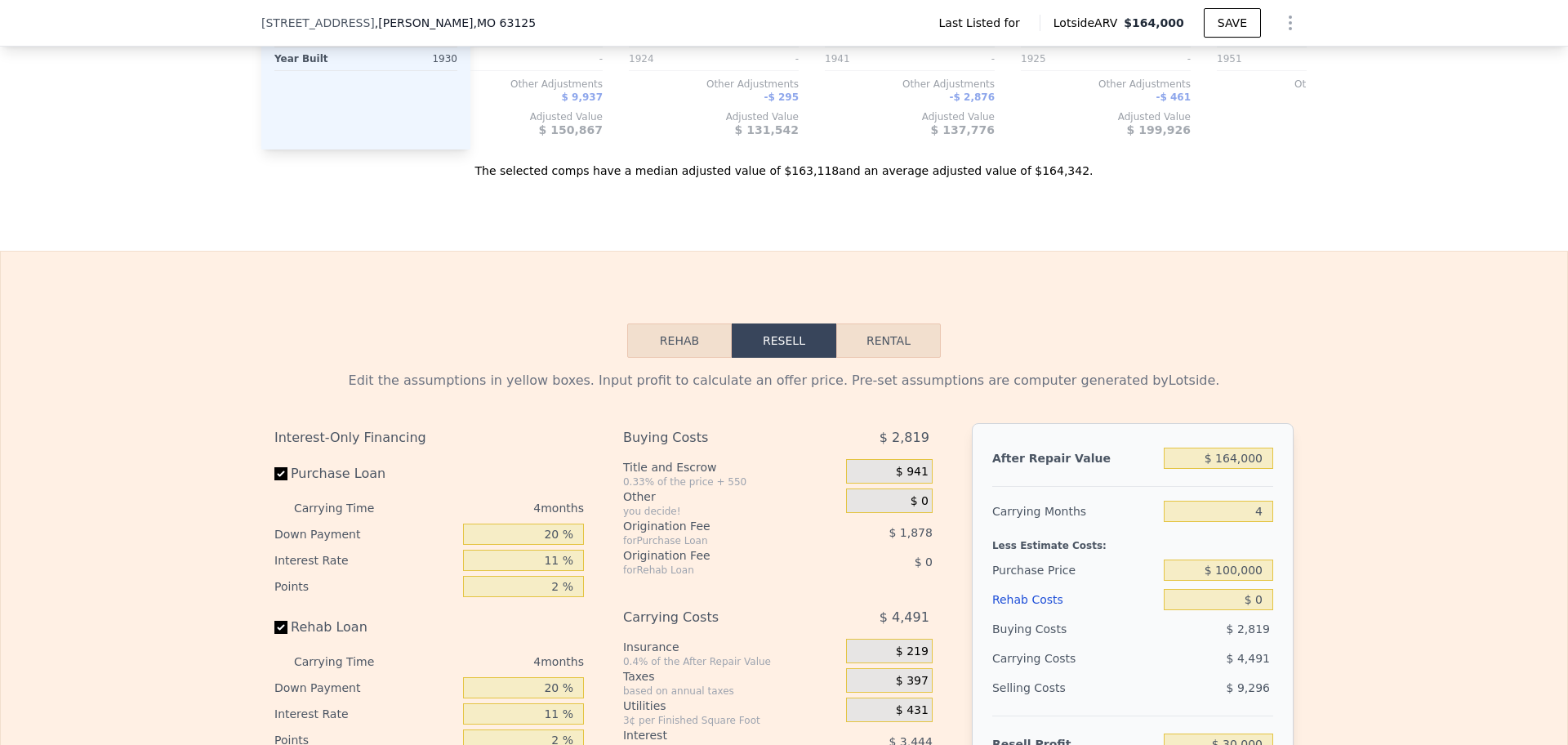
scroll to position [1941, 0]
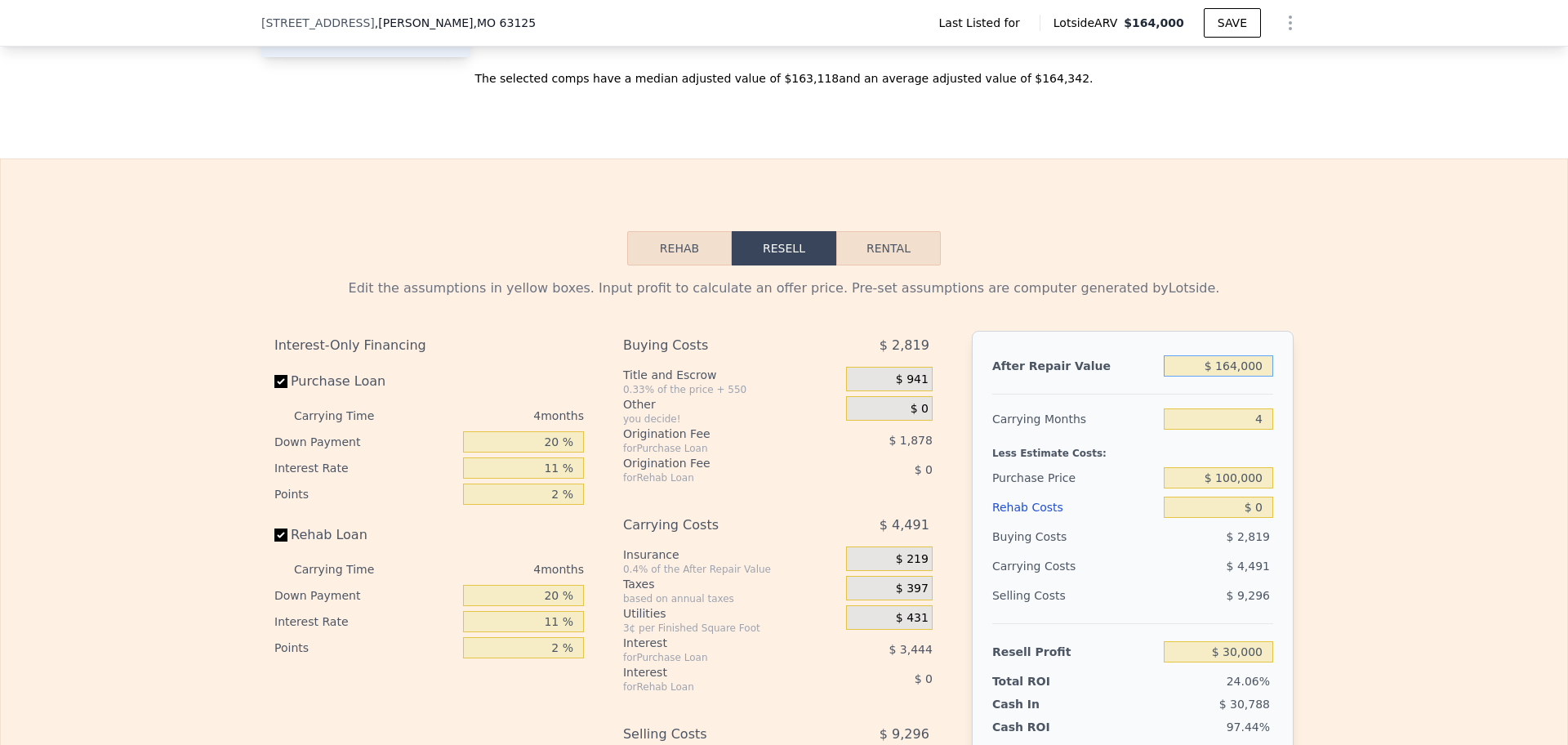
click at [1228, 365] on input "$ 164,000" at bounding box center [1219, 367] width 109 height 22
type input "$ 1"
type input "-$ 125,034"
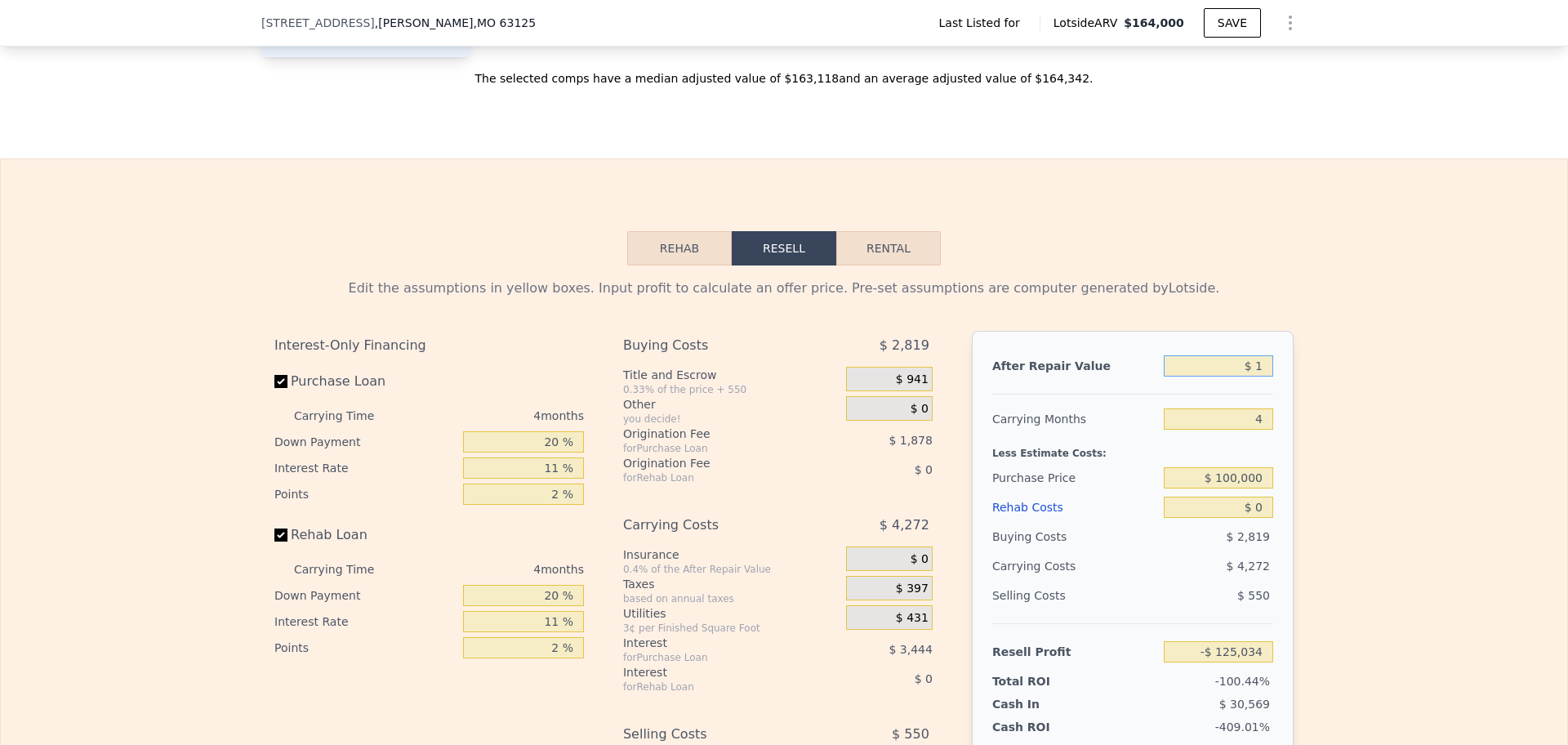
type input "$ 17"
type input "-$ 125,018"
type input "$ 170"
type input "-$ 124,874"
type input "$ 1,700"
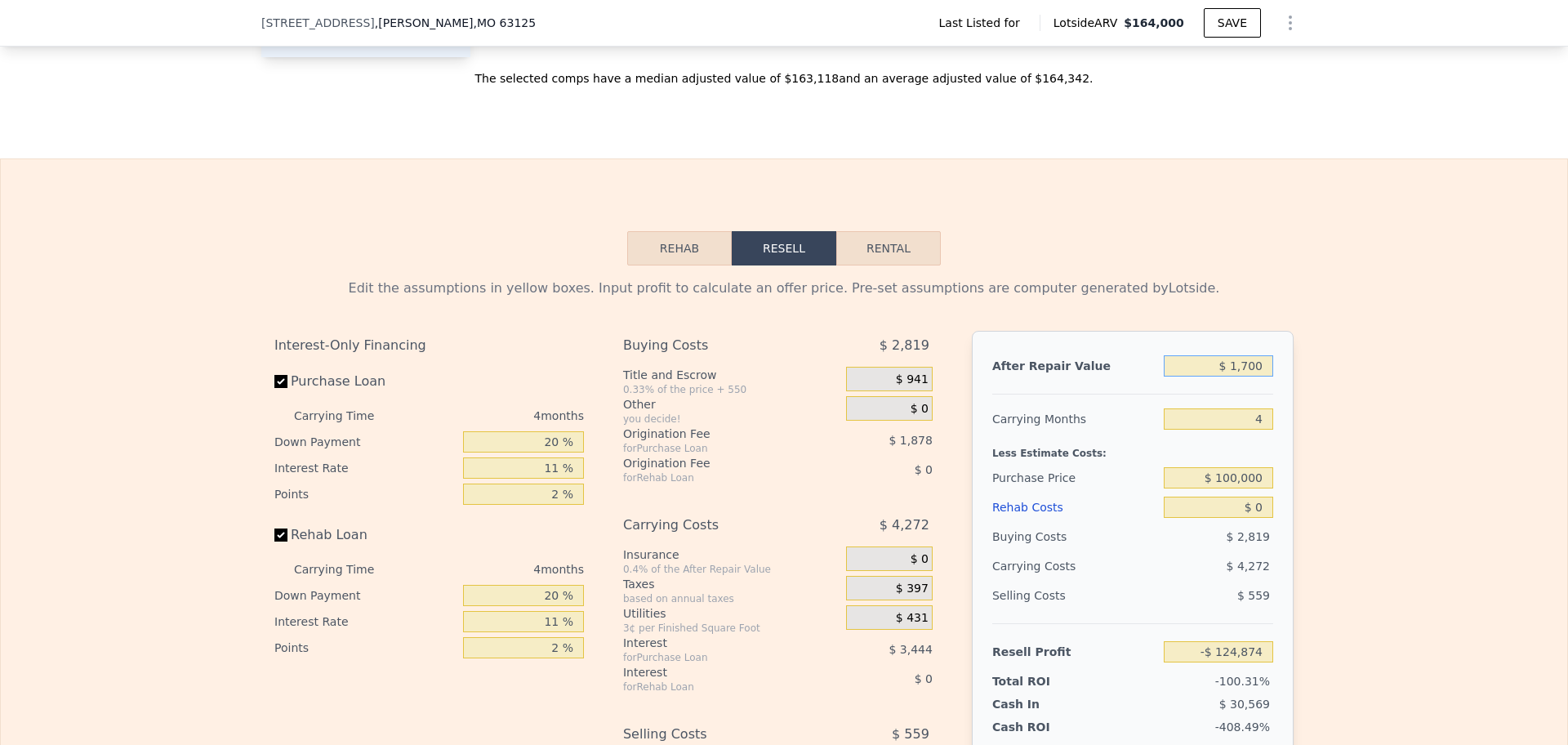
type input "-$ 123,429"
type input "$ 17,000"
type input "-$ 108,965"
type input "$ 170,000"
type input "$ 35,672"
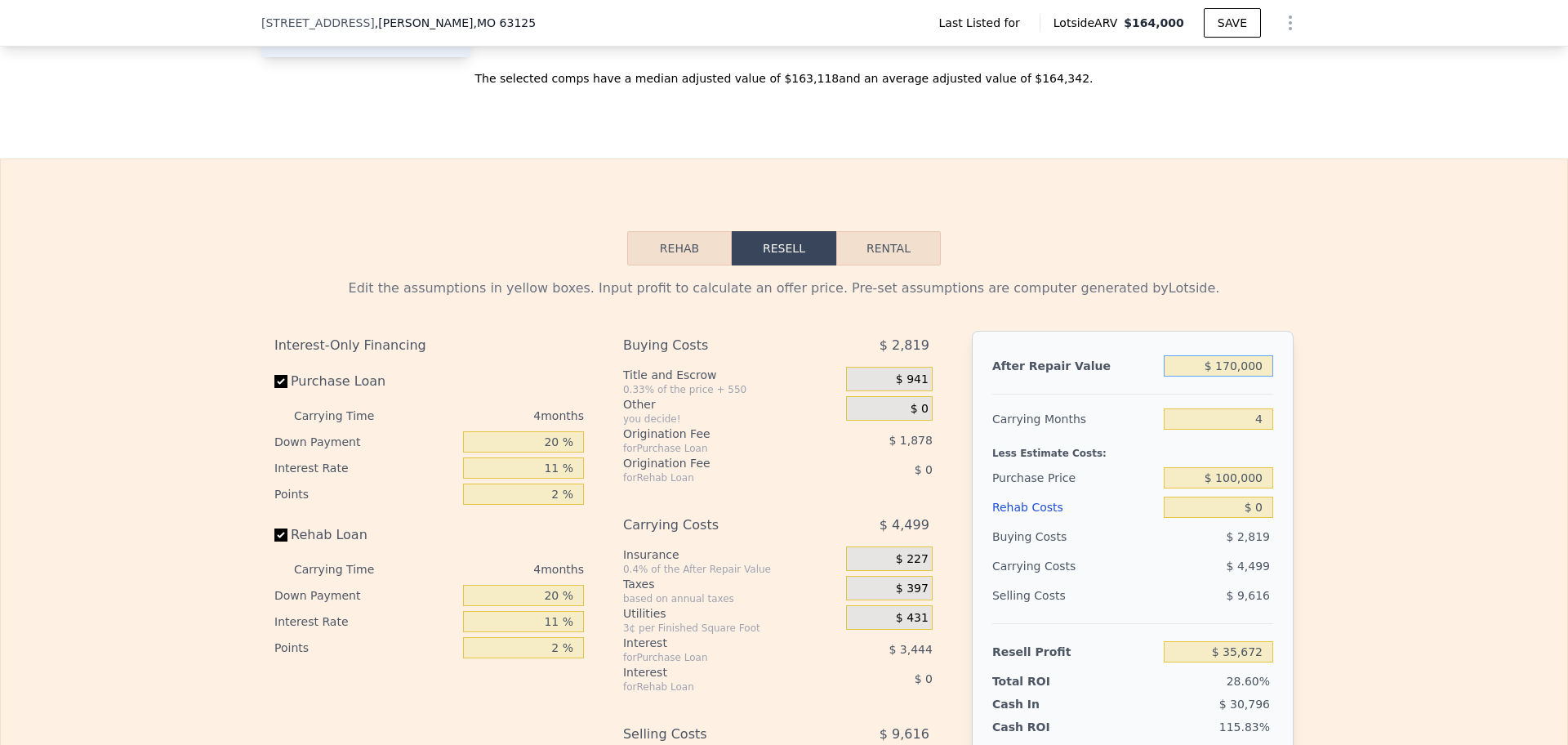
type input "$ 170,000"
type input "$ 53,914"
type input "$ 650"
type input "$ 53,234"
type input "$ 6,500"
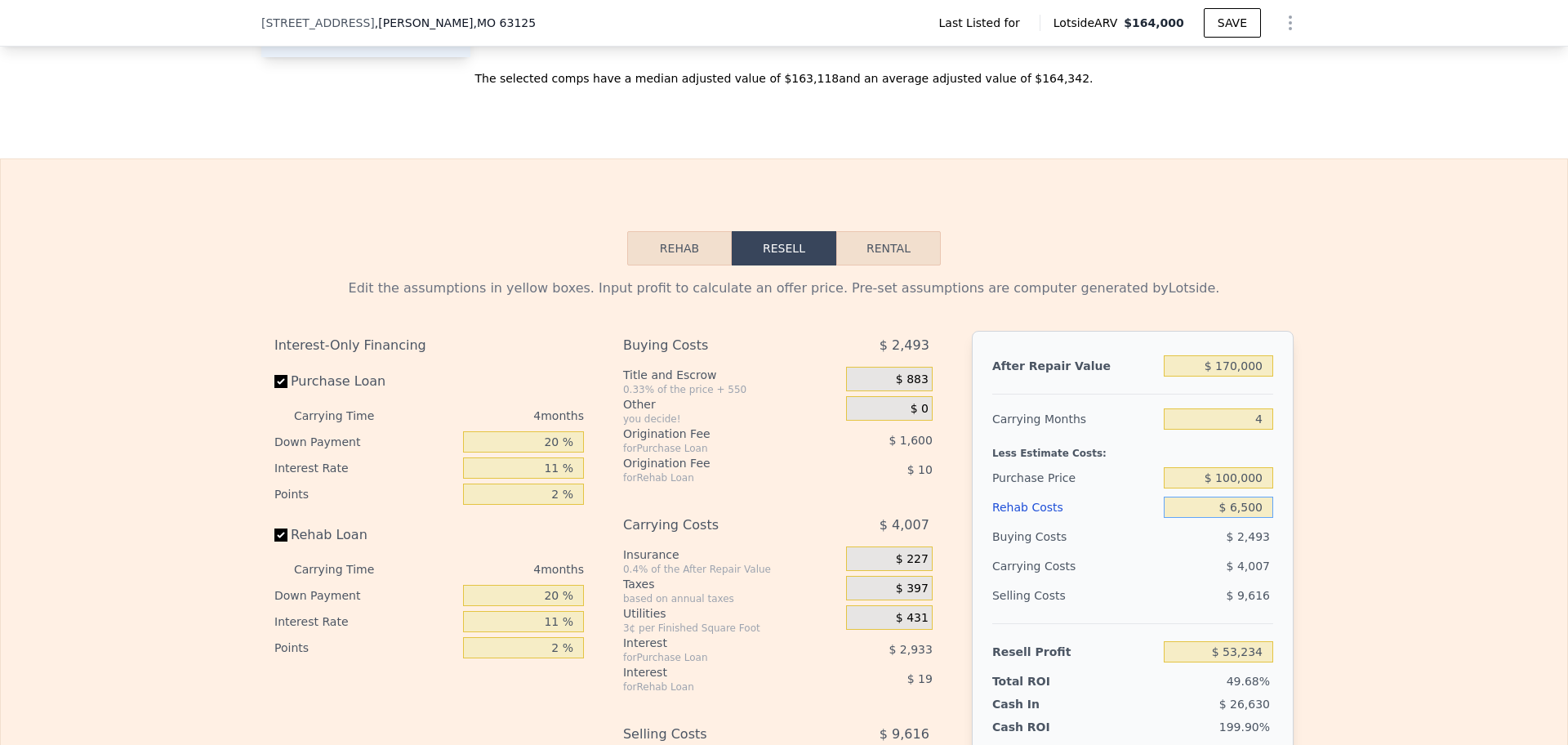
type input "$ 47,118"
type input "$ 65,000"
type input "-$ 14,034"
type input "$ 65,000"
type input "$ 164,000"
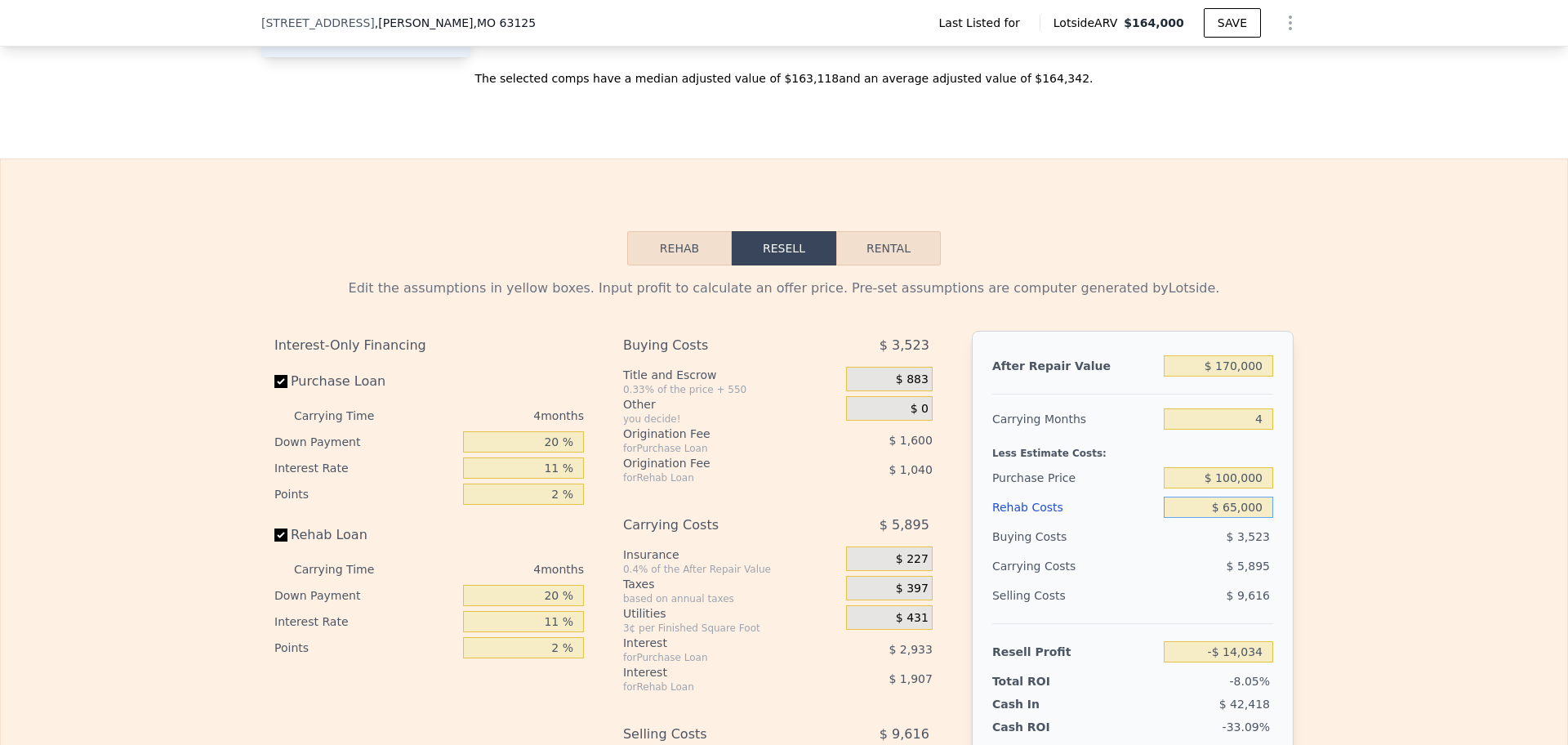
type input "$ 0"
type input "$ 30,000"
click at [1195, 270] on div "Edit the assumptions in yellow boxes. Input profit to calculate an offer price.…" at bounding box center [784, 569] width 1046 height 608
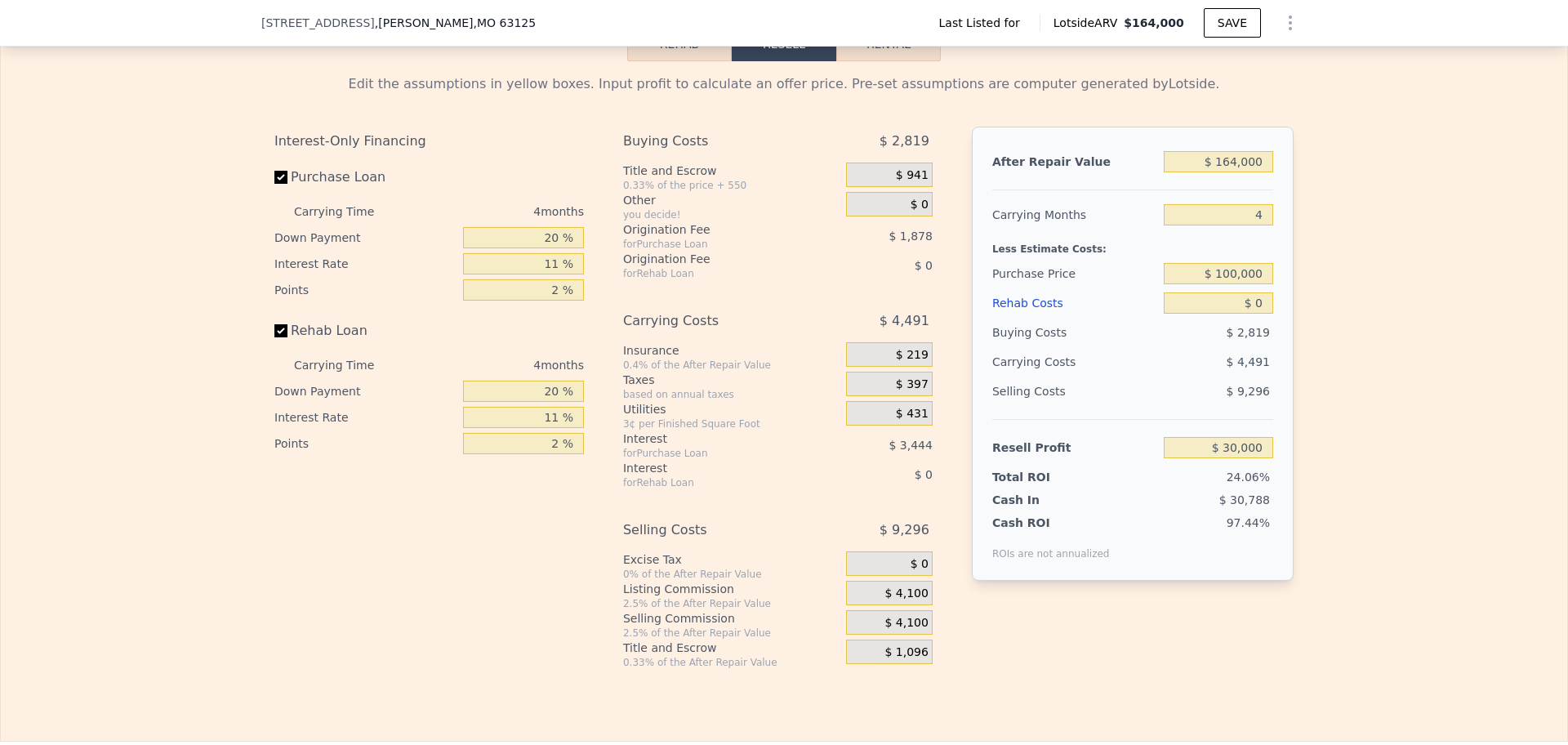
click at [590, 624] on div "Interest-Only Financing Purchase Loan Carrying Time 4 months Down Payment 20 % …" at bounding box center [784, 397] width 1020 height 542
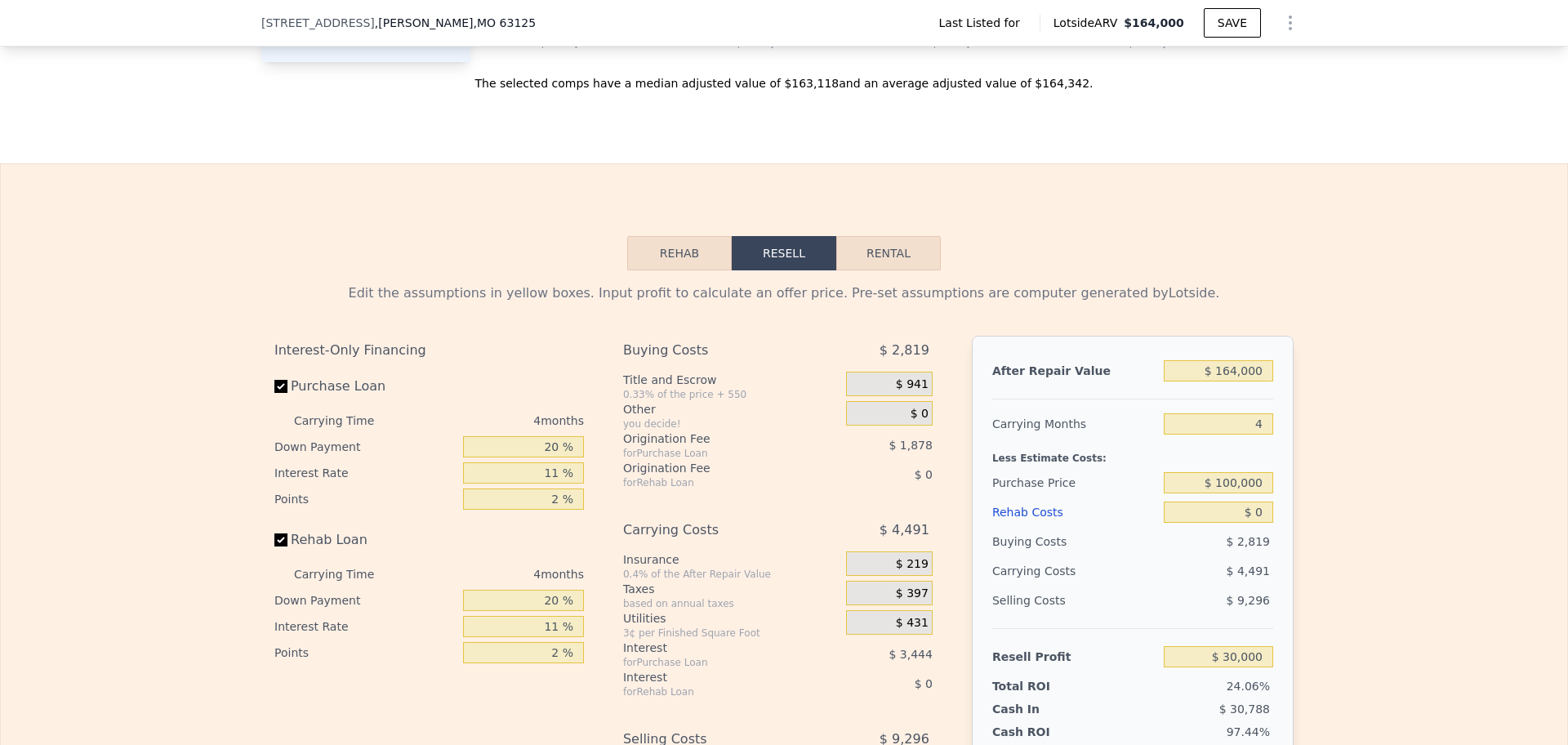
scroll to position [1941, 0]
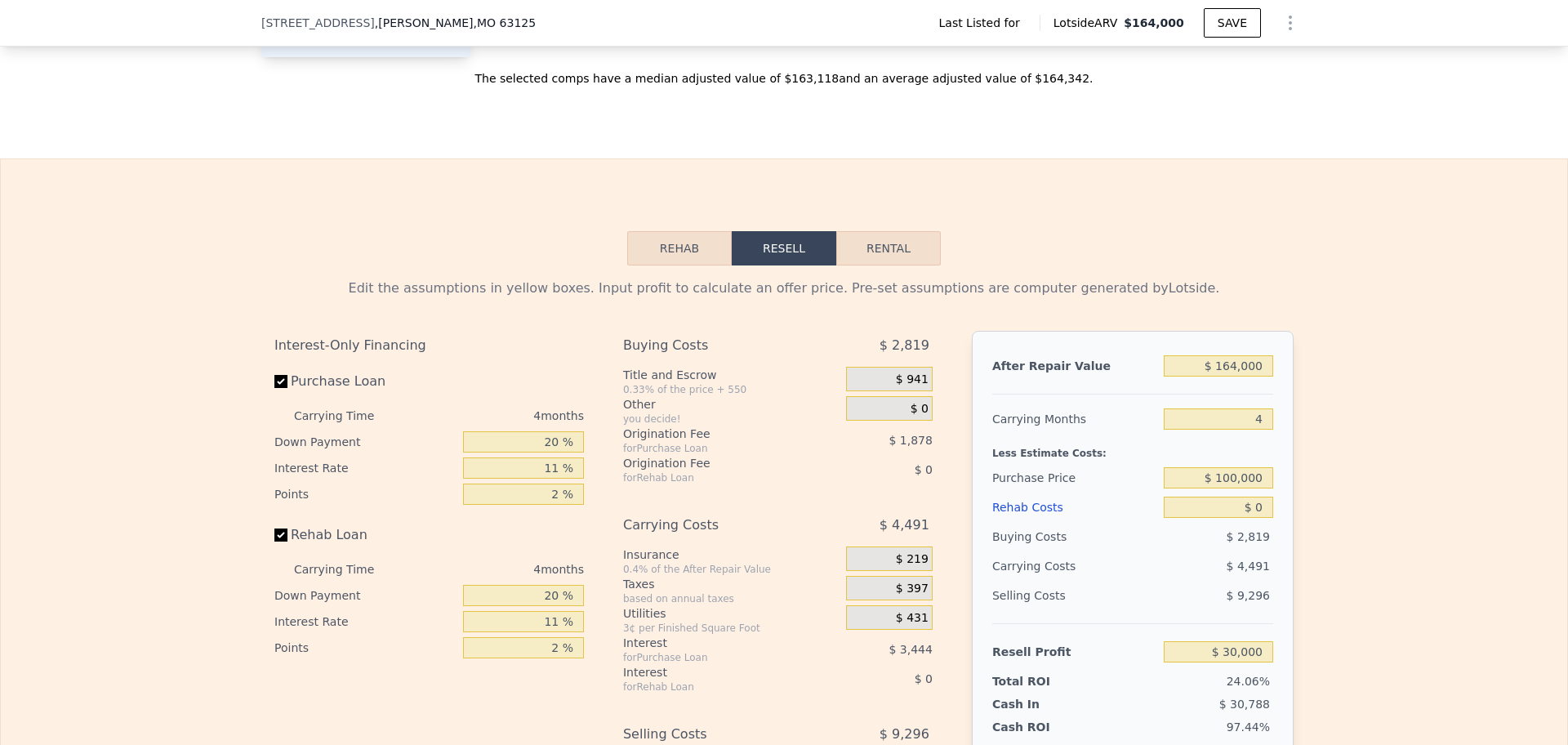
click at [1224, 522] on div "$ 2,819" at bounding box center [1219, 536] width 110 height 30
click at [1231, 507] on input "$ 0" at bounding box center [1219, 507] width 109 height 22
type input "$ 65"
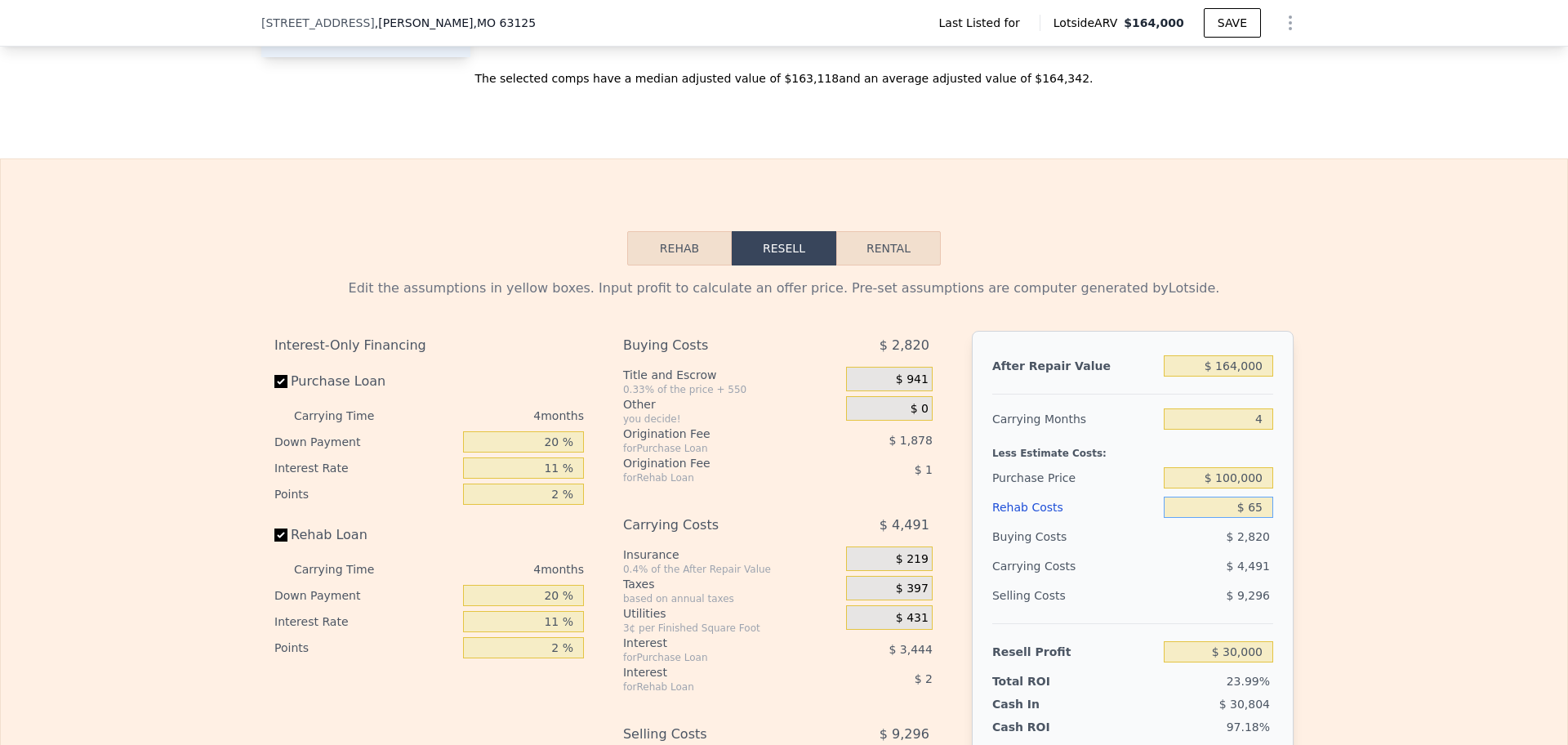
type input "$ 29,934"
type input "$ 650"
type input "$ 29,320"
type input "$ 6,500"
type input "$ 23,204"
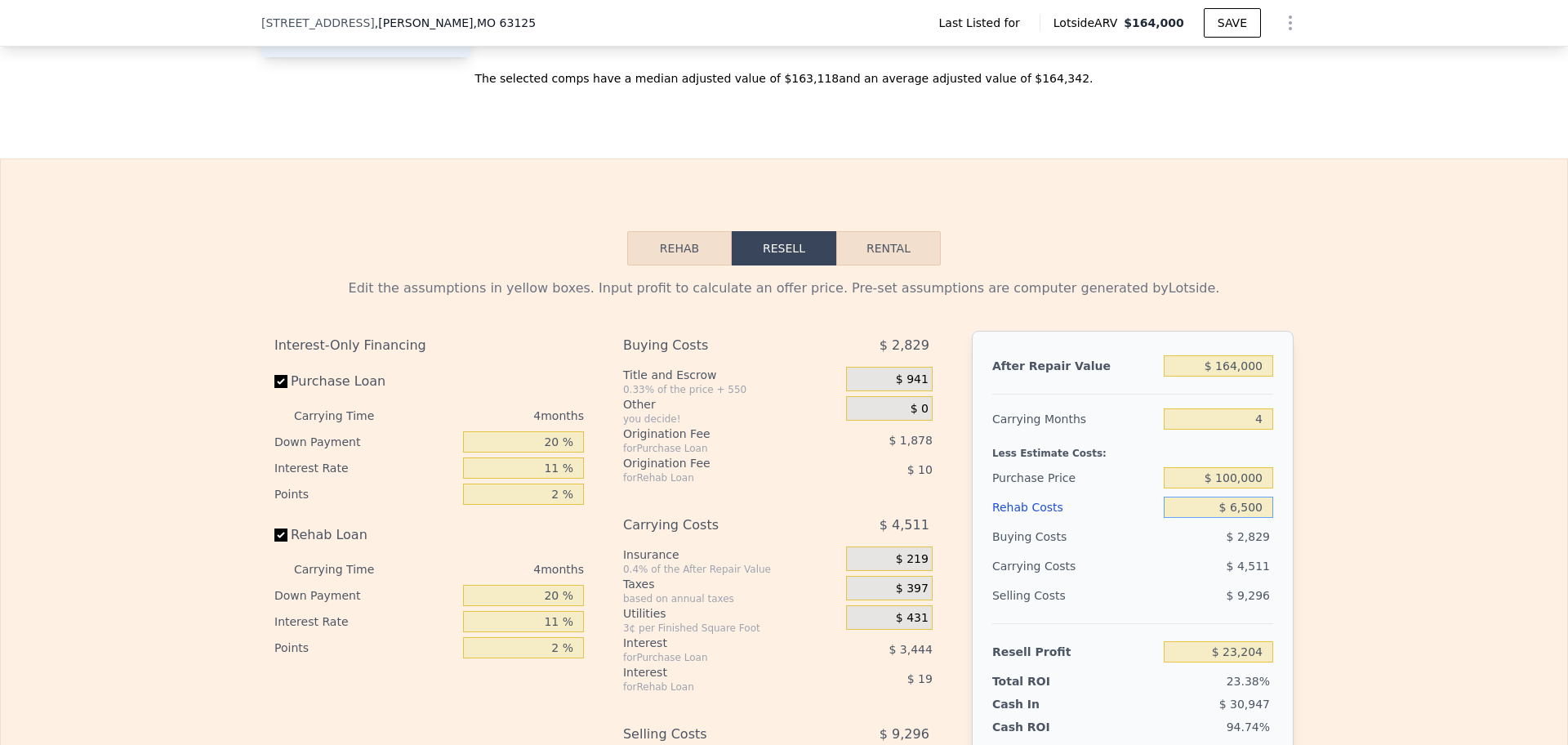
type input "$ 65,000"
type input "-$ 37,948"
type input "$ 650,000"
type input "-$ 649,468"
type input "$ 65,000"
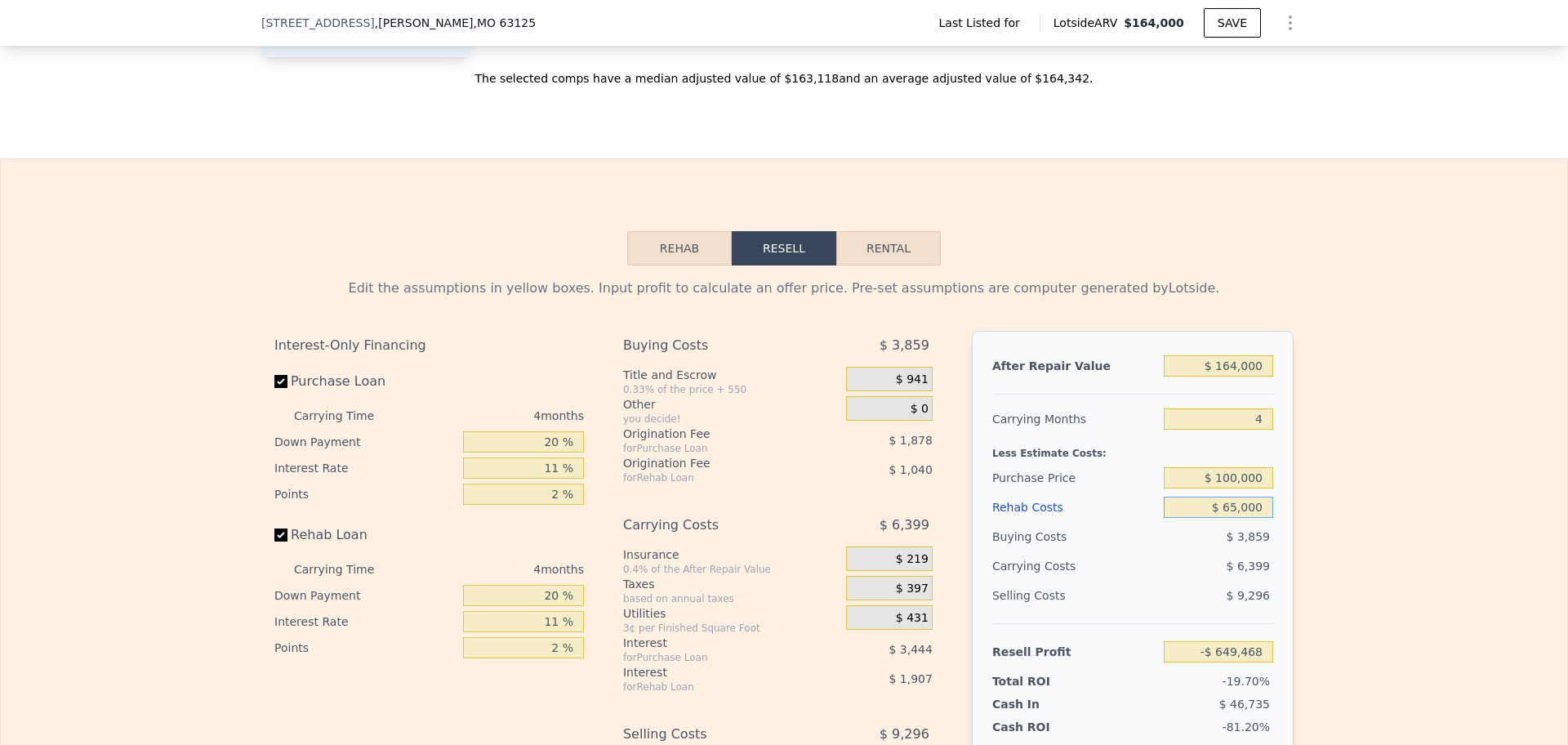
type input "-$ 37,948"
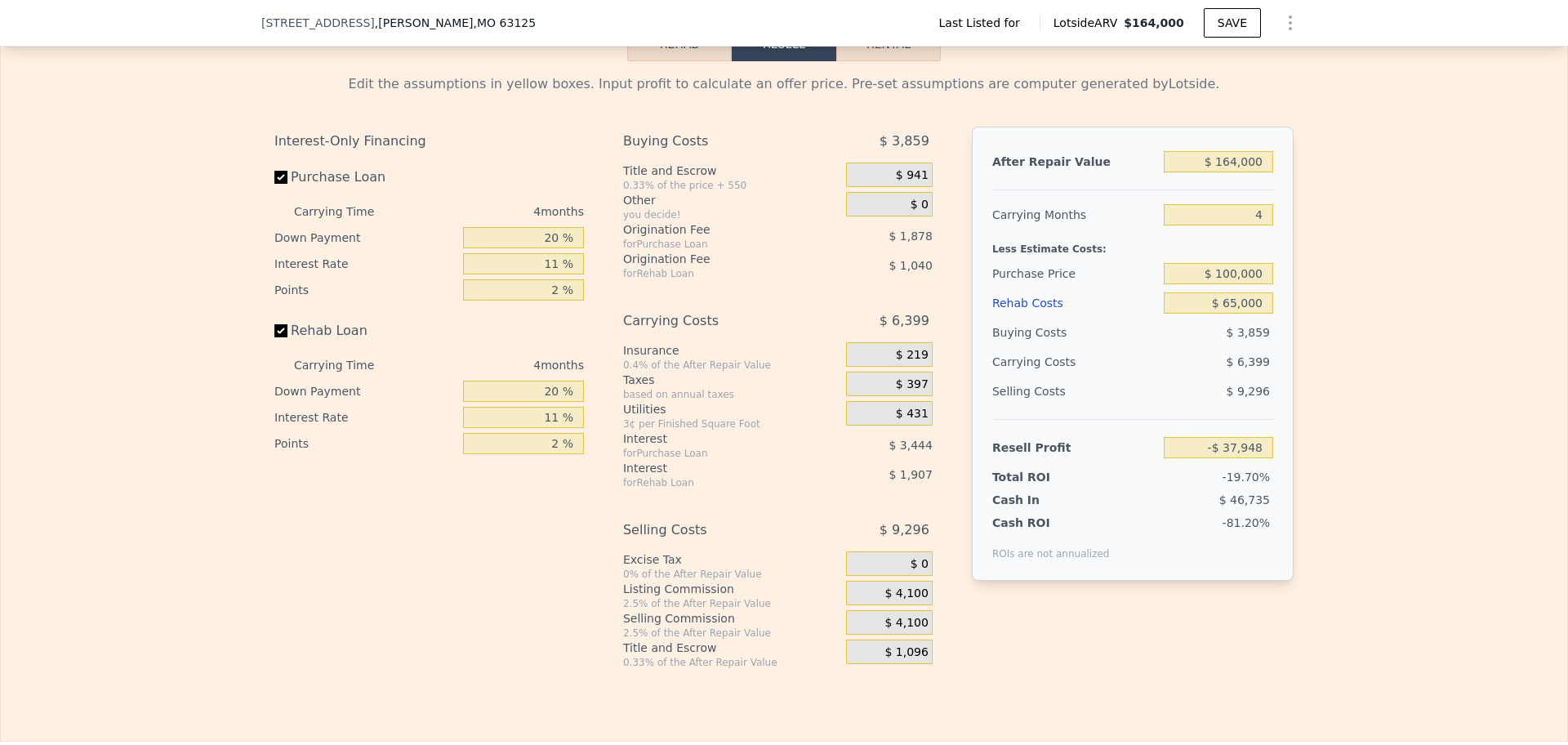
type input "$ 0"
type input "$ 30,000"
click at [1245, 296] on input "$ 0" at bounding box center [1219, 303] width 109 height 22
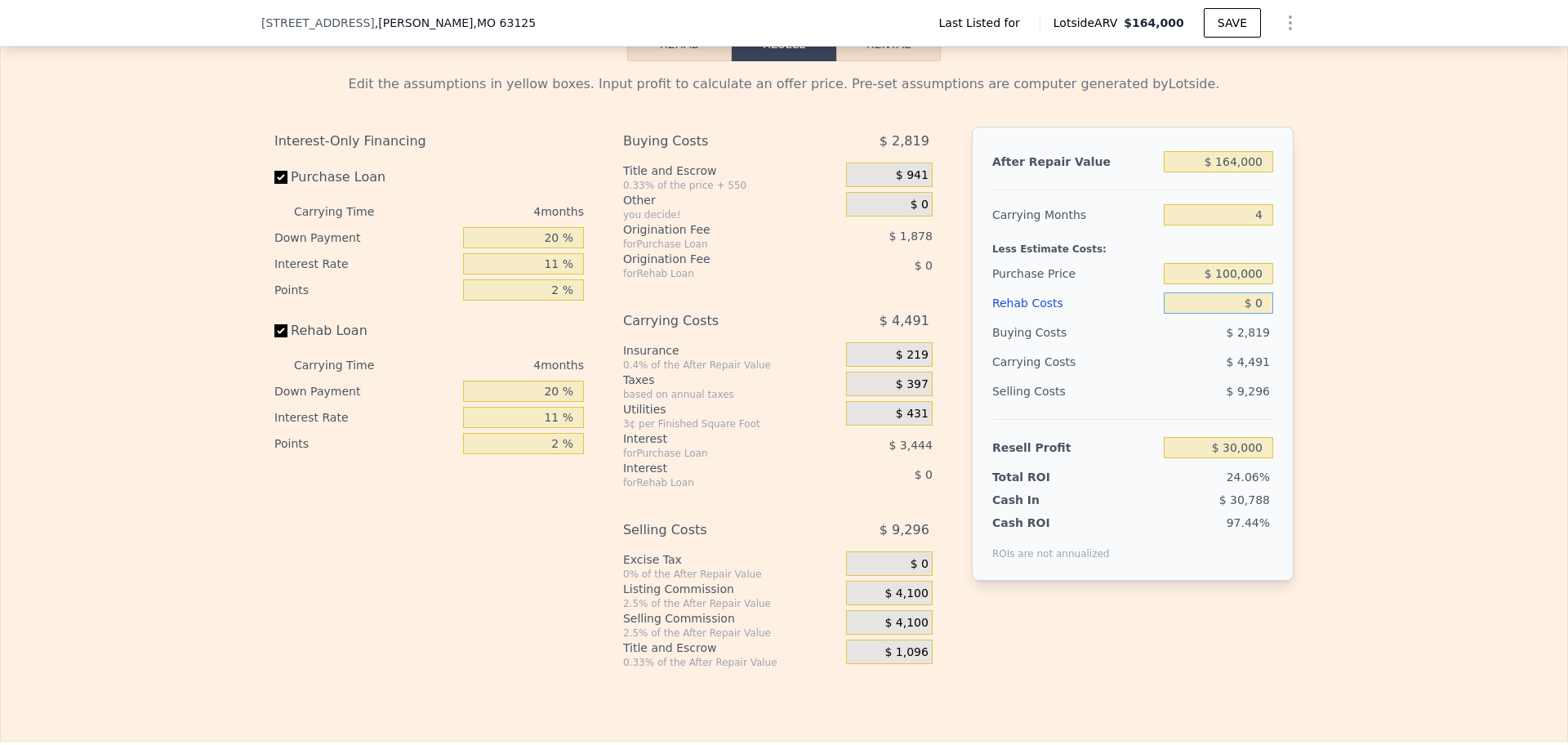
type input "$ 6"
type input "$ 29,994"
type input "$ 65"
type input "$ 29,934"
type input "$ 650"
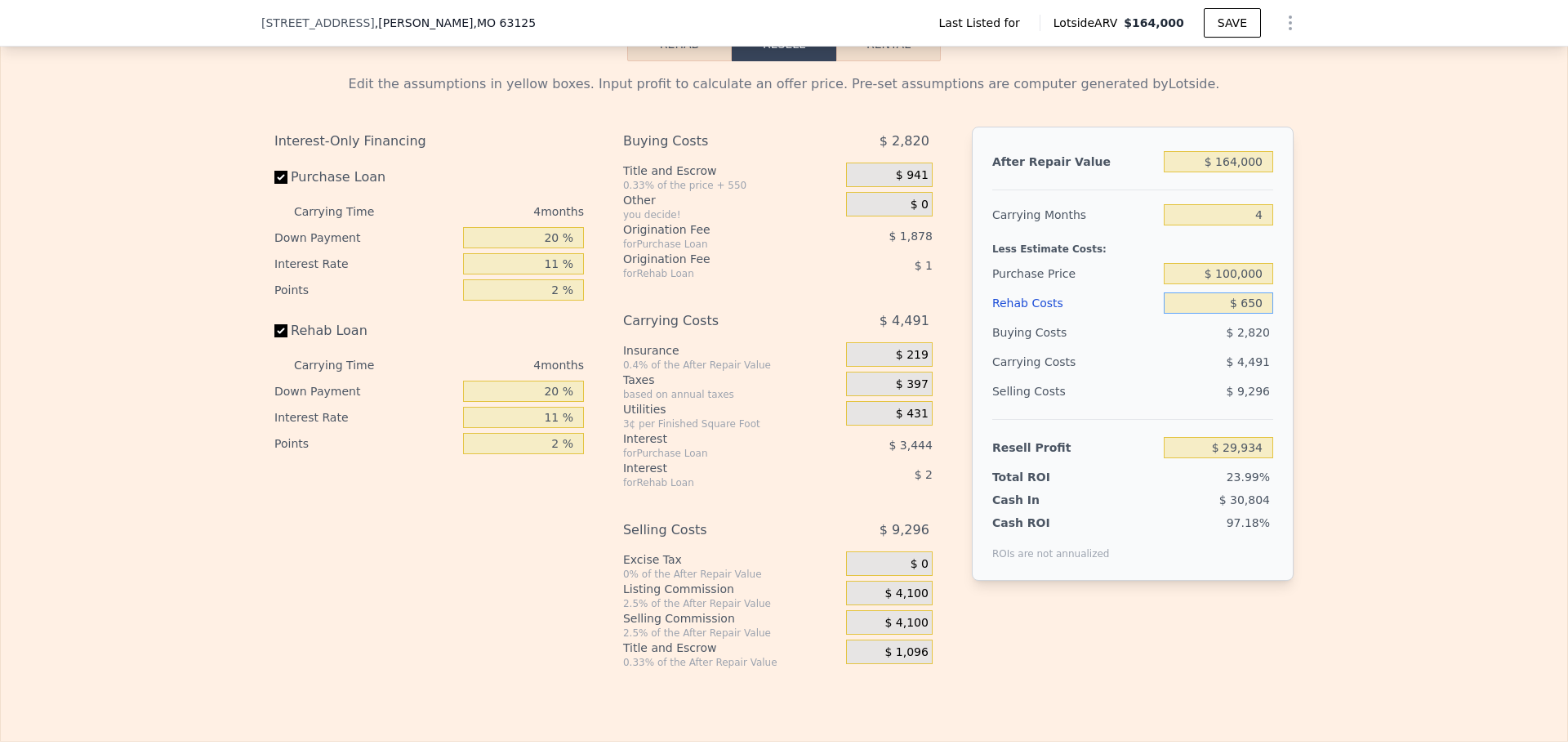
type input "$ 29,320"
type input "$ 6,500"
type input "$ 23,204"
type input "$ 65,000"
type input "-$ 37,948"
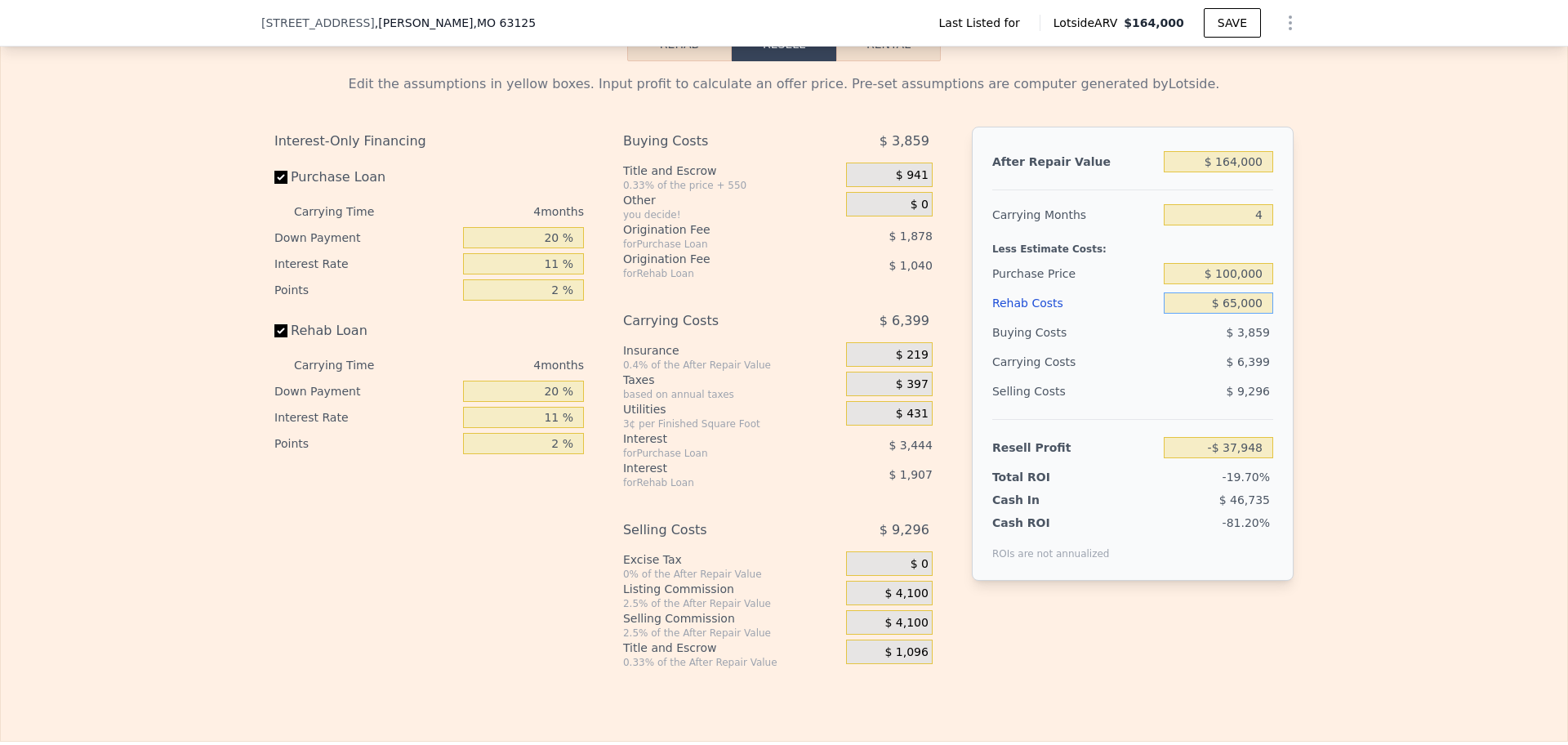
type input "$ 650,000"
type input "-$ 649,468"
type input "$ 65,000"
type input "-$ 37,948"
type input "$ 65,000"
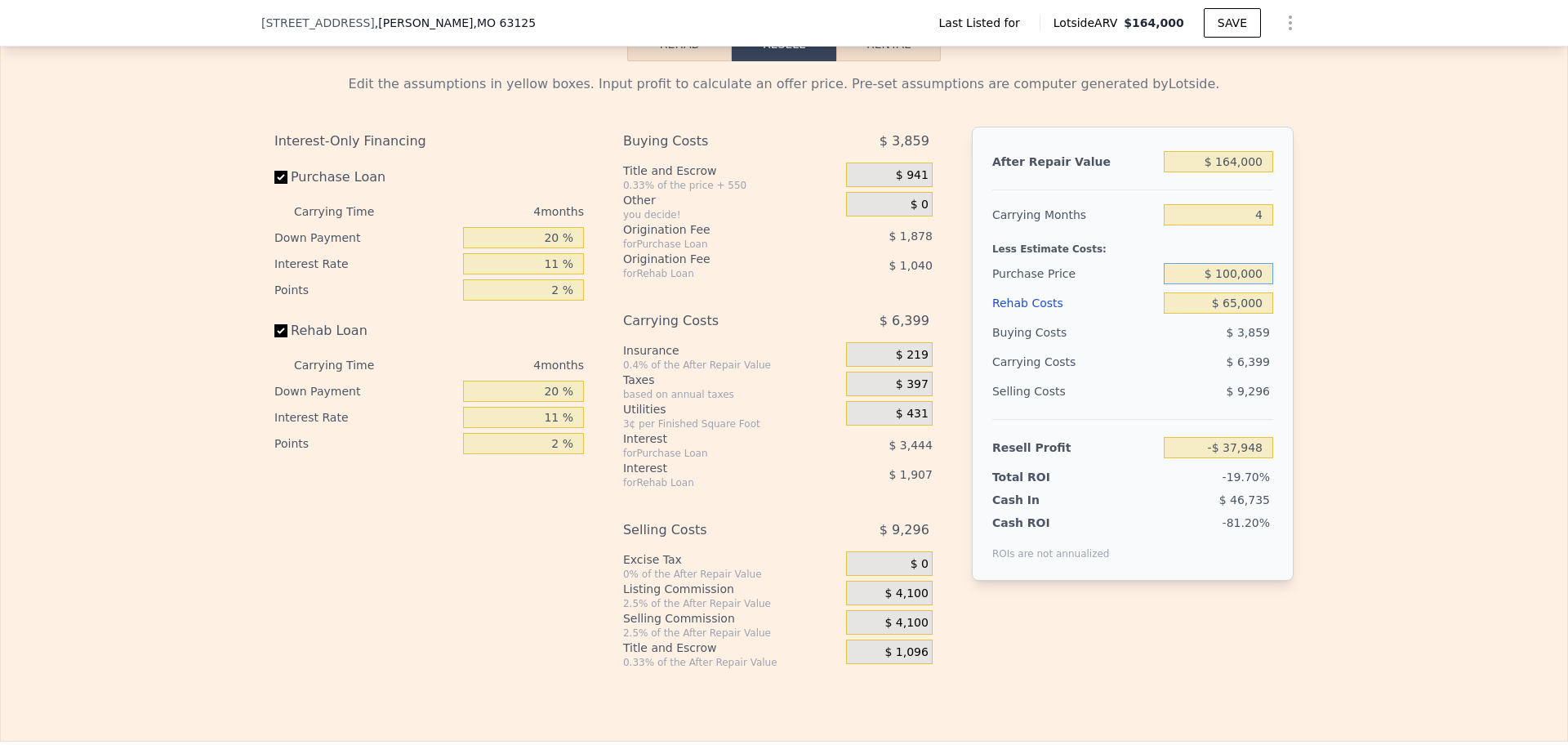
click at [1228, 270] on input "$ 100,000" at bounding box center [1219, 274] width 109 height 22
type input "$ 60,000"
type input "$ 22,239"
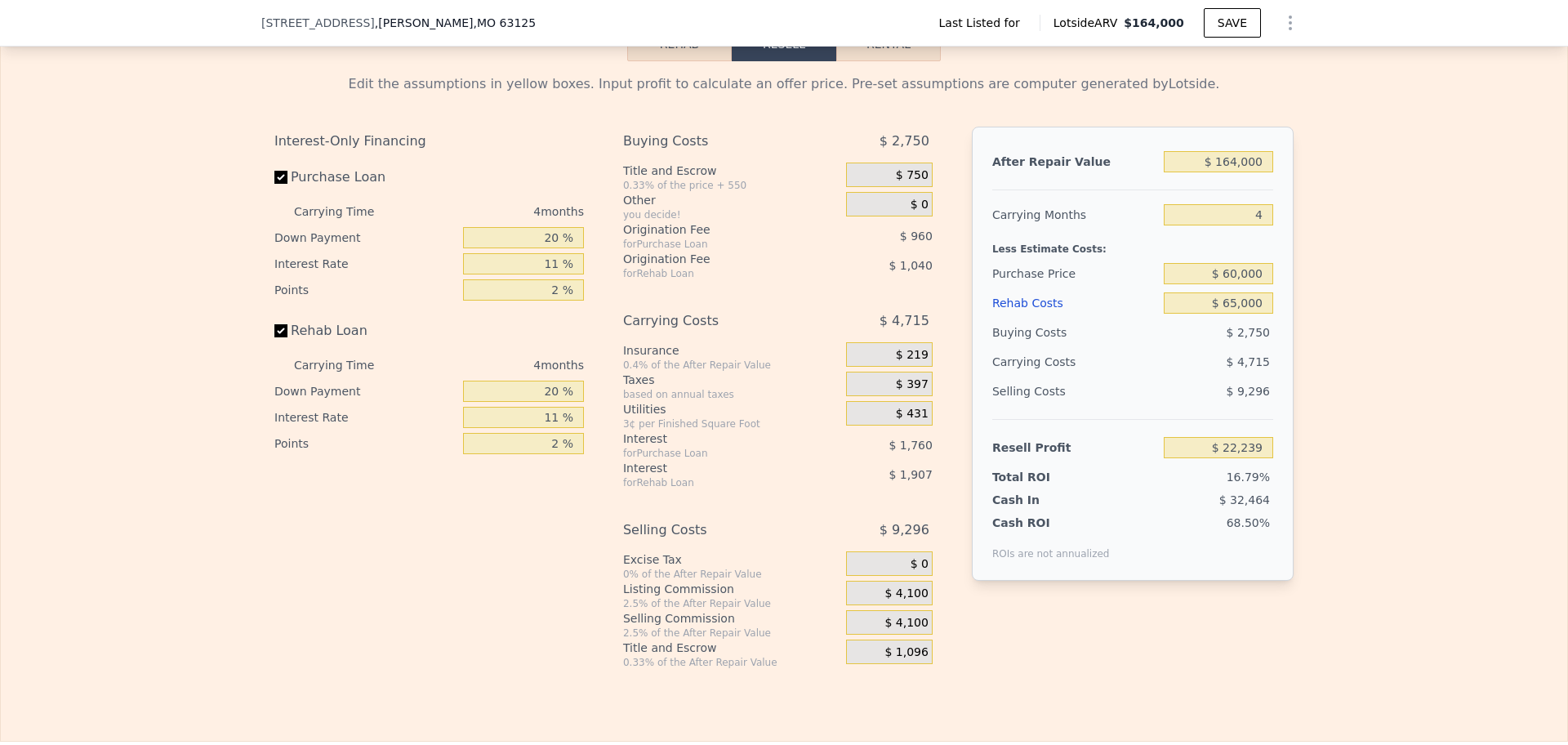
click at [1384, 420] on div "Edit the assumptions in yellow boxes. Input profit to calculate an offer price.…" at bounding box center [784, 365] width 1566 height 608
type input "$ 0"
type input "$ 30,000"
click at [1213, 311] on input "$ 0" at bounding box center [1219, 303] width 109 height 22
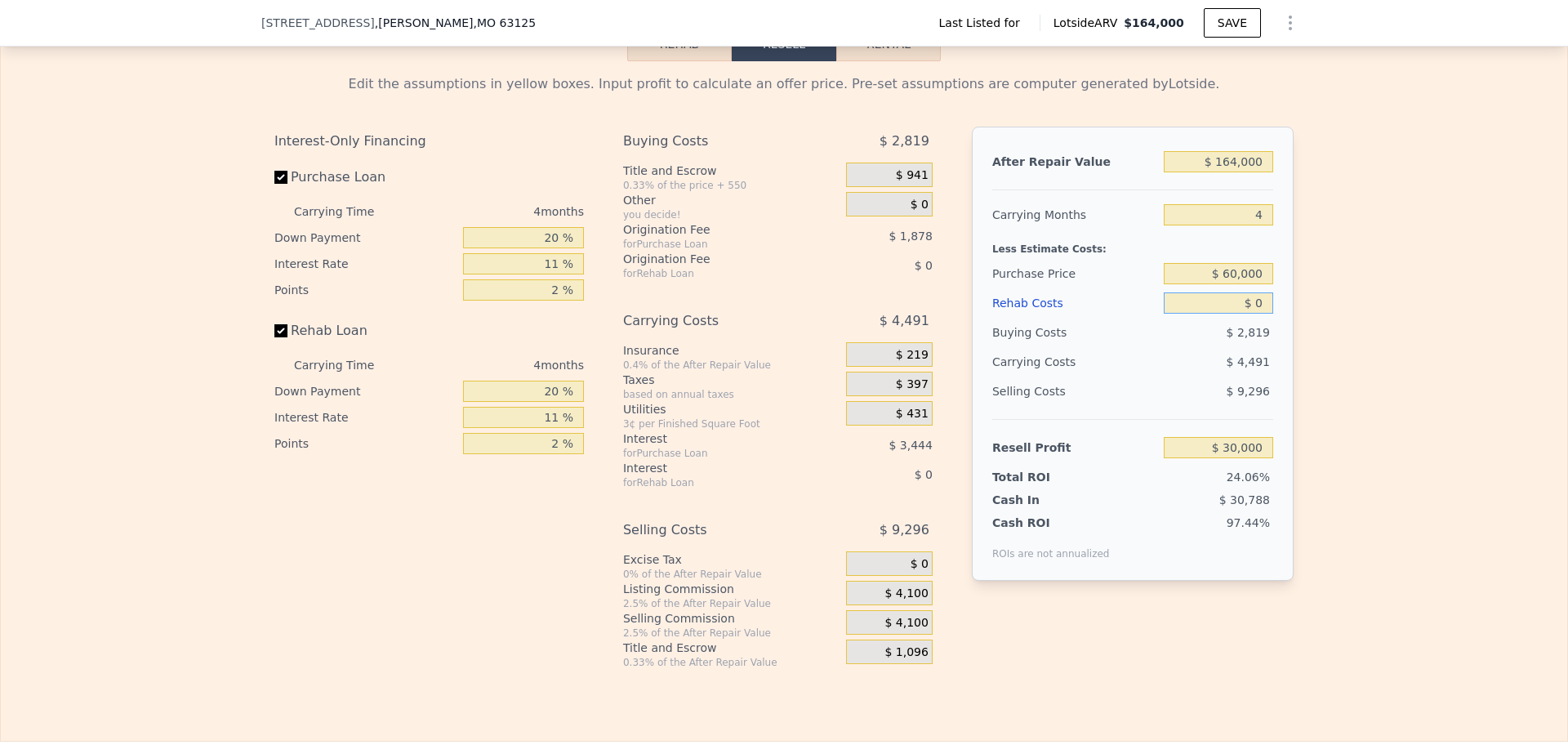
click at [1230, 292] on input "$ 0" at bounding box center [1219, 303] width 109 height 22
click at [1216, 303] on input "$ 0" at bounding box center [1219, 303] width 109 height 22
type input "$ 60"
type input "$ 29,939"
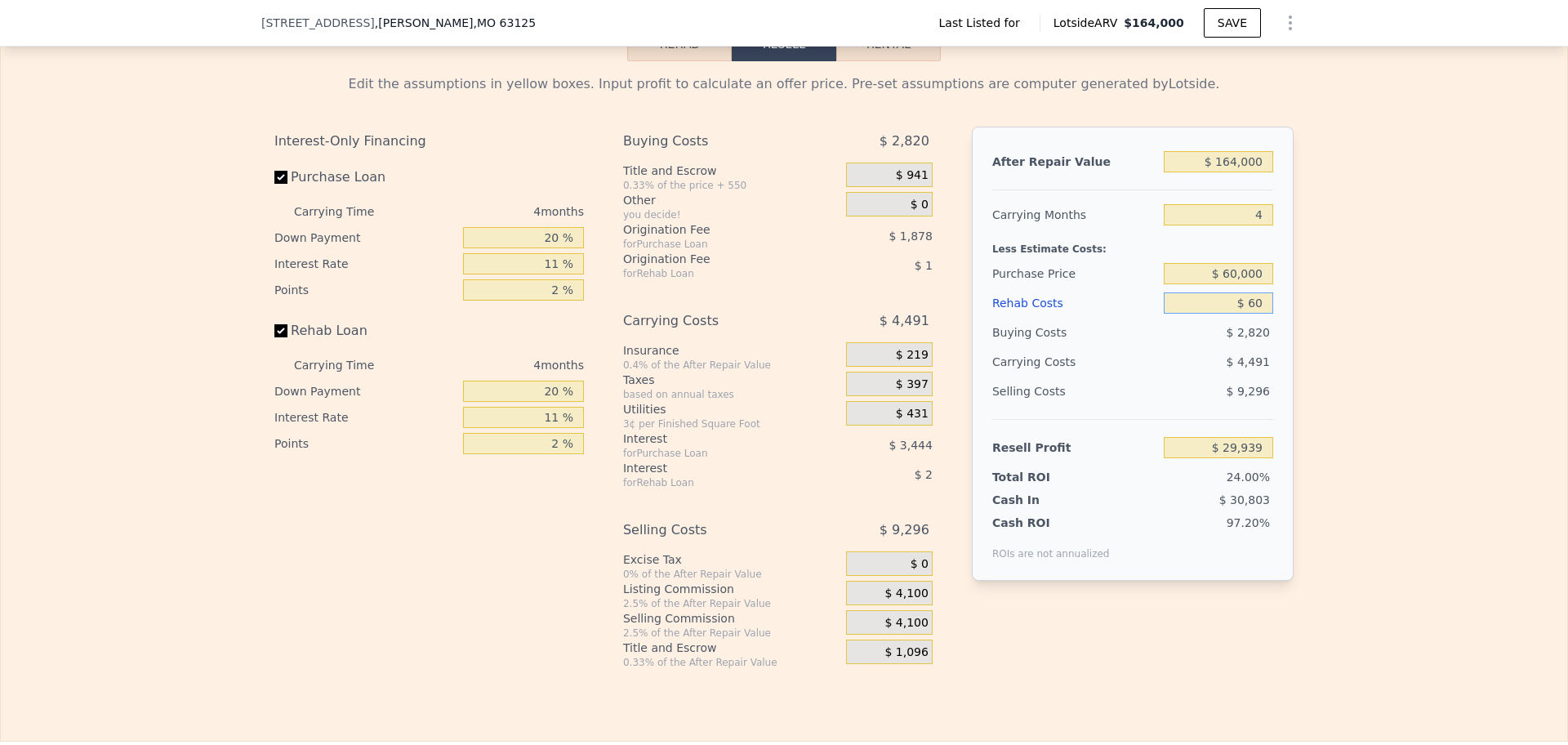
type input "$ 600"
type input "$ 29,374"
type input "$ 60,000"
type input "-$ 32,720"
type input "$ 600,000"
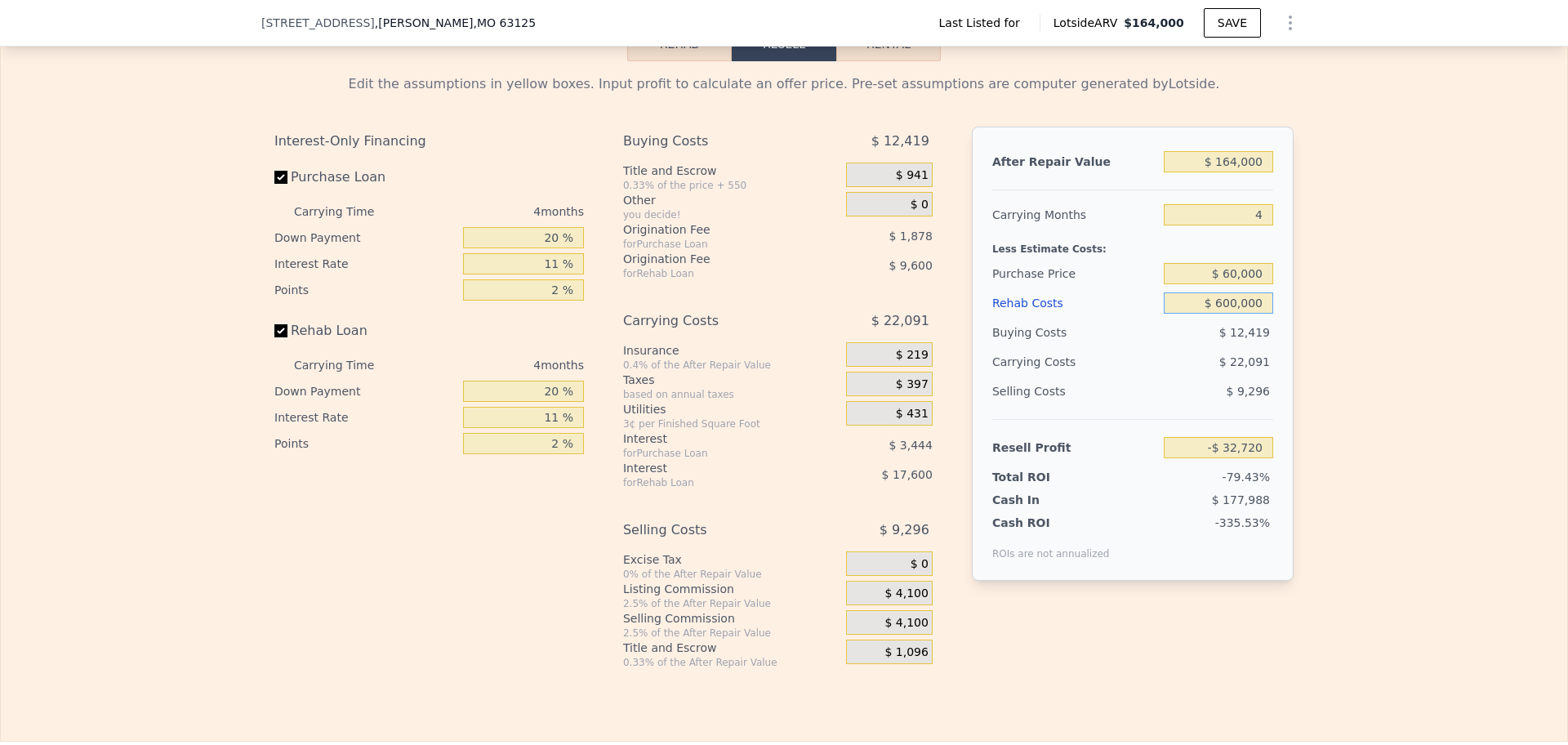
type input "-$ 597,200"
type input "$ 60,000"
type input "-$ 32,720"
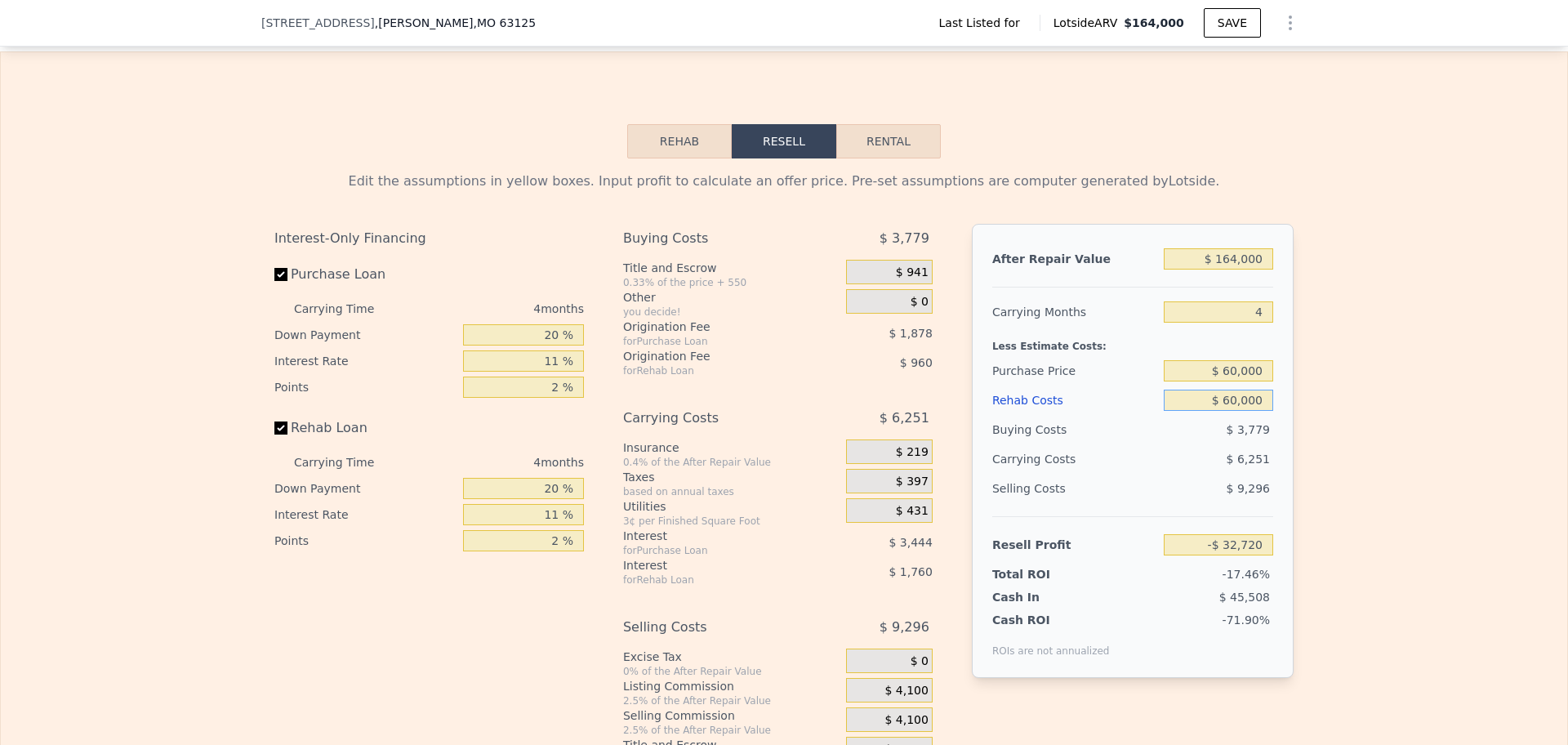
scroll to position [2043, 0]
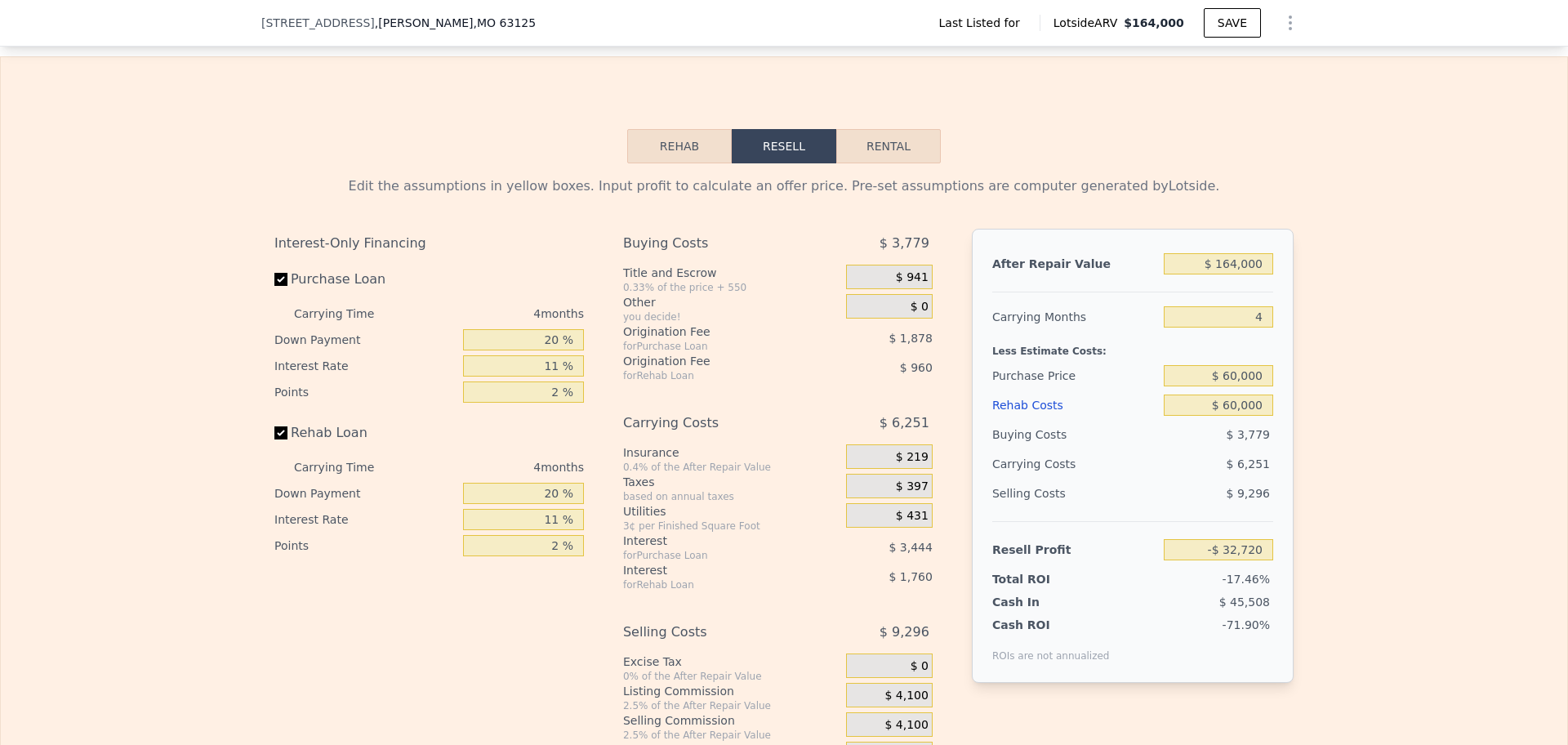
click at [1090, 485] on div "Selling Costs" at bounding box center [1075, 493] width 165 height 30
click at [1038, 365] on div "Purchase Price" at bounding box center [1075, 376] width 165 height 30
type input "$ 0"
type input "$ 30,000"
